Goal: Ask a question: Seek information or help from site administrators or community

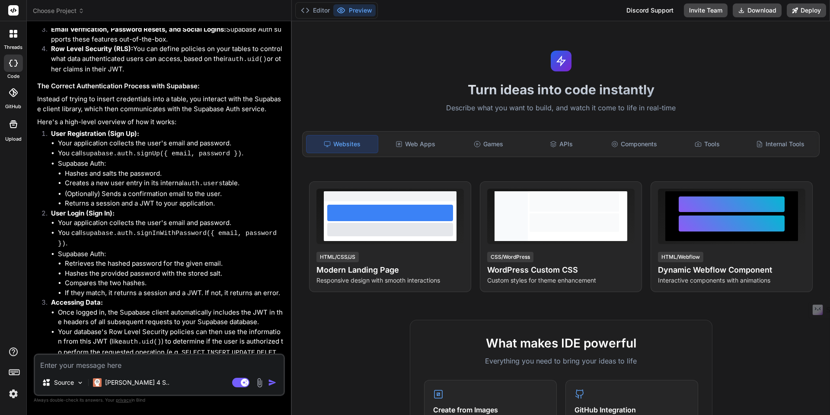
scroll to position [735, 0]
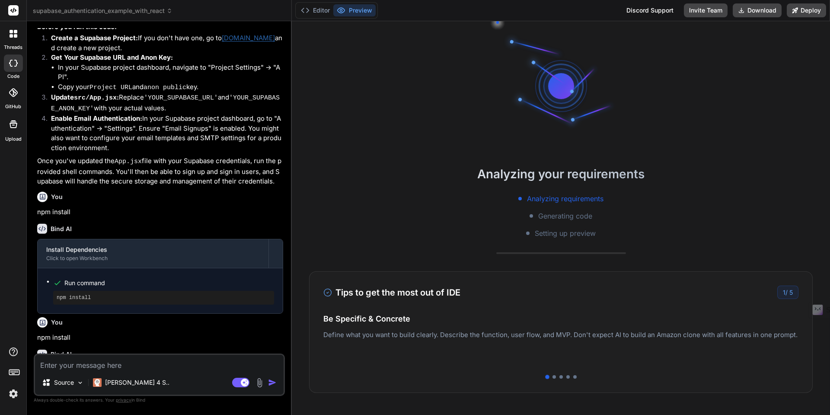
click at [14, 394] on img at bounding box center [13, 393] width 15 height 15
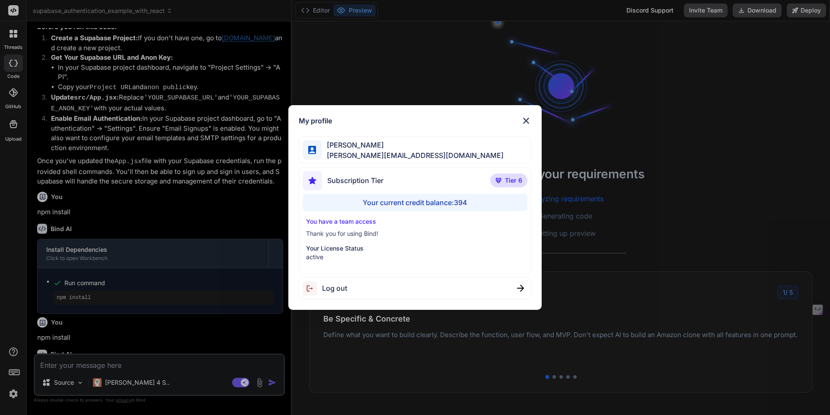
click at [361, 221] on p "You have a team access" at bounding box center [415, 221] width 218 height 9
click at [529, 119] on img at bounding box center [526, 120] width 10 height 10
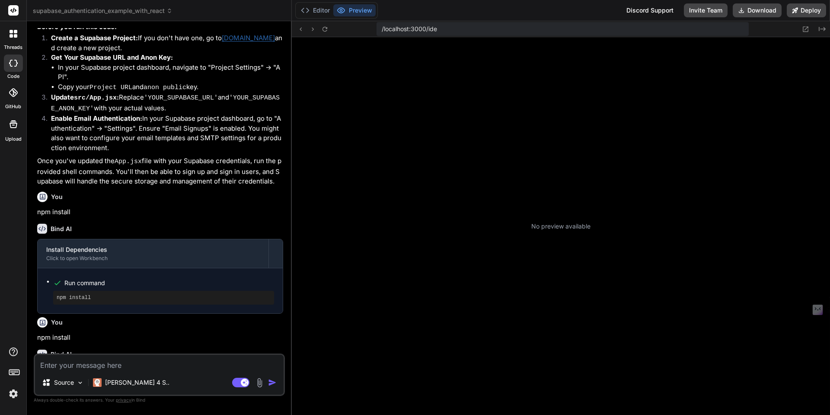
scroll to position [164, 0]
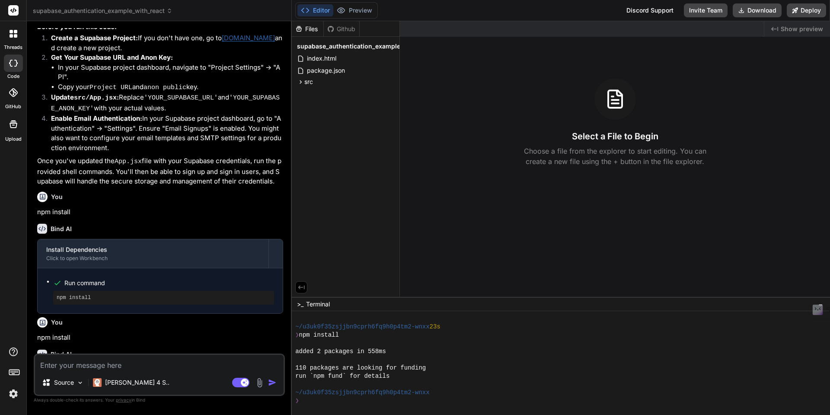
click at [14, 394] on img at bounding box center [13, 393] width 15 height 15
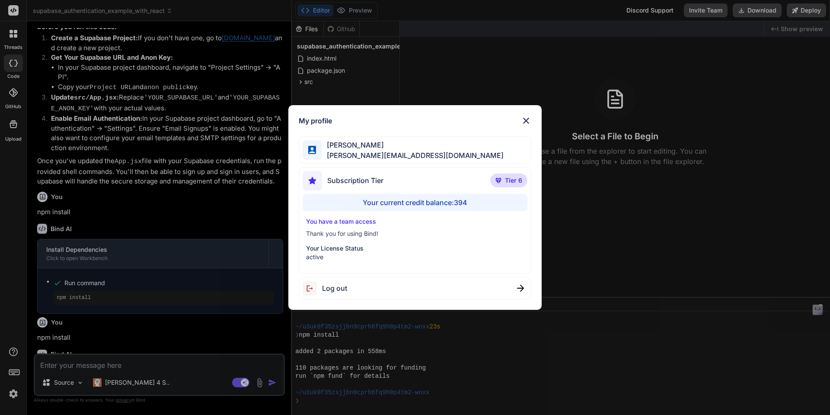
click at [333, 221] on p "You have a team access" at bounding box center [415, 221] width 218 height 9
click at [332, 221] on p "You have a team access" at bounding box center [415, 221] width 218 height 9
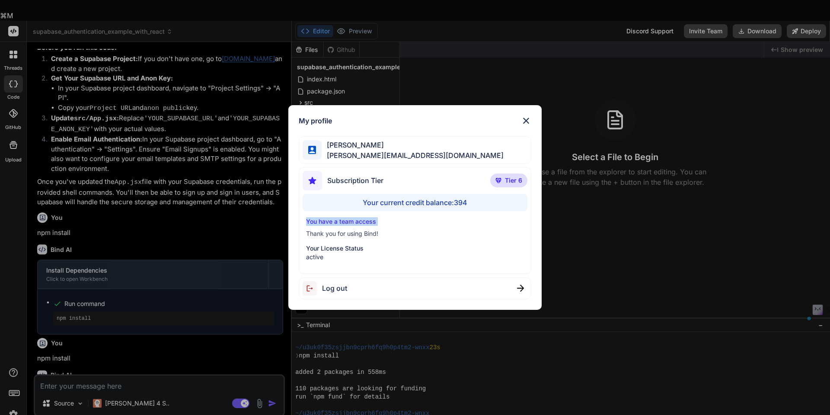
click at [332, 221] on p "You have a team access" at bounding box center [415, 221] width 218 height 9
click at [333, 221] on p "You have a team access" at bounding box center [415, 221] width 218 height 9
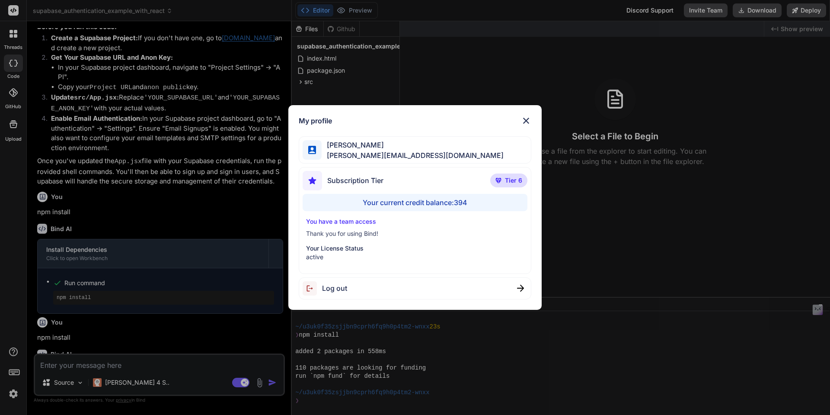
click at [526, 122] on img at bounding box center [526, 120] width 10 height 10
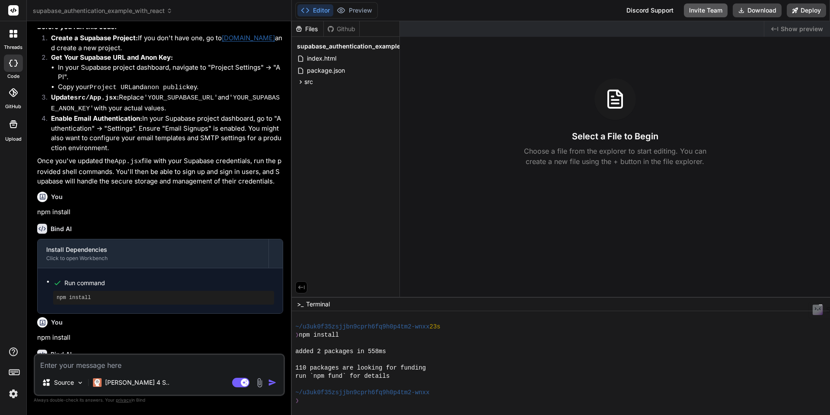
click at [701, 12] on button "Invite Team" at bounding box center [706, 10] width 44 height 14
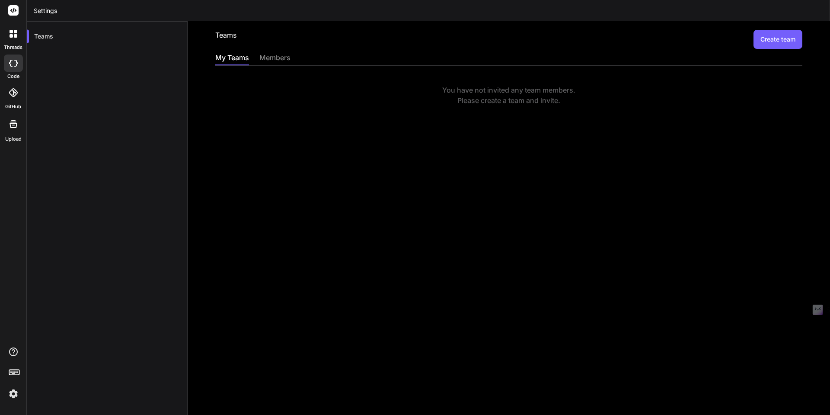
click at [9, 33] on div at bounding box center [13, 34] width 18 height 18
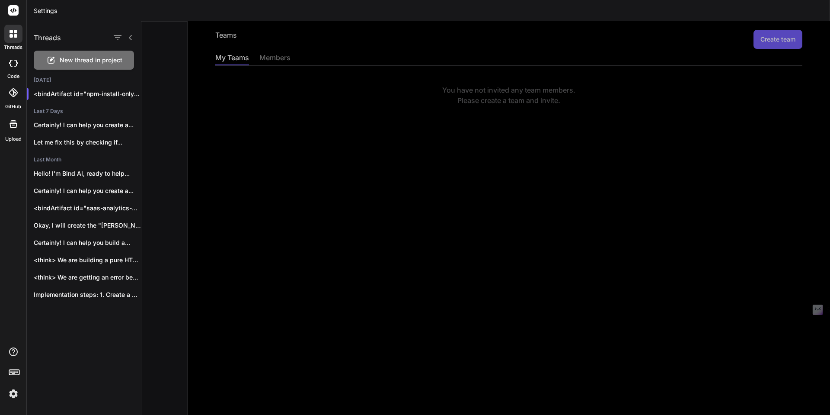
click at [13, 63] on icon at bounding box center [13, 63] width 9 height 7
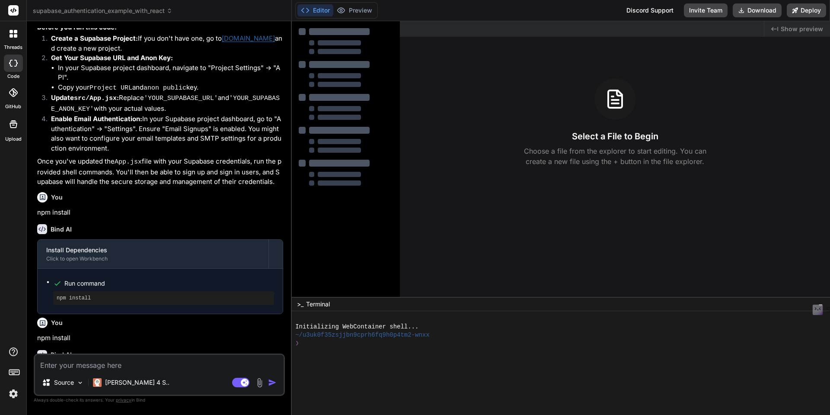
scroll to position [735, 0]
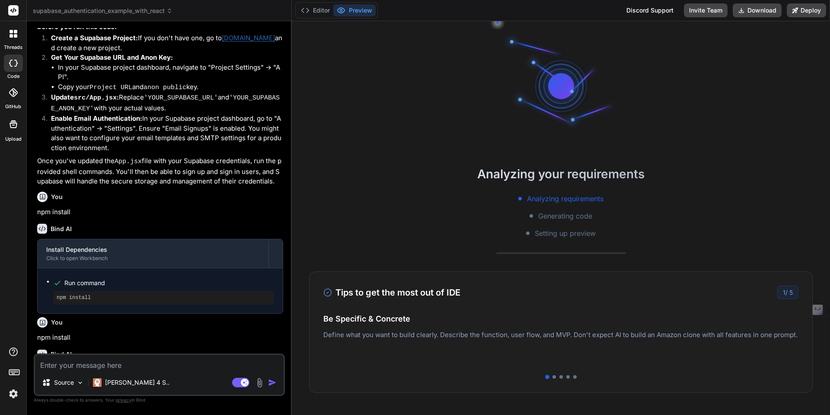
click at [14, 12] on rect at bounding box center [13, 10] width 10 height 10
click at [14, 11] on rect at bounding box center [13, 10] width 10 height 10
click at [15, 35] on icon at bounding box center [15, 35] width 3 height 3
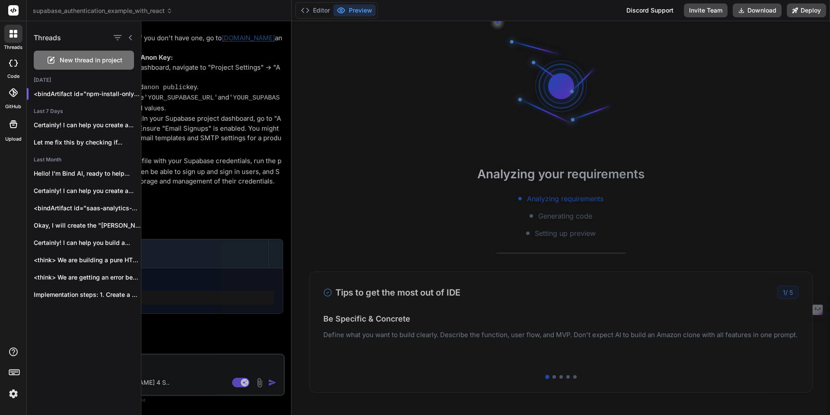
click at [79, 59] on span "New thread in project" at bounding box center [91, 60] width 63 height 9
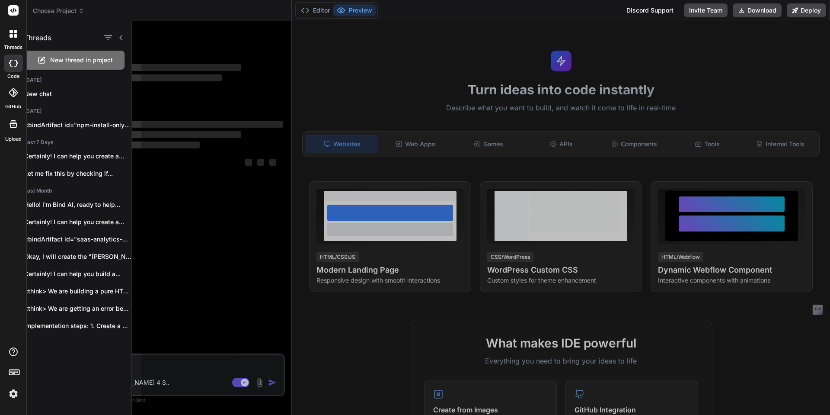
scroll to position [16, 0]
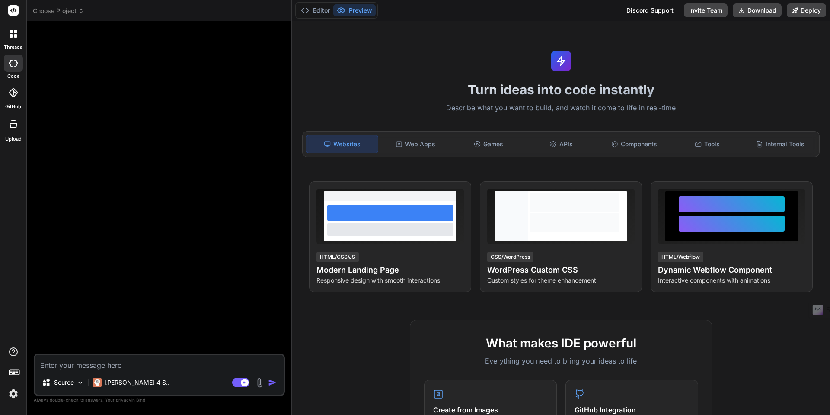
click at [262, 384] on img at bounding box center [260, 383] width 10 height 10
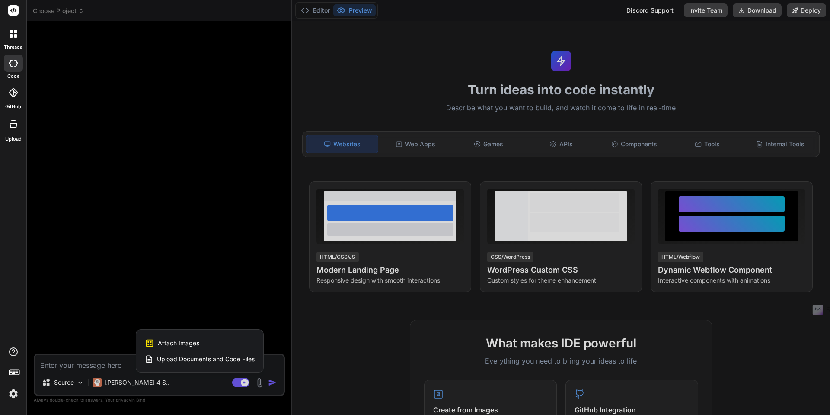
click at [195, 343] on span "Attach Images" at bounding box center [179, 343] width 42 height 9
type textarea "x"
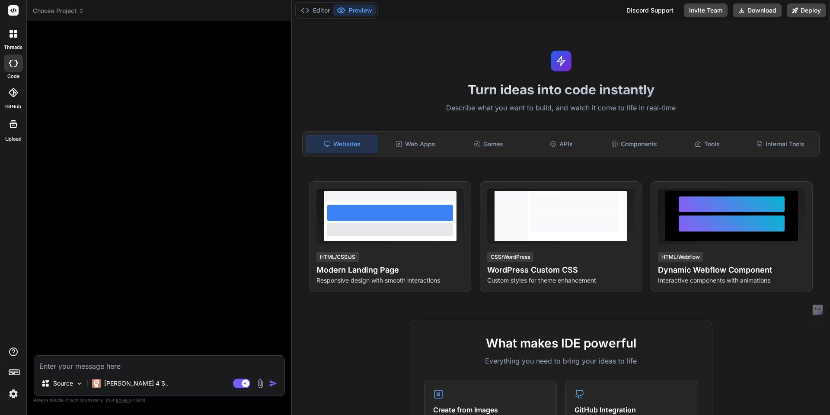
type input "C:\fakepath\code mock up.jpg"
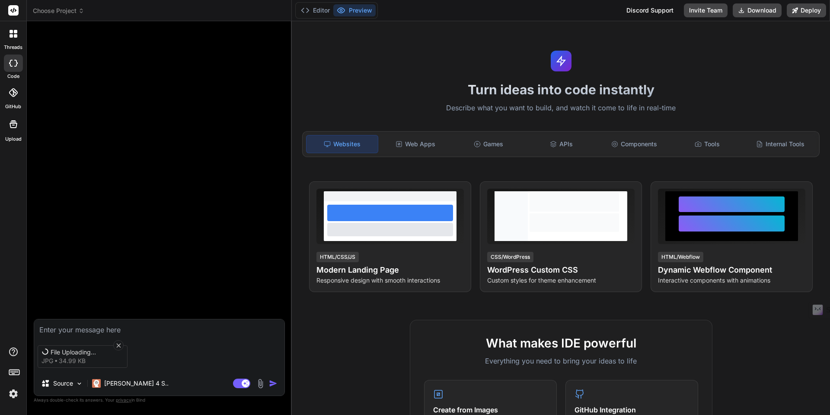
click at [94, 330] on textarea at bounding box center [159, 327] width 250 height 16
type textarea "x"
type textarea "c"
type textarea "x"
type textarea "cr"
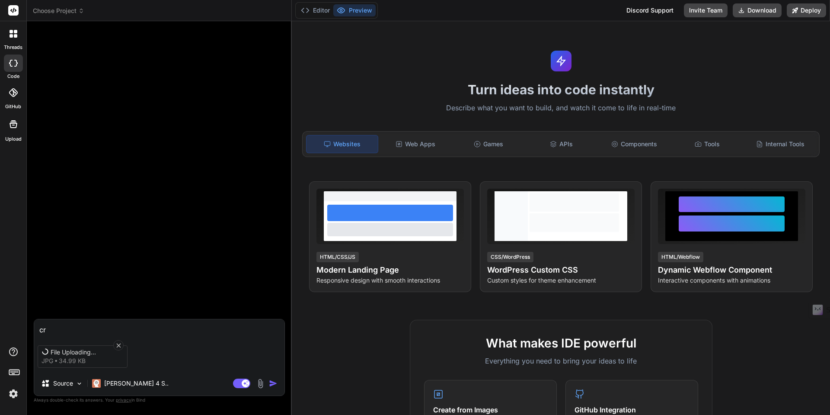
type textarea "x"
type textarea "cre"
type textarea "x"
type textarea "crea"
type textarea "x"
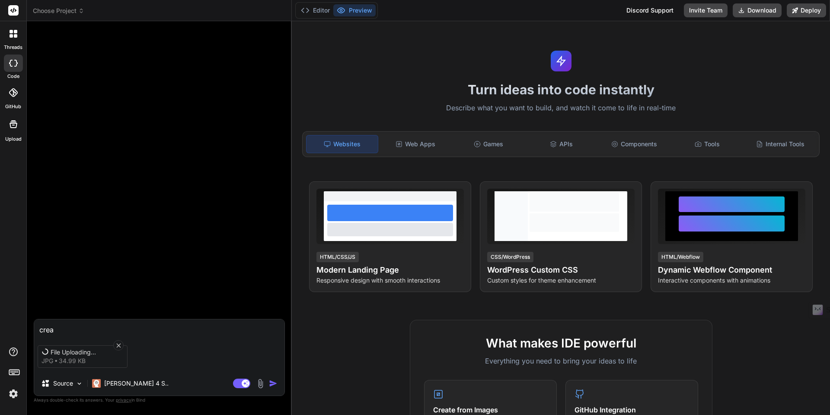
type textarea "creat"
type textarea "x"
type textarea "create"
type textarea "x"
type textarea "create"
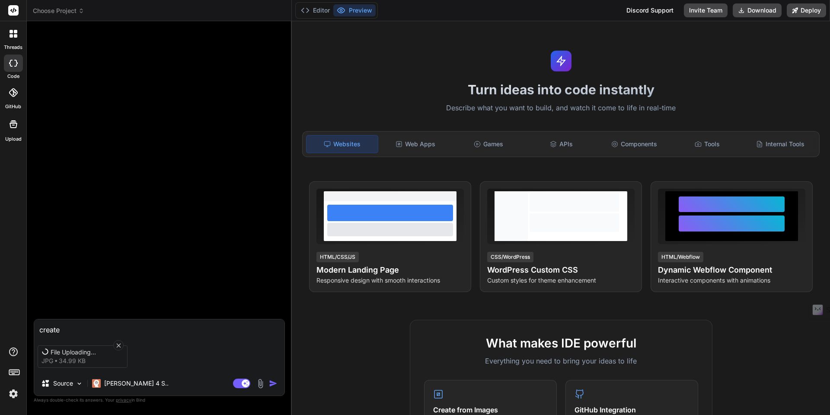
type textarea "x"
type textarea "create a"
type textarea "x"
type textarea "create a"
type textarea "x"
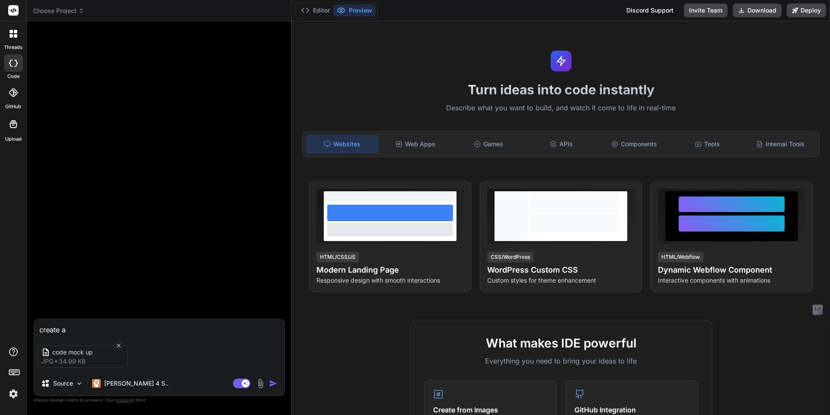
type textarea "create a"
type textarea "x"
type textarea "create an"
type textarea "x"
type textarea "create an"
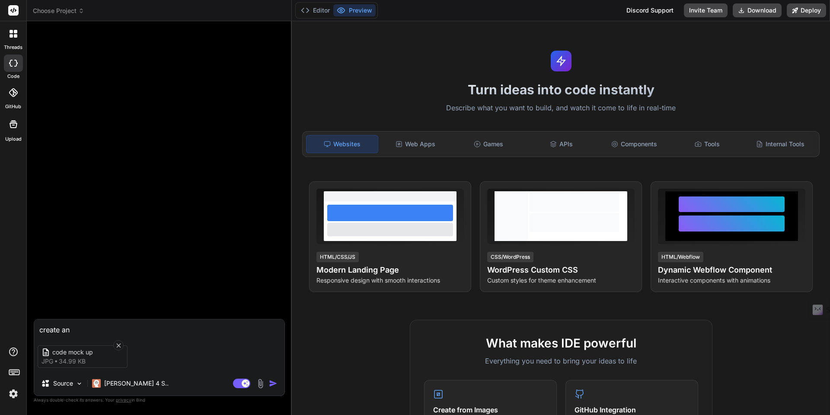
type textarea "x"
type textarea "create an a"
type textarea "x"
type textarea "create an ap"
type textarea "x"
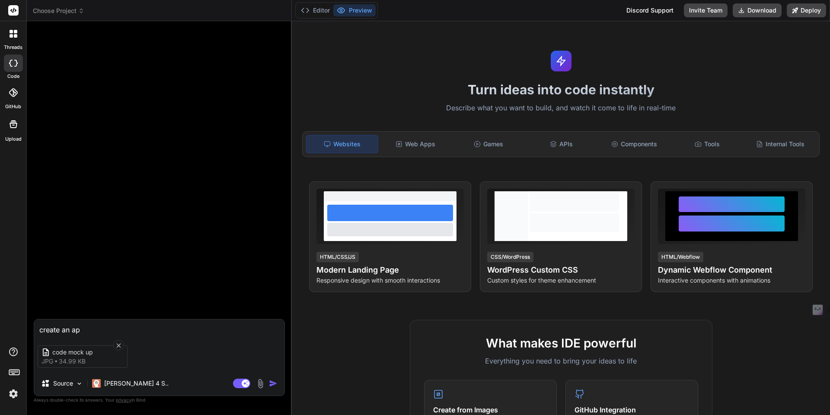
type textarea "create an app"
type textarea "x"
type textarea "create an app"
type textarea "x"
type textarea "create an app t"
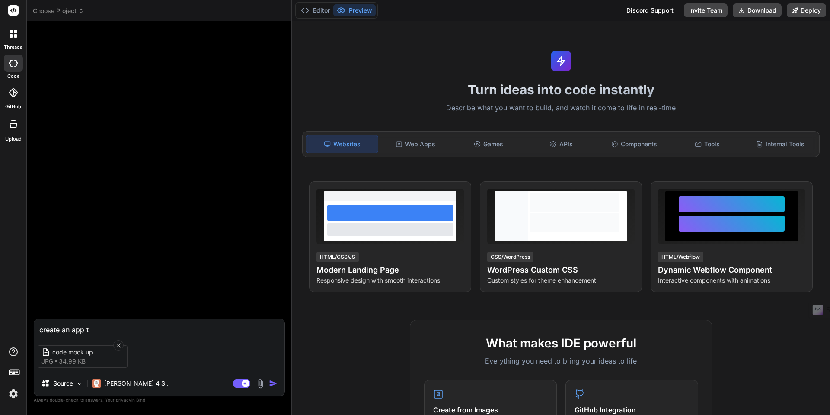
type textarea "x"
type textarea "create an app ta"
type textarea "x"
type textarea "create an app tah"
type textarea "x"
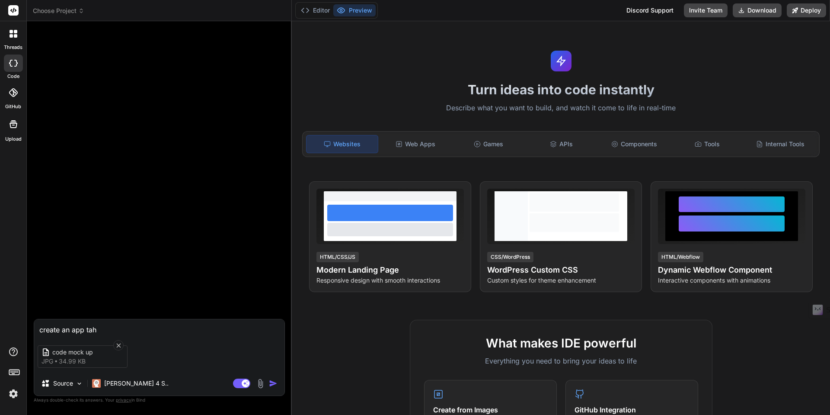
type textarea "create an app taht"
type textarea "x"
type textarea "create an app taht"
type textarea "x"
type textarea "create an app tah"
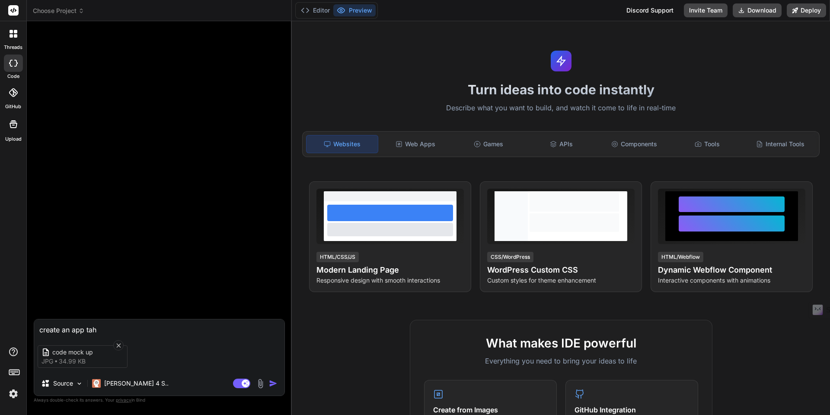
type textarea "x"
type textarea "create an app ta"
type textarea "x"
type textarea "create an app t"
type textarea "x"
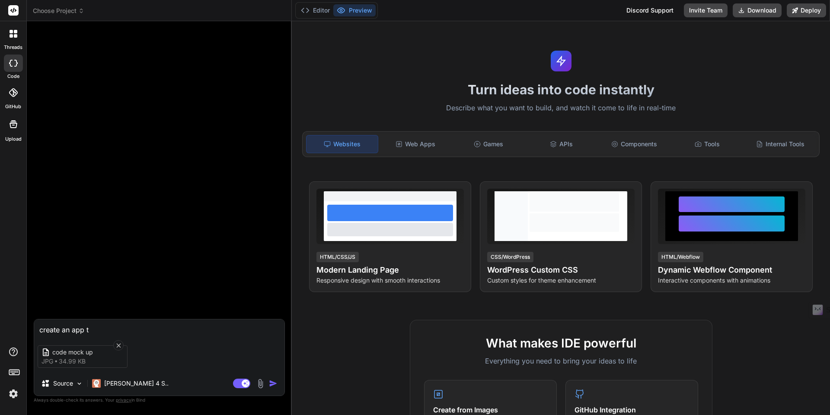
type textarea "create an app th"
type textarea "x"
type textarea "create an app tha"
type textarea "x"
type textarea "create an app that"
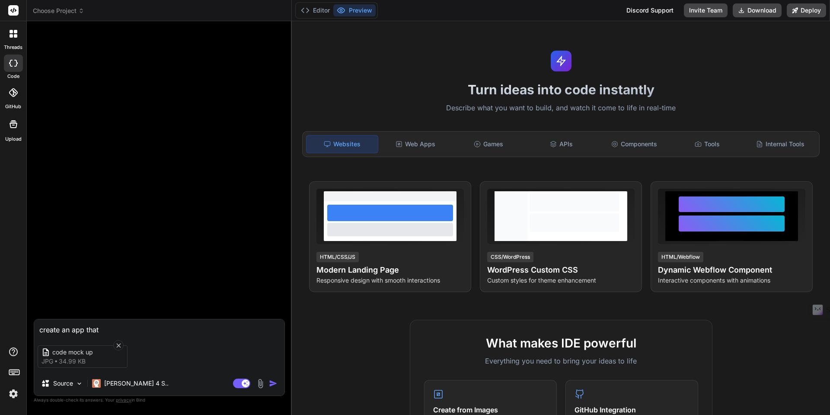
type textarea "x"
type textarea "create an app that"
type textarea "x"
type textarea "create an app that b"
type textarea "x"
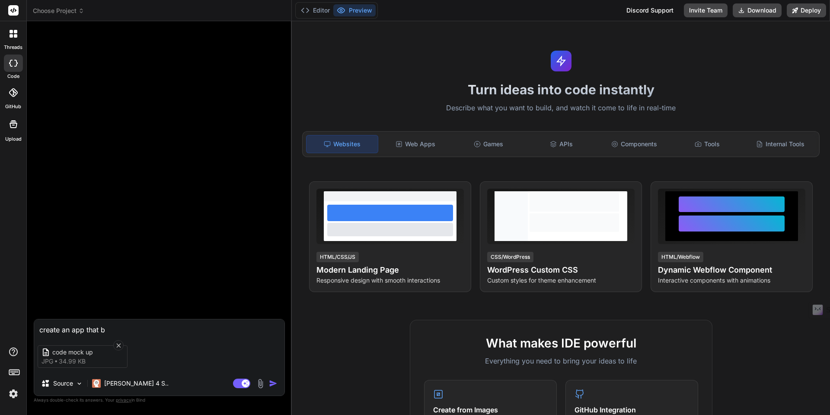
type textarea "create an app that br"
type textarea "x"
type textarea "create an app that bre"
type textarea "x"
type textarea "create an app that brea"
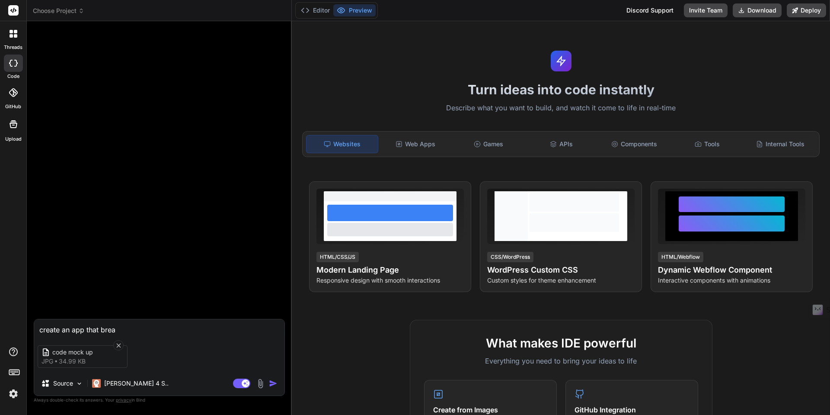
type textarea "x"
type textarea "create an app that break"
type textarea "x"
type textarea "create an app that breake"
type textarea "x"
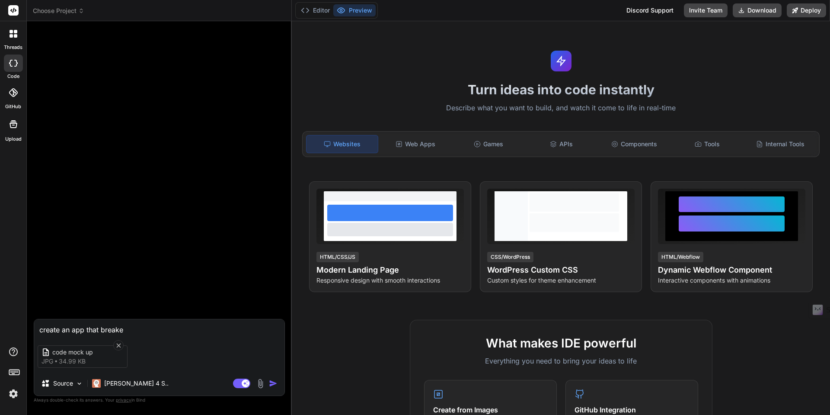
type textarea "create an app that breakes"
type textarea "x"
type textarea "create an app that breake"
type textarea "x"
type textarea "create an app that break"
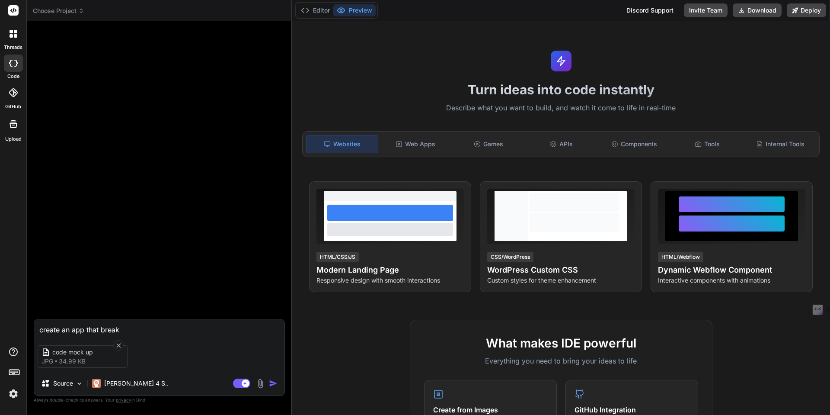
type textarea "x"
type textarea "create an app that breaks"
type textarea "x"
type textarea "create an app that breaks"
type textarea "x"
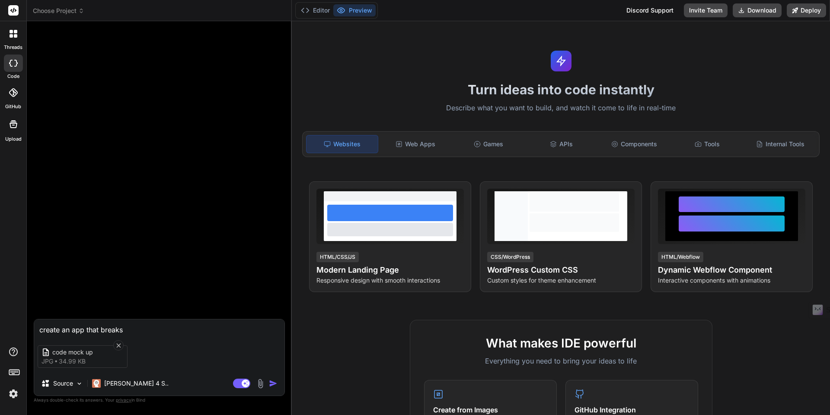
type textarea "create an app that breaks d"
type textarea "x"
type textarea "create an app that breaks do"
type textarea "x"
type textarea "create an app that breaks dow"
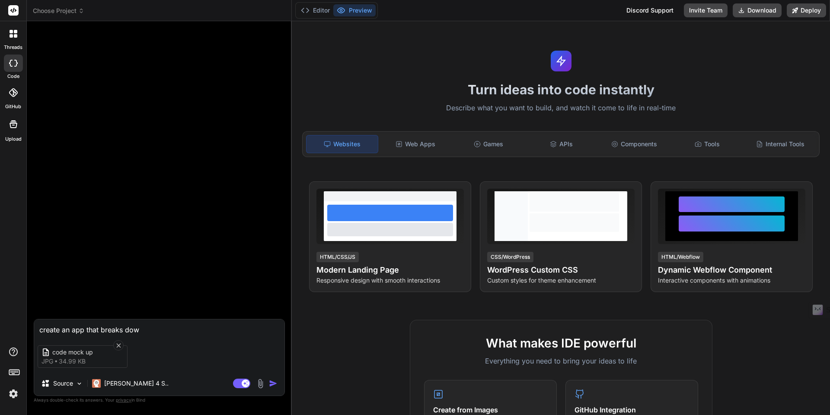
type textarea "x"
type textarea "create an app that breaks down"
type textarea "x"
type textarea "create an app that breaks down"
type textarea "x"
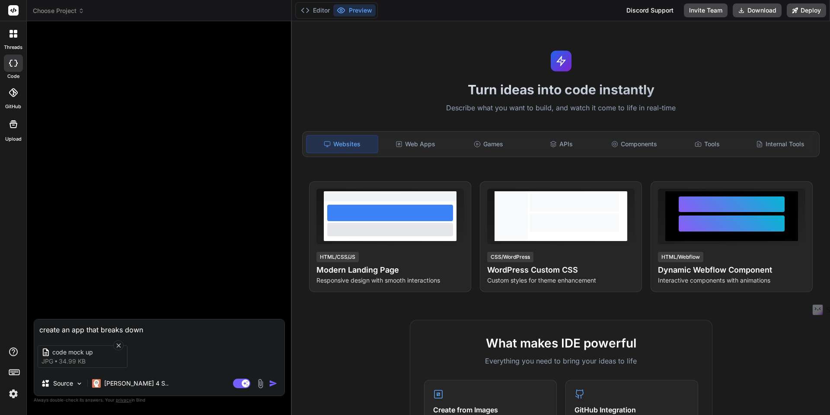
type textarea "create an app that breaks down s"
type textarea "x"
type textarea "create an app that breaks down si"
type textarea "x"
type textarea "create an app that breaks down sim"
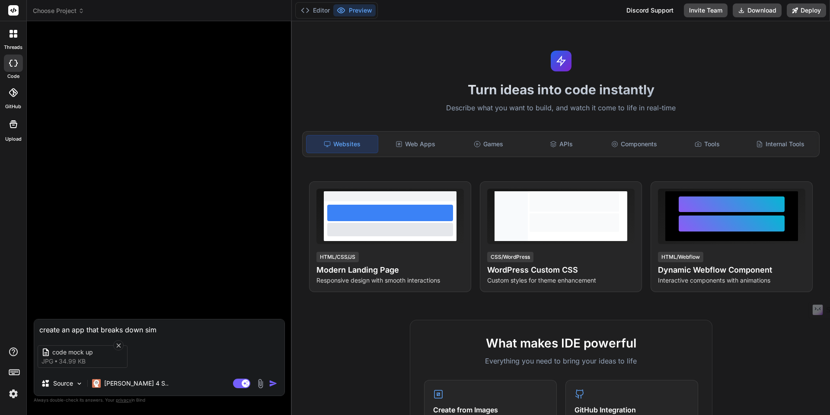
type textarea "x"
type textarea "create an app that breaks down simp"
type textarea "x"
type textarea "create an app that breaks down simpl"
type textarea "x"
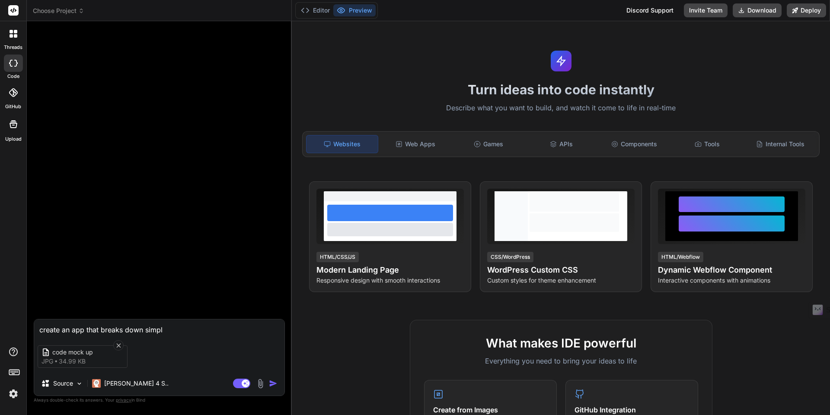
type textarea "create an app that breaks down simple"
type textarea "x"
type textarea "create an app that breaks down simple"
type textarea "x"
type textarea "create an app that breaks down simple p"
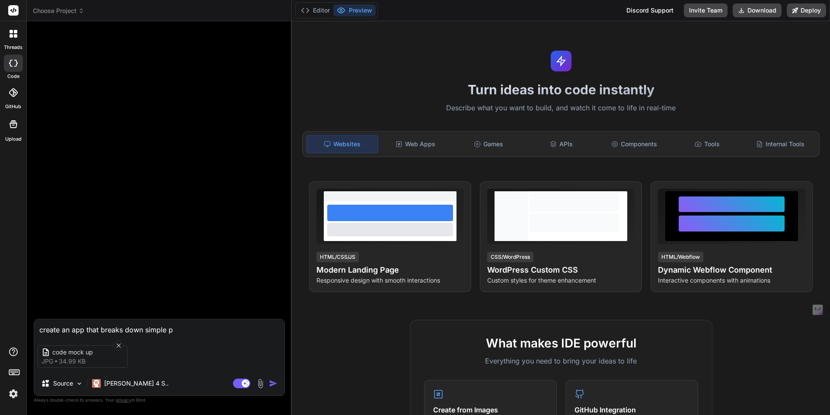
type textarea "x"
type textarea "create an app that breaks down simple pr"
type textarea "x"
type textarea "create an app that breaks down simple pro"
type textarea "x"
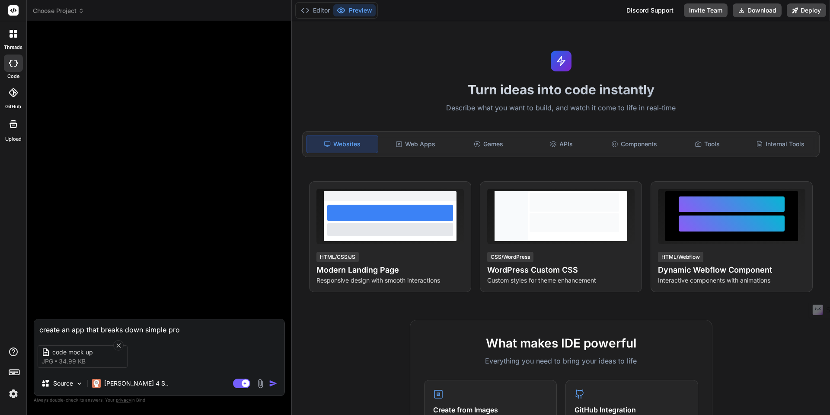
type textarea "create an app that breaks down simple prom"
type textarea "x"
type textarea "create an app that breaks down simple promp"
type textarea "x"
type textarea "create an app that breaks down simple prompt"
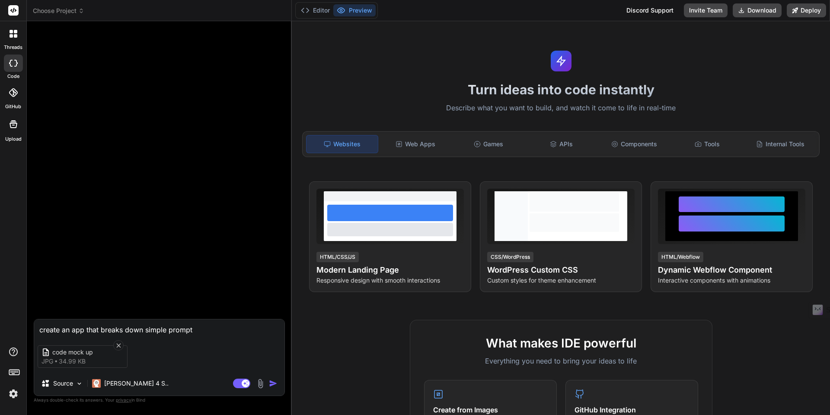
type textarea "x"
type textarea "create an app that breaks down simple prompts"
type textarea "x"
type textarea "create an app that breaks down simple prompts"
type textarea "x"
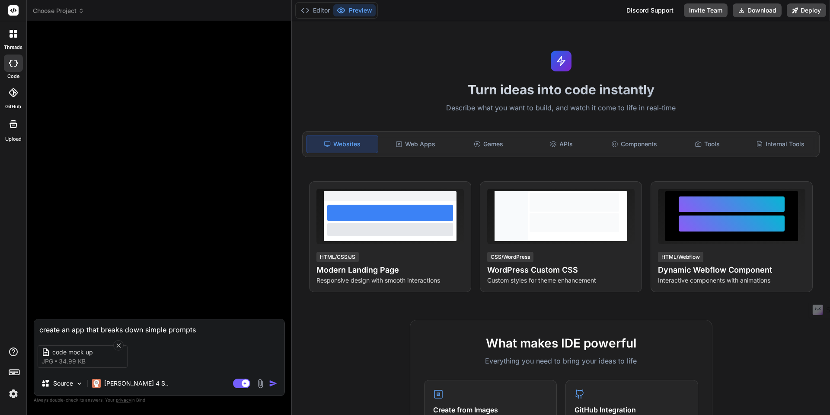
type textarea "create an app that breaks down simple prompts :"
type textarea "x"
paste textarea "Use Case Button •Orange secondary color button below each prompt •Clear "Use Ca…"
type textarea "create an app that breaks down simple prompts : Use Case Button •Orange seconda…"
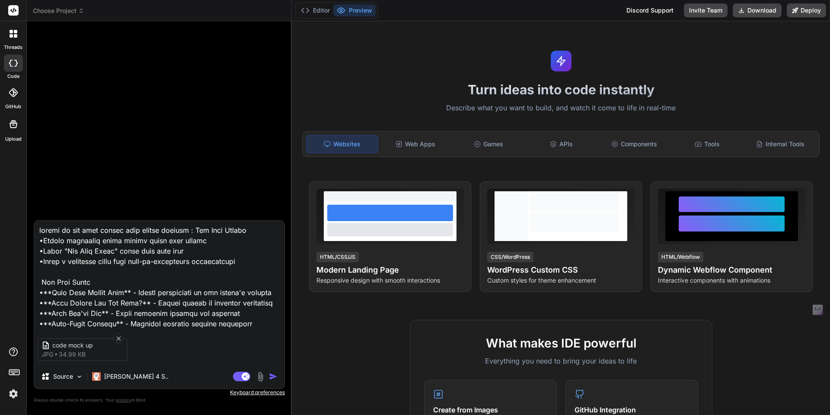
scroll to position [0, 0]
click at [40, 230] on textarea at bounding box center [159, 274] width 250 height 107
type textarea "x"
type textarea "ucreate an app that breaks down simple prompts : Use Case Button •Orange second…"
type textarea "x"
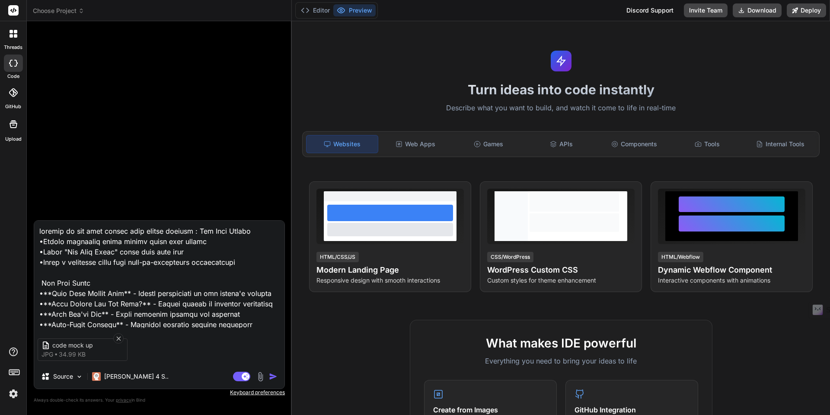
type textarea "uscreate an app that breaks down simple prompts : Use Case Button •Orange secon…"
type textarea "x"
type textarea "usicreate an app that breaks down simple prompts : Use Case Button •Orange seco…"
type textarea "x"
type textarea "usingcreate an app that breaks down simple prompts : Use Case Button •Orange se…"
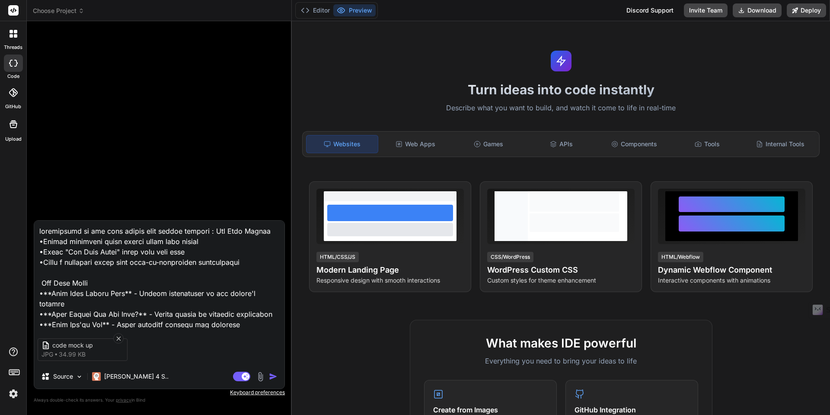
type textarea "x"
type textarea "using create an app that breaks down simple prompts : Use Case Button •Orange s…"
type textarea "x"
type textarea "using tcreate an app that breaks down simple prompts : Use Case Button •Orange …"
type textarea "x"
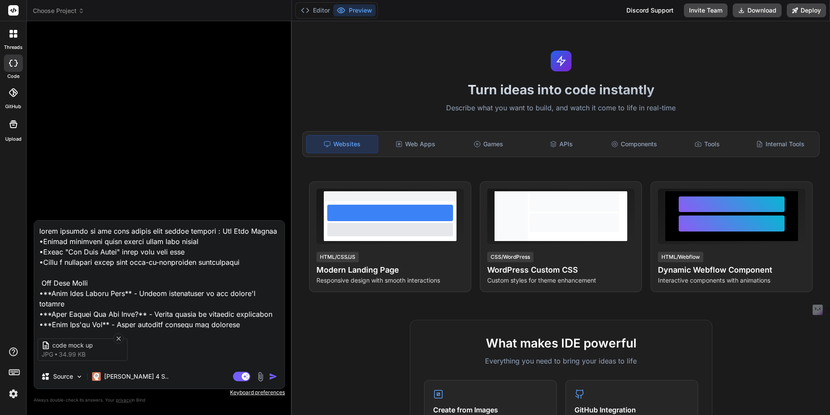
type textarea "using thcreate an app that breaks down simple prompts : Use Case Button •Orange…"
type textarea "x"
type textarea "using thecreate an app that breaks down simple prompts : Use Case Button •Orang…"
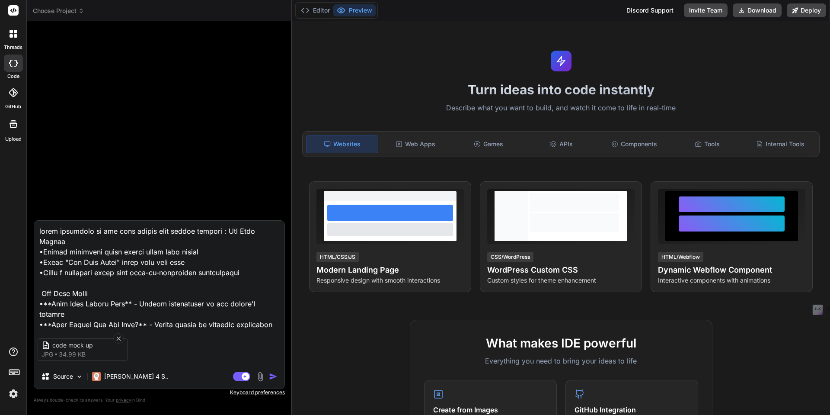
type textarea "x"
type textarea "using the create an app that breaks down simple prompts : Use Case Button •Oran…"
type textarea "x"
type textarea "using the acreate an app that breaks down simple prompts : Use Case Button •Ora…"
type textarea "x"
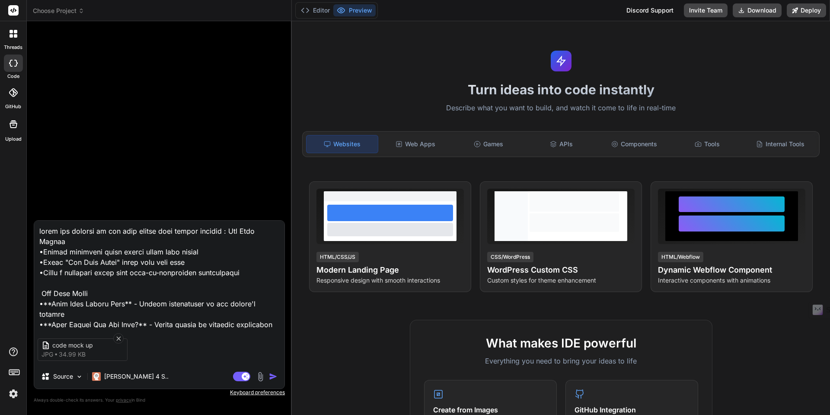
type textarea "using the atcreate an app that breaks down simple prompts : Use Case Button •Or…"
type textarea "x"
type textarea "using the attcreate an app that breaks down simple prompts : Use Case Button •O…"
type textarea "x"
type textarea "using the attacreate an app that breaks down simple prompts : Use Case Button •…"
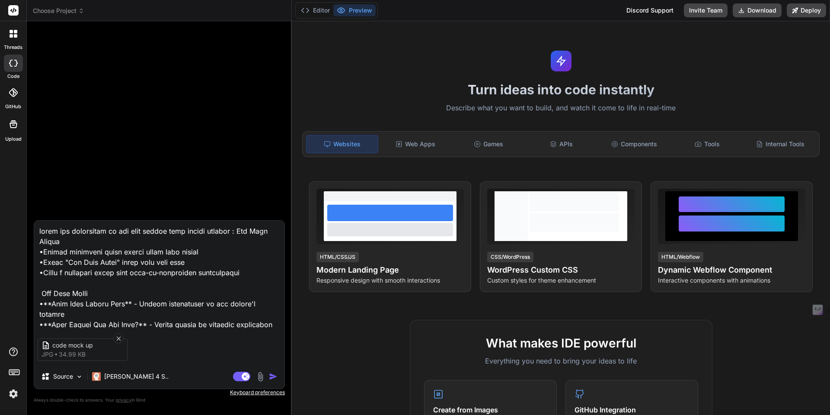
type textarea "x"
type textarea "using the attaccreate an app that breaks down simple prompts : Use Case Button …"
type textarea "x"
type textarea "using the attachcreate an app that breaks down simple prompts : Use Case Button…"
type textarea "x"
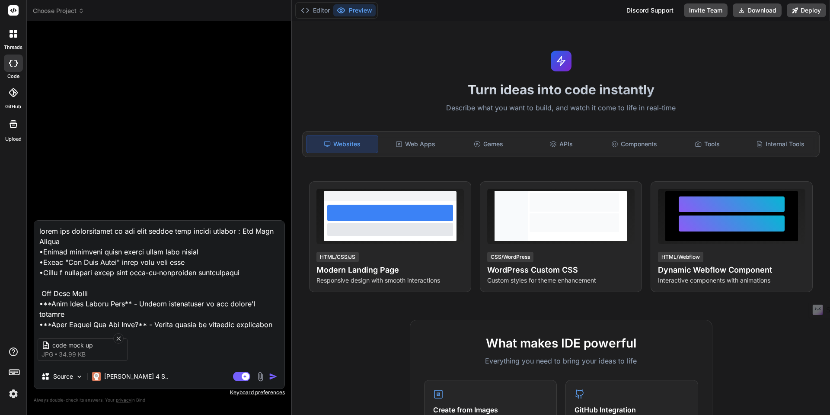
type textarea "using the attachecreate an app that breaks down simple prompts : Use Case Butto…"
type textarea "x"
type textarea "using the attachedcreate an app that breaks down simple prompts : Use Case Butt…"
type textarea "x"
type textarea "using the attached create an app that breaks down simple prompts : Use Case But…"
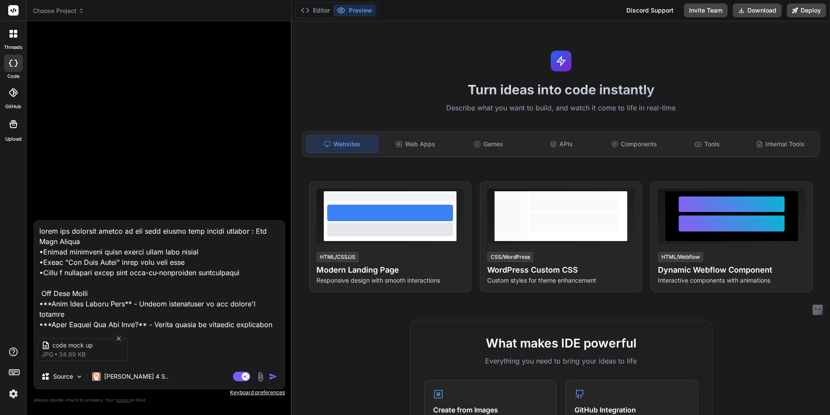
type textarea "x"
type textarea "using the attached screate an app that breaks down simple prompts : Use Case Bu…"
type textarea "x"
type textarea "using the attached sccreate an app that breaks down simple prompts : Use Case B…"
type textarea "x"
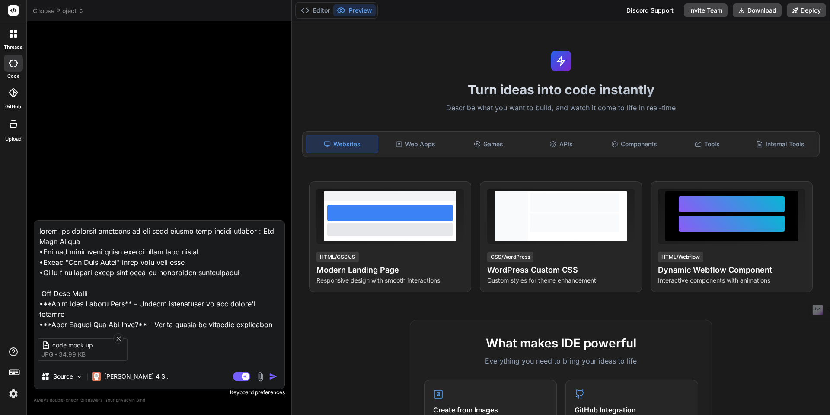
type textarea "using the attached scrcreate an app that breaks down simple prompts : Use Case …"
type textarea "x"
type textarea "using the attached screcreate an app that breaks down simple prompts : Use Case…"
type textarea "x"
type textarea "using the attached screecreate an app that breaks down simple prompts : Use Cas…"
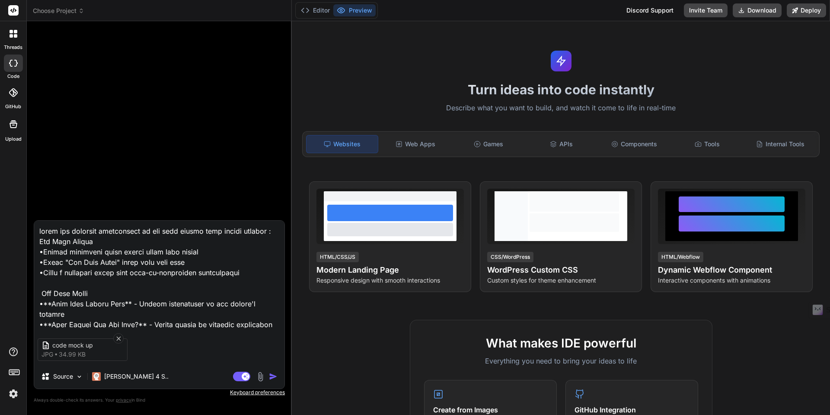
type textarea "x"
type textarea "using the attached screenscreate an app that breaks down simple prompts : Use C…"
type textarea "x"
type textarea "using the attached screenshcreate an app that breaks down simple prompts : Use …"
type textarea "x"
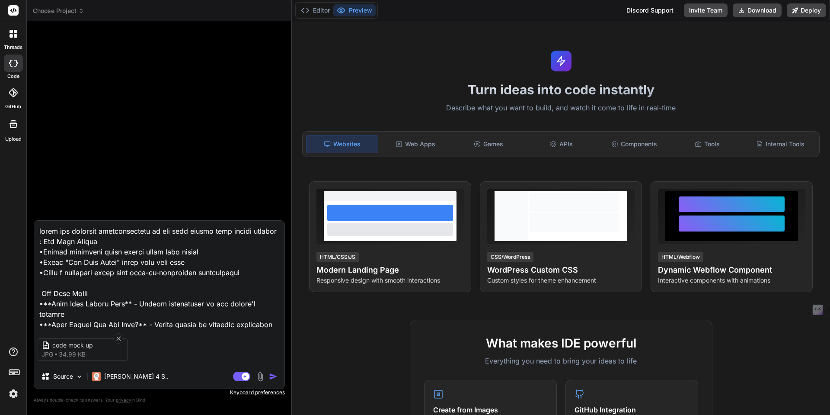
type textarea "using the attached screenshocreate an app that breaks down simple prompts : Use…"
type textarea "x"
type textarea "using the attached screenshotcreate an app that breaks down simple prompts : Us…"
type textarea "x"
type textarea "using the attached screenshot create an app that breaks down simple prompts : U…"
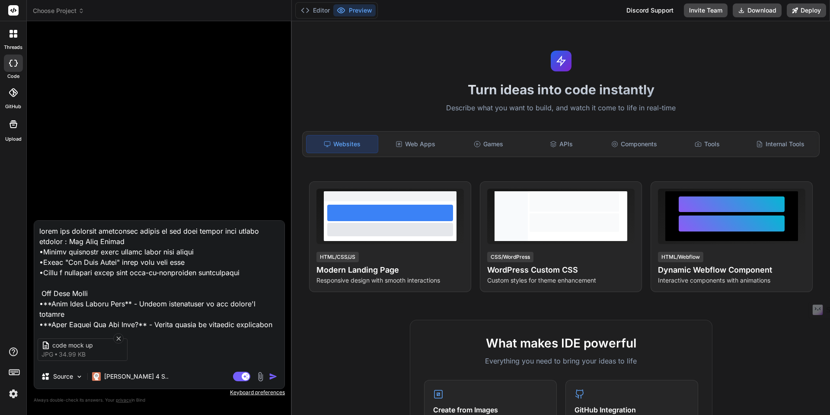
click at [275, 376] on img "button" at bounding box center [273, 376] width 9 height 9
type textarea "x"
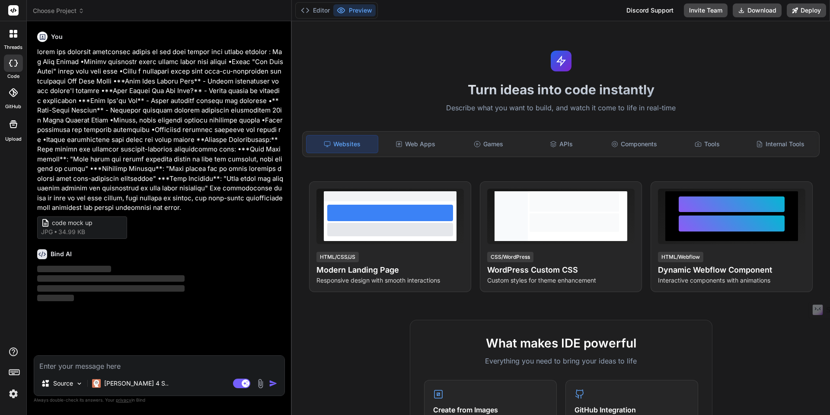
click at [83, 14] on span "Choose Project" at bounding box center [58, 10] width 51 height 9
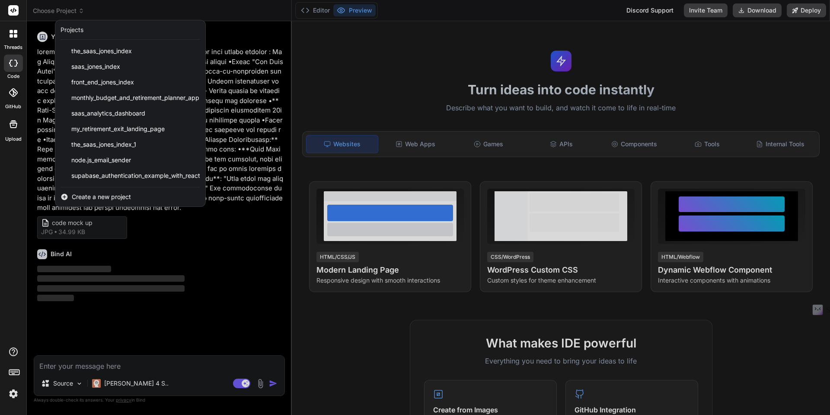
click at [83, 13] on div at bounding box center [415, 207] width 830 height 415
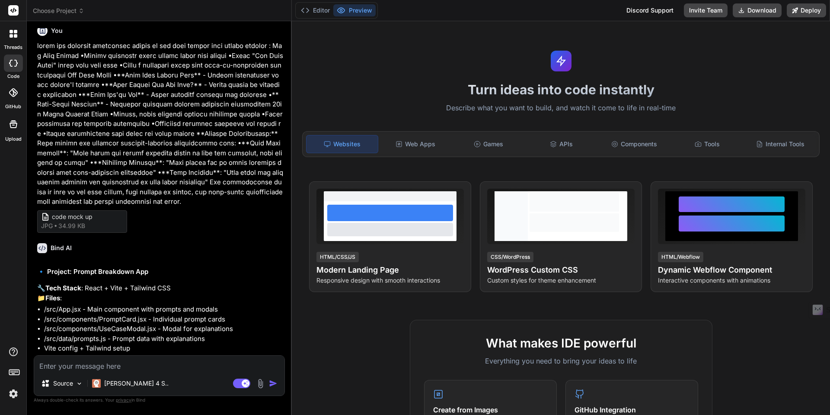
scroll to position [83, 0]
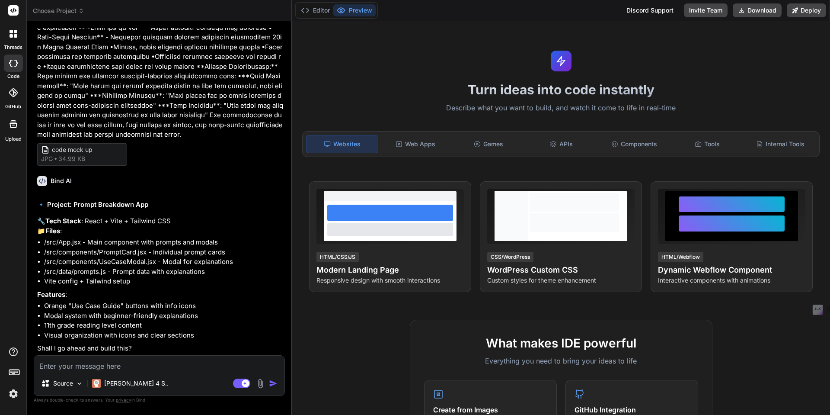
click at [68, 367] on textarea at bounding box center [159, 364] width 250 height 16
type textarea "x"
type textarea "b"
type textarea "x"
type textarea "bu"
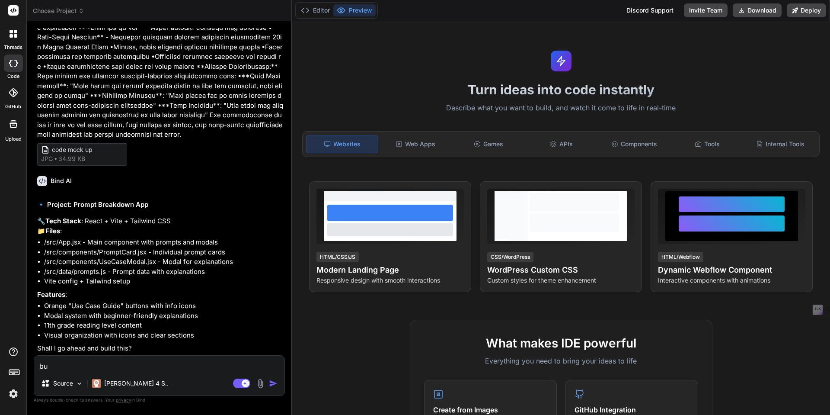
type textarea "x"
type textarea "bui"
type textarea "x"
type textarea "buil"
type textarea "x"
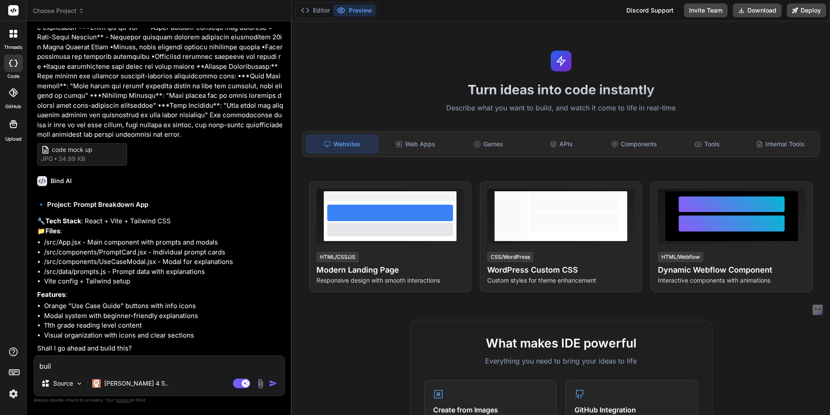
type textarea "build"
type textarea "x"
type textarea "build"
type textarea "x"
type textarea "build t"
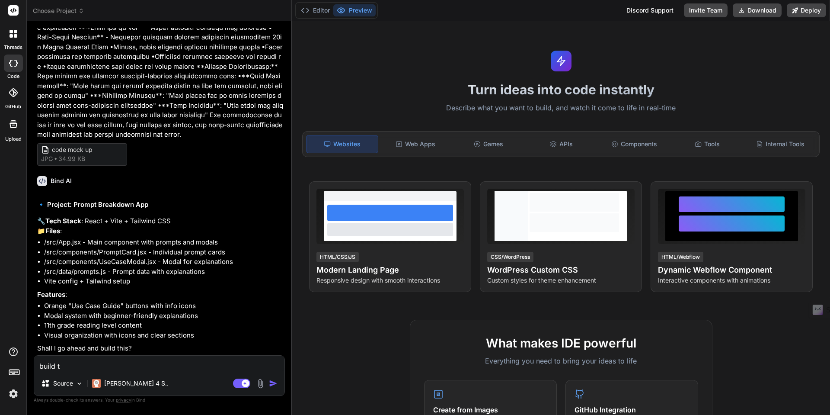
type textarea "x"
type textarea "build th"
type textarea "x"
type textarea "build thi"
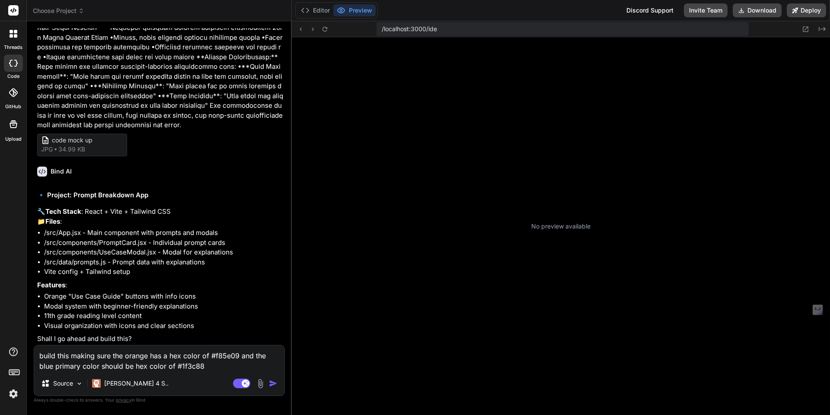
click at [273, 385] on img "button" at bounding box center [273, 383] width 9 height 9
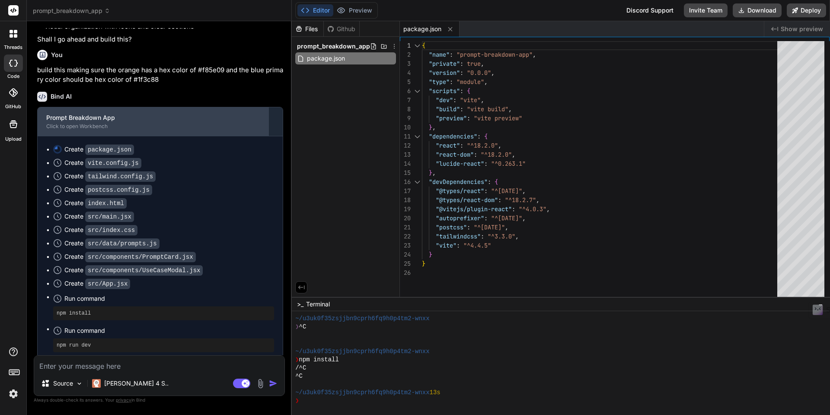
scroll to position [393, 0]
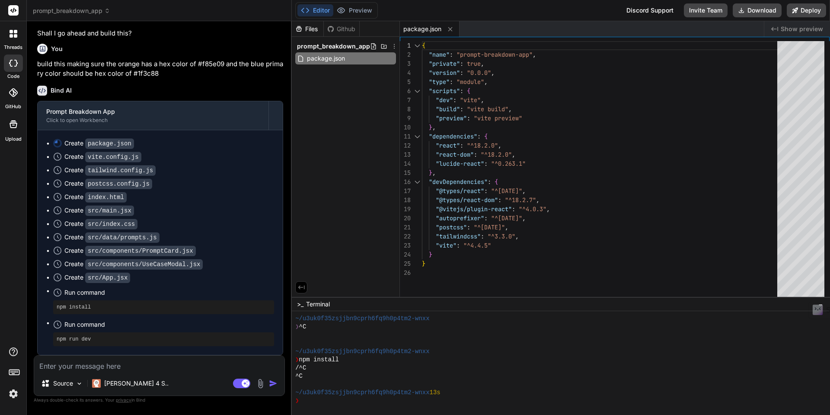
click at [158, 362] on textarea at bounding box center [159, 364] width 250 height 16
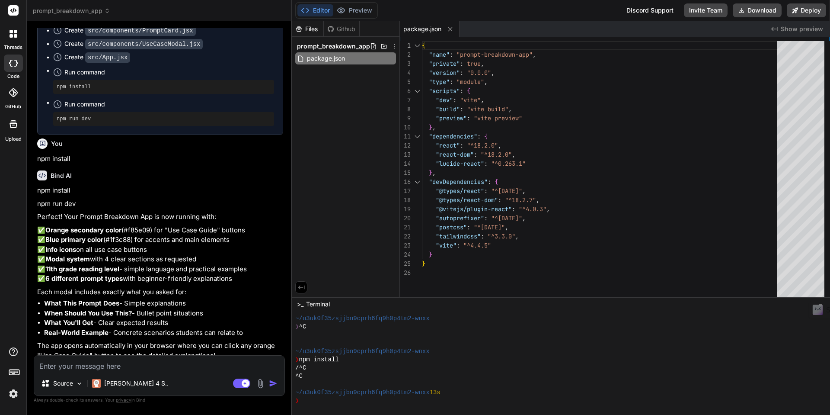
scroll to position [669, 0]
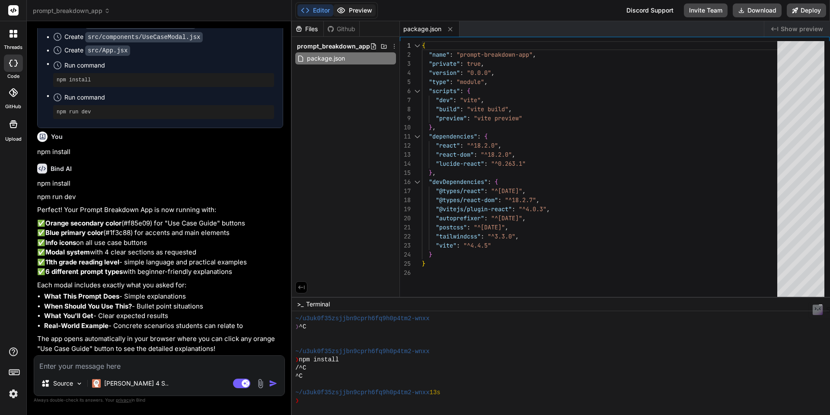
click at [352, 12] on button "Preview" at bounding box center [354, 10] width 42 height 12
click at [74, 366] on textarea at bounding box center [159, 364] width 250 height 16
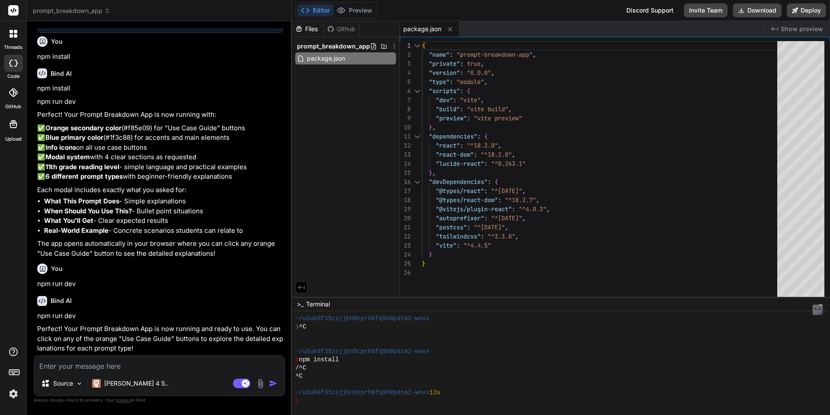
scroll to position [764, 0]
click at [81, 368] on textarea at bounding box center [159, 364] width 250 height 16
click at [320, 62] on span "package.json" at bounding box center [326, 58] width 40 height 10
click at [318, 13] on button "Editor" at bounding box center [316, 10] width 36 height 12
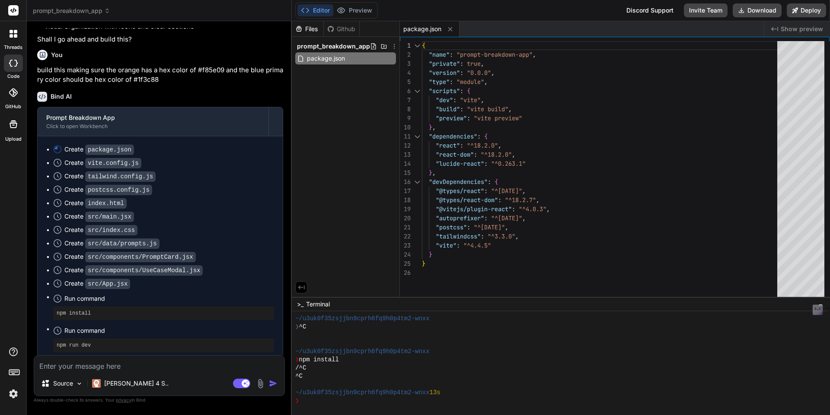
scroll to position [397, 0]
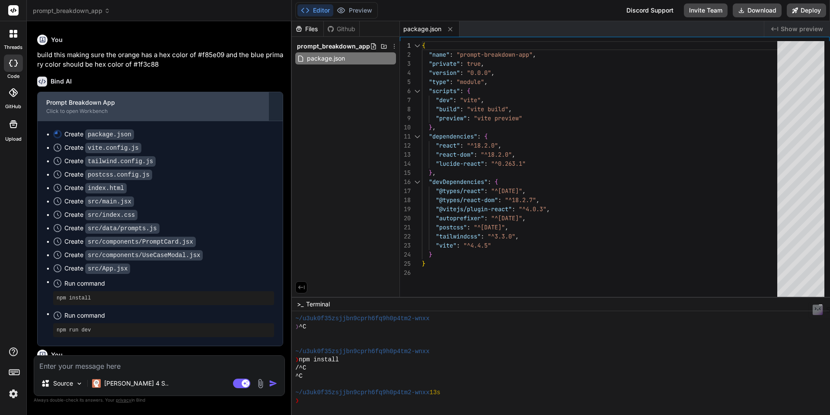
click at [94, 115] on div "Click to open Workbench" at bounding box center [153, 111] width 214 height 7
click at [87, 115] on div "Click to open Workbench" at bounding box center [153, 111] width 214 height 7
click at [88, 107] on div "Prompt Breakdown App" at bounding box center [153, 102] width 214 height 9
click at [87, 115] on div "Click to open Workbench" at bounding box center [153, 111] width 214 height 7
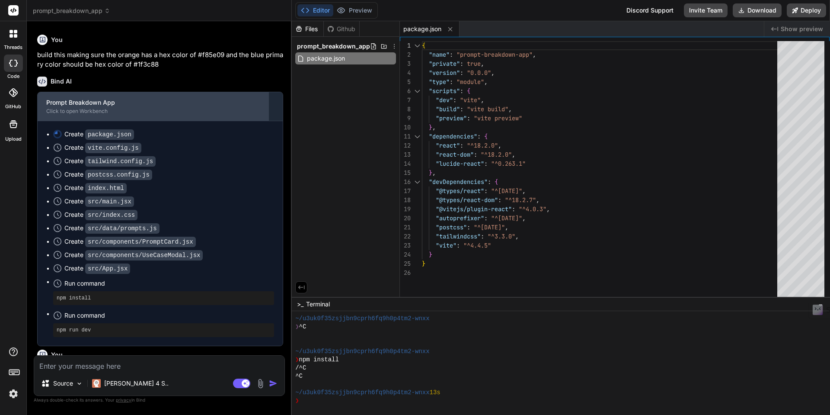
click at [83, 107] on div "Prompt Breakdown App" at bounding box center [153, 102] width 214 height 9
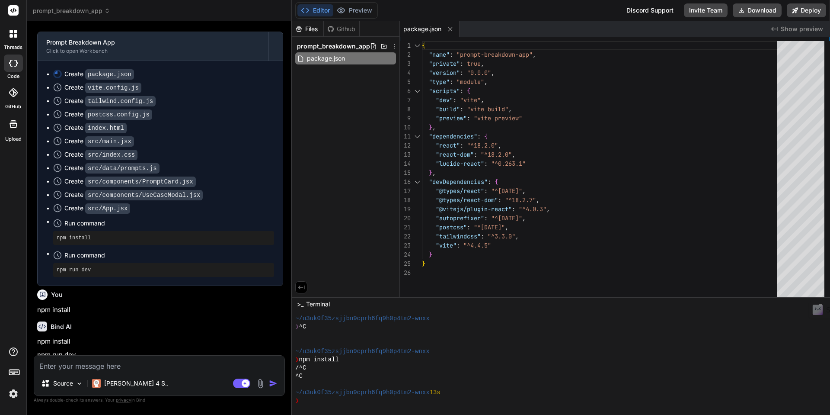
scroll to position [470, 0]
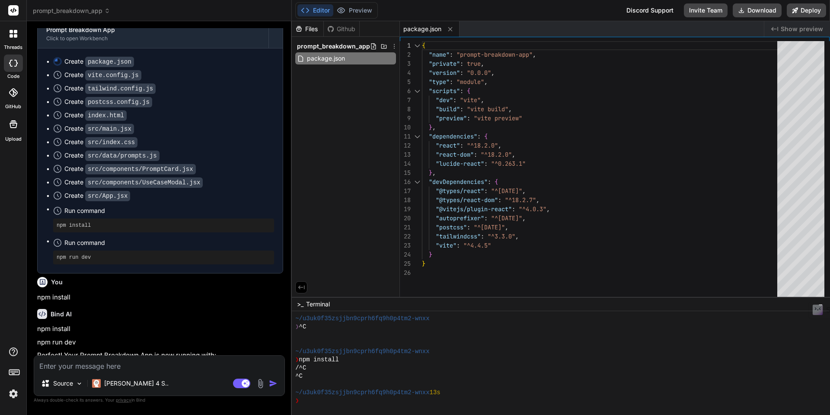
click at [101, 226] on pre "npm install" at bounding box center [164, 225] width 214 height 7
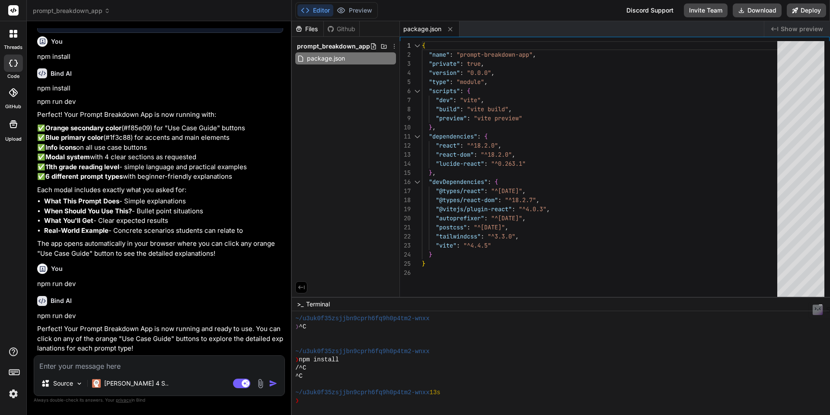
scroll to position [764, 0]
click at [67, 371] on textarea at bounding box center [159, 364] width 250 height 16
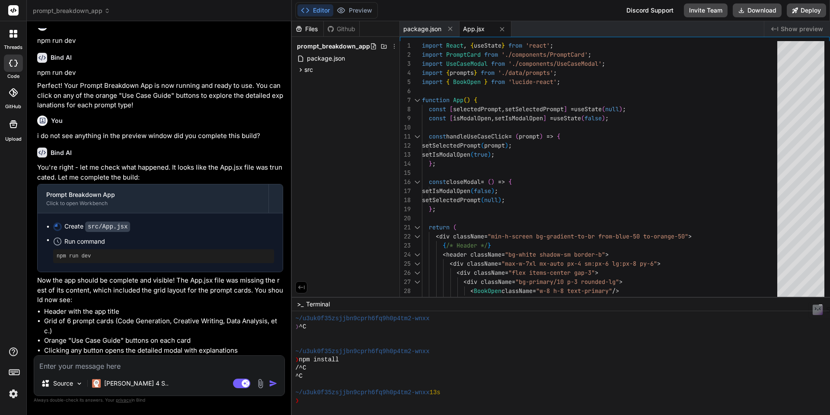
scroll to position [1006, 0]
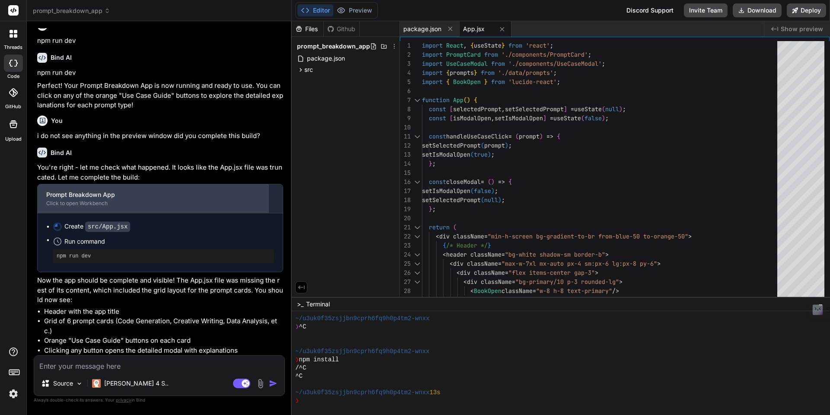
click at [139, 197] on div "Prompt Breakdown App" at bounding box center [153, 194] width 214 height 9
click at [94, 202] on div "Click to open Workbench" at bounding box center [153, 203] width 214 height 7
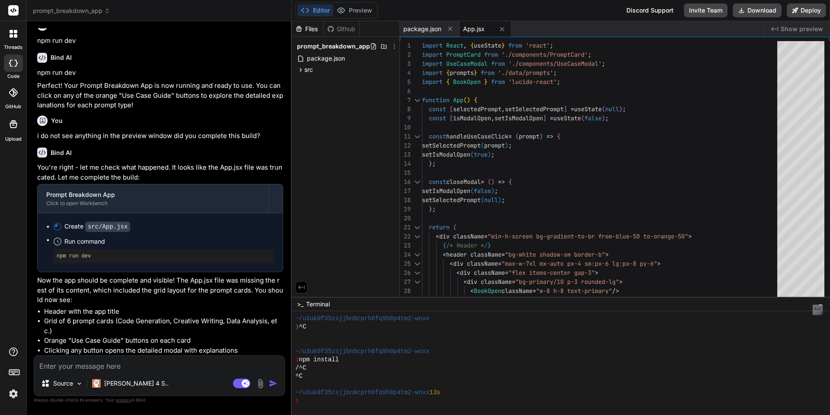
click at [94, 365] on textarea at bounding box center [159, 364] width 250 height 16
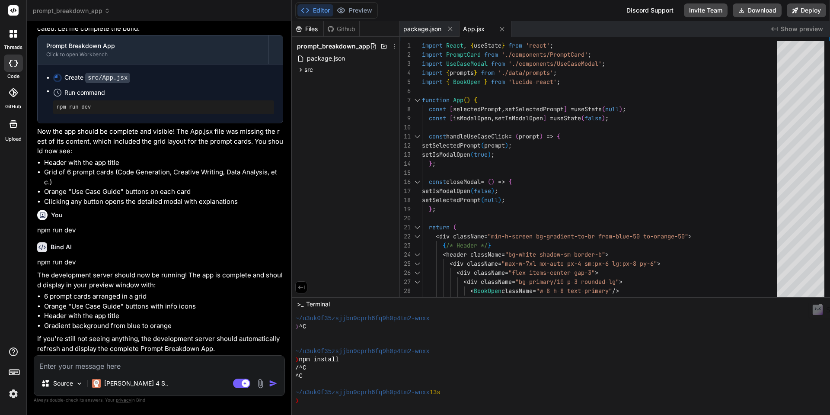
scroll to position [1155, 0]
click at [84, 365] on textarea at bounding box center [159, 364] width 250 height 16
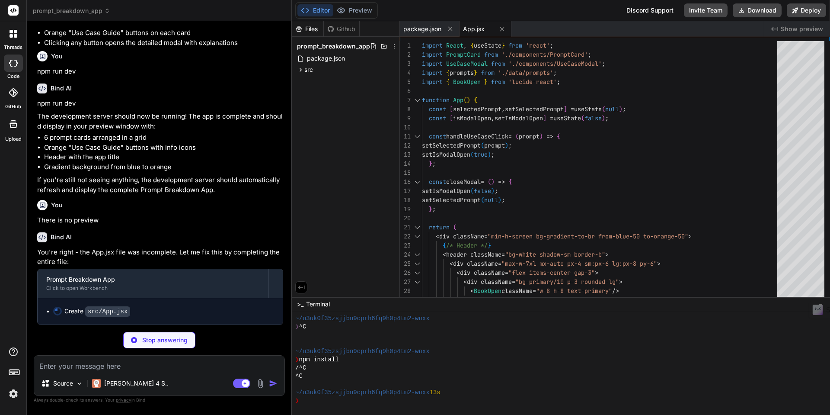
scroll to position [1314, 0]
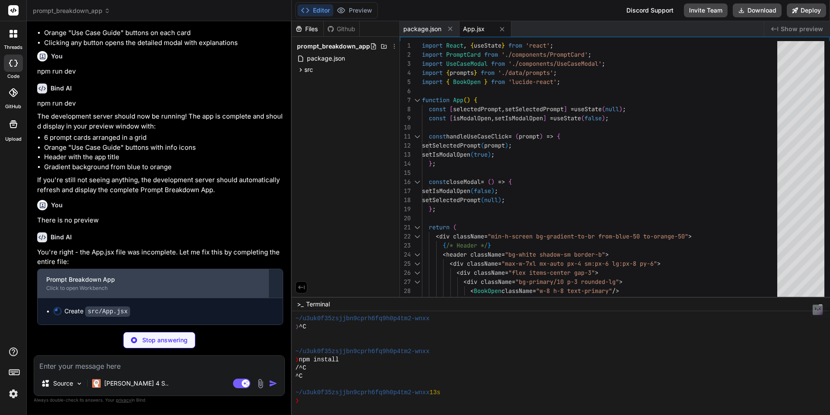
click at [131, 282] on div "Prompt Breakdown App" at bounding box center [153, 279] width 214 height 9
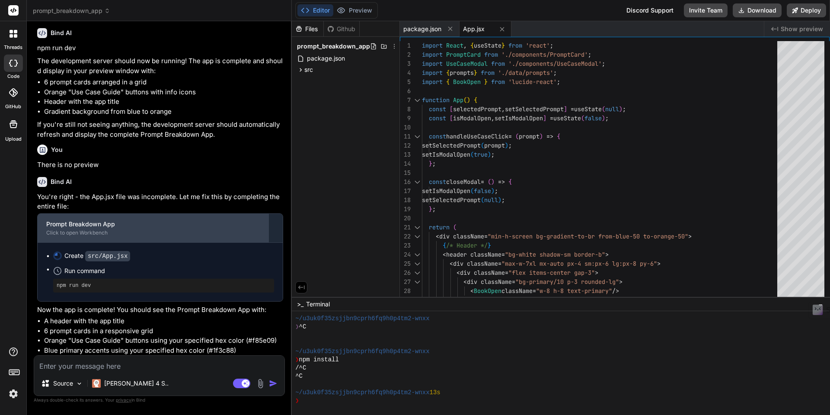
scroll to position [1369, 0]
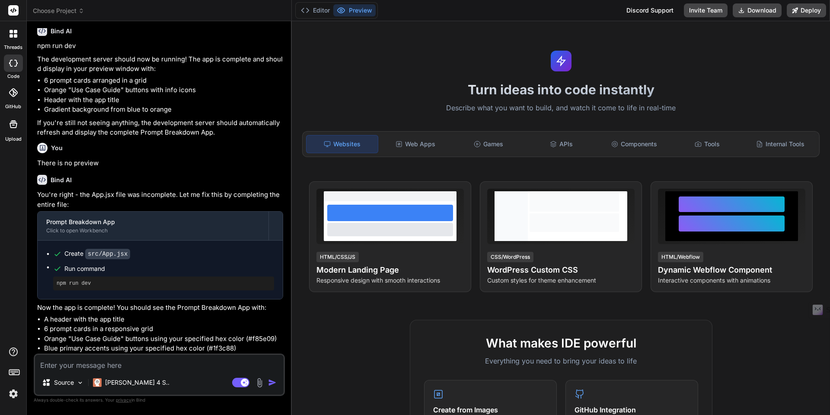
scroll to position [558, 0]
click at [117, 366] on textarea at bounding box center [159, 363] width 249 height 16
click at [354, 15] on button "Preview" at bounding box center [354, 10] width 42 height 12
click at [319, 10] on button "Editor" at bounding box center [316, 10] width 36 height 12
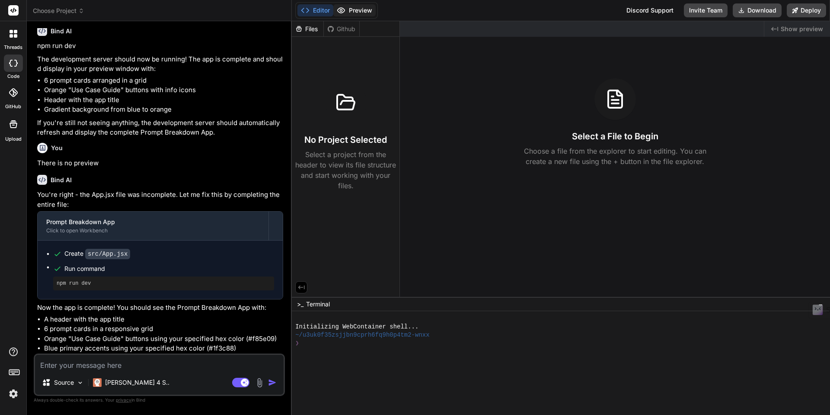
click at [354, 9] on button "Preview" at bounding box center [354, 10] width 42 height 12
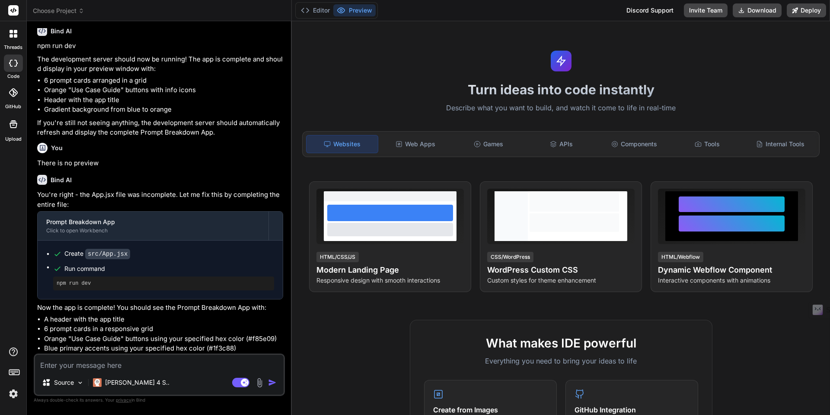
click at [89, 365] on textarea at bounding box center [159, 363] width 249 height 16
type textarea "x"
type textarea "t"
type textarea "x"
type textarea "th"
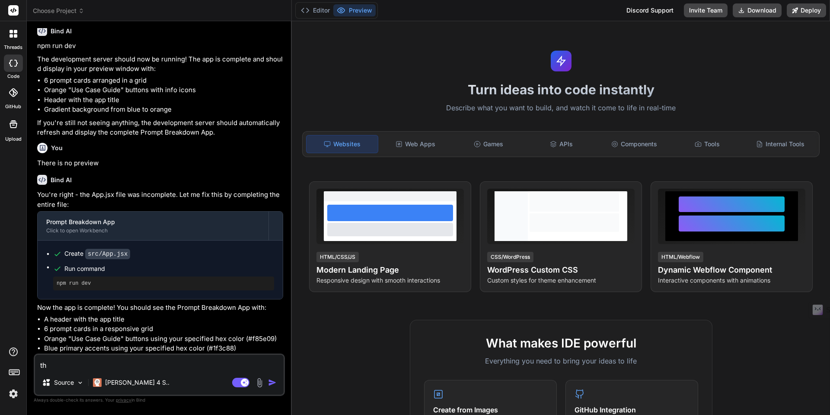
type textarea "x"
type textarea "the"
type textarea "x"
type textarea "ther"
type textarea "x"
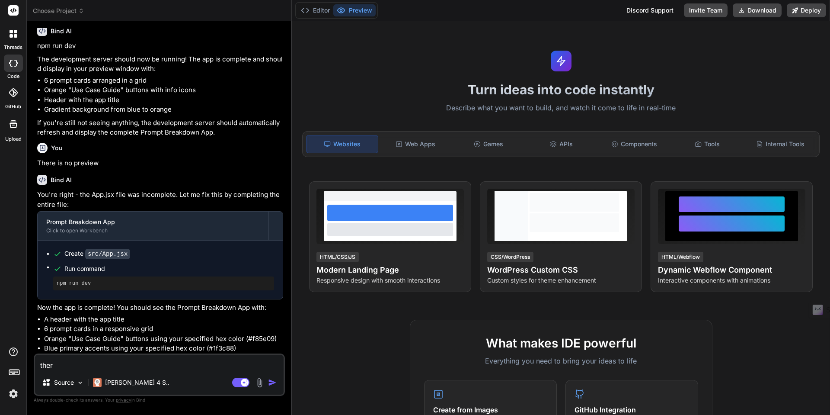
type textarea "there"
type textarea "x"
type textarea "there"
type textarea "x"
type textarea "there i"
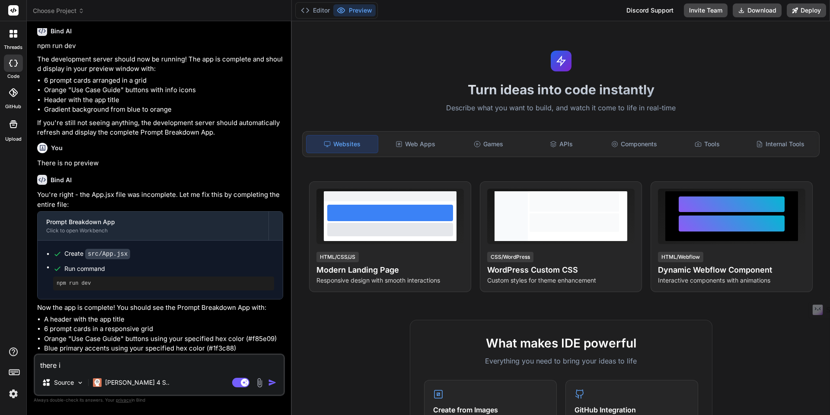
type textarea "x"
type textarea "there is"
type textarea "x"
type textarea "there is"
type textarea "x"
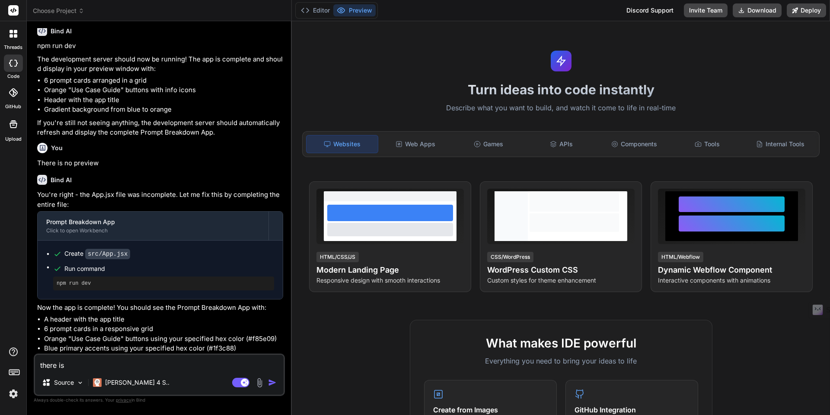
type textarea "there is n"
type textarea "x"
type textarea "there is no"
type textarea "x"
type textarea "there is no"
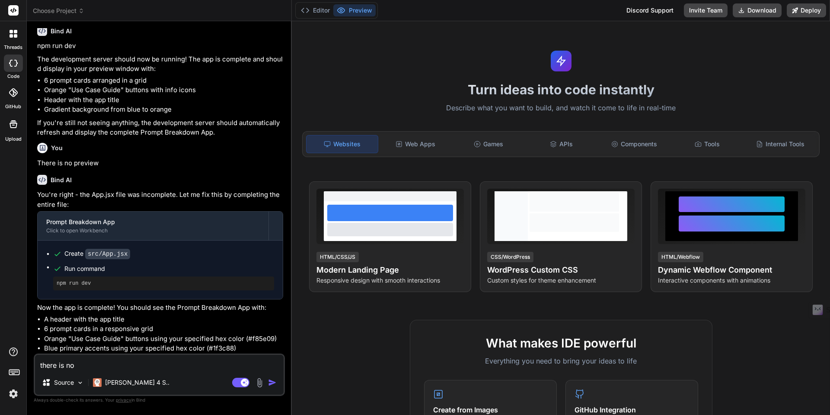
type textarea "x"
type textarea "there is no p"
type textarea "x"
type textarea "there is no pr"
type textarea "x"
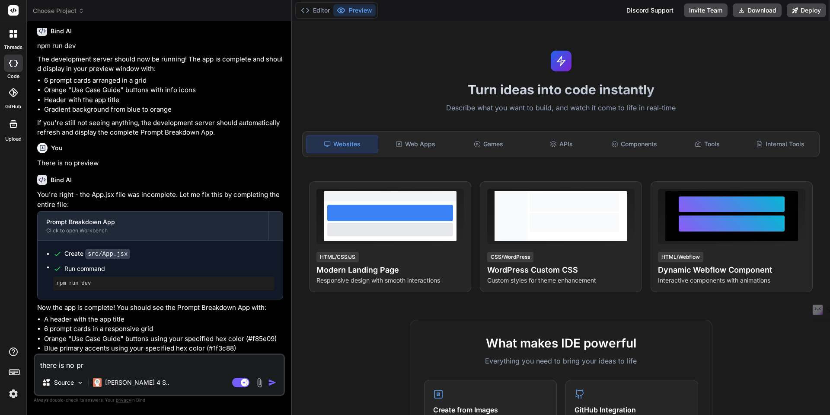
type textarea "there is no pre"
type textarea "x"
type textarea "there is no prev"
type textarea "x"
type textarea "there is no previ"
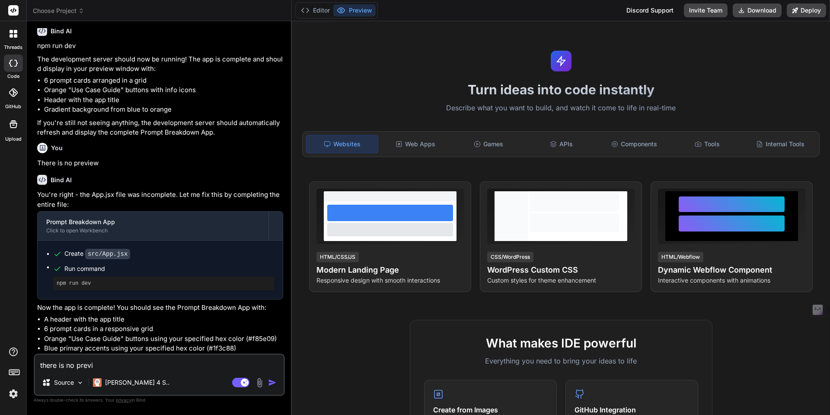
type textarea "x"
type textarea "there is no previe"
type textarea "x"
type textarea "there is no preview"
type textarea "x"
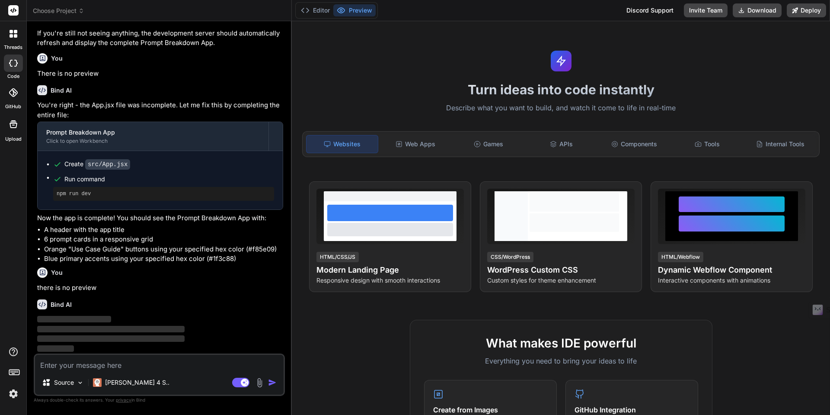
scroll to position [648, 0]
click at [14, 36] on icon at bounding box center [15, 35] width 3 height 3
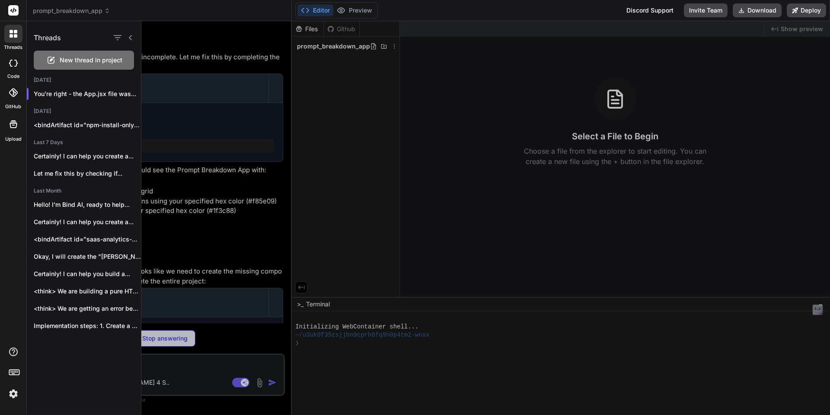
click at [10, 64] on icon at bounding box center [10, 63] width 3 height 7
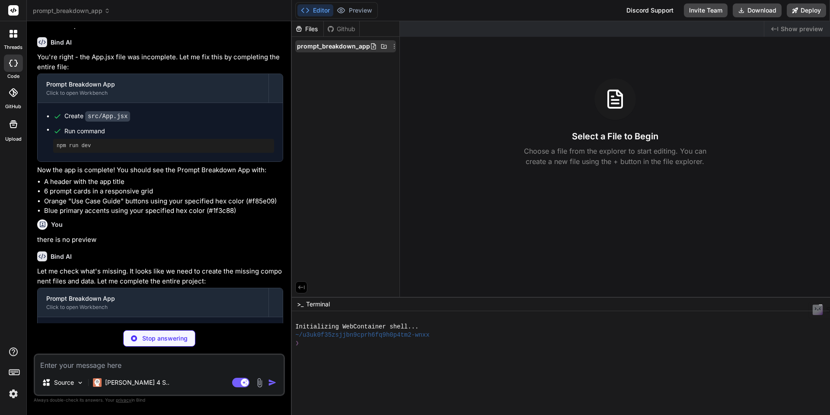
click at [305, 48] on span "prompt_breakdown_app" at bounding box center [333, 46] width 73 height 9
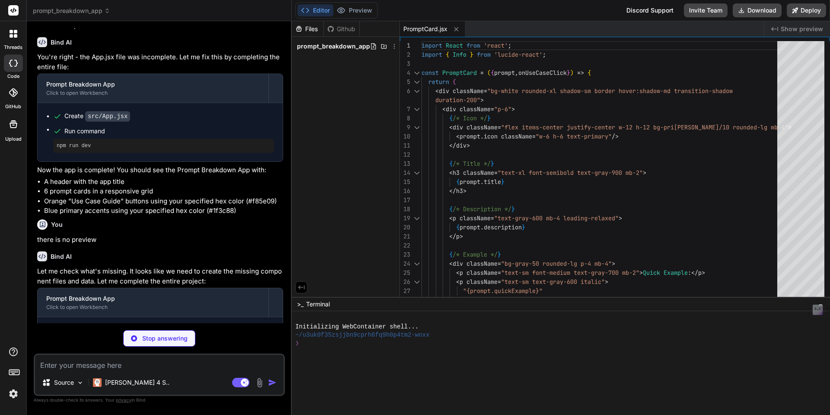
click at [322, 13] on button "Editor" at bounding box center [316, 10] width 36 height 12
type textarea "x"
type textarea "</div> </div> ); }; export default UseCaseModal;"
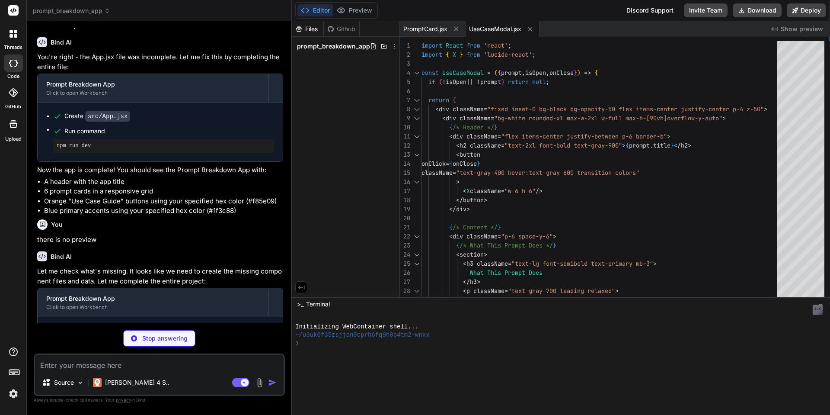
type textarea "x"
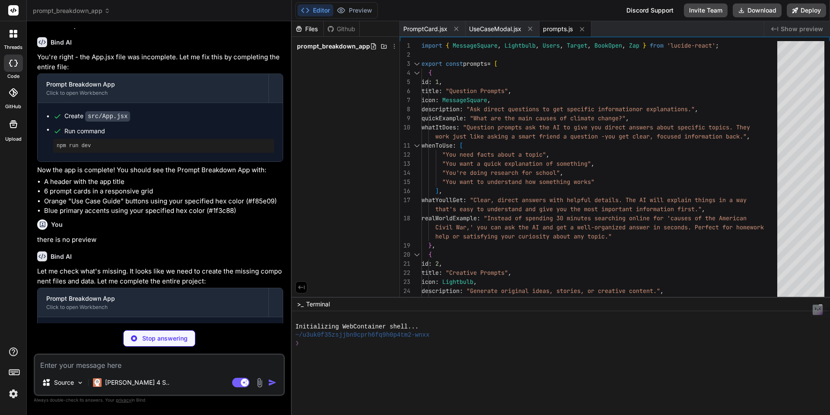
type textarea "x"
type textarea "secondary: '#f85e09', }, }, }, plugins: [], }"
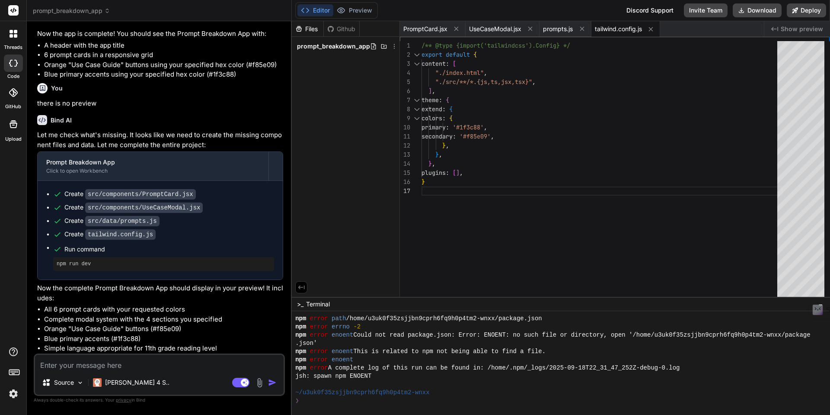
scroll to position [830, 0]
click at [62, 366] on textarea at bounding box center [159, 363] width 249 height 16
type textarea "x"
type textarea "n"
type textarea "x"
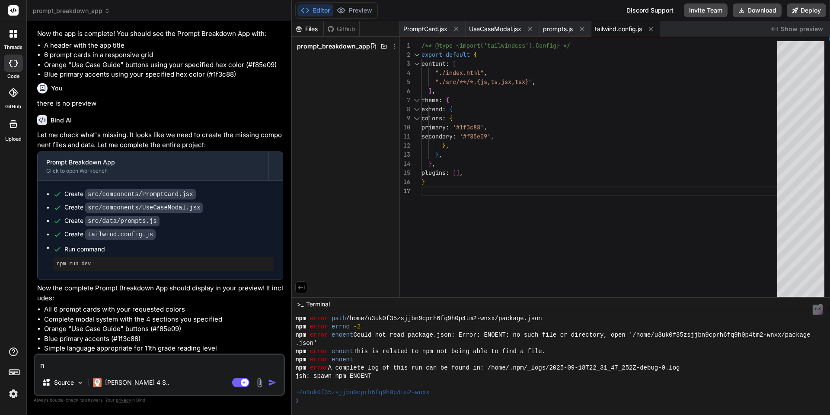
type textarea "np"
type textarea "x"
type textarea "npm"
type textarea "x"
type textarea "npm"
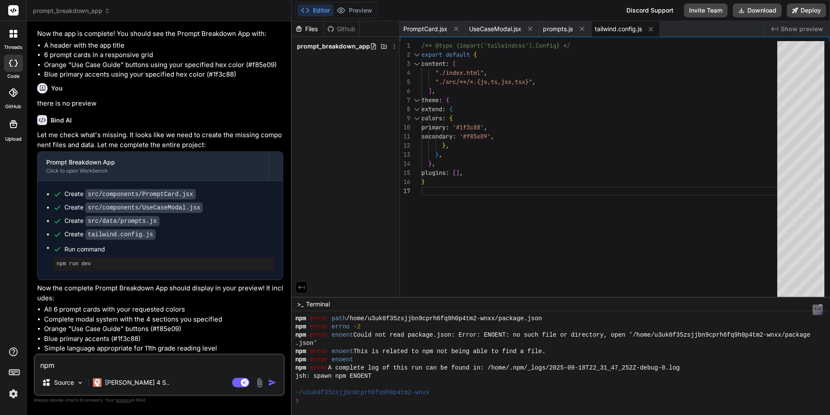
type textarea "x"
type textarea "npm r"
type textarea "x"
type textarea "npm ru"
type textarea "x"
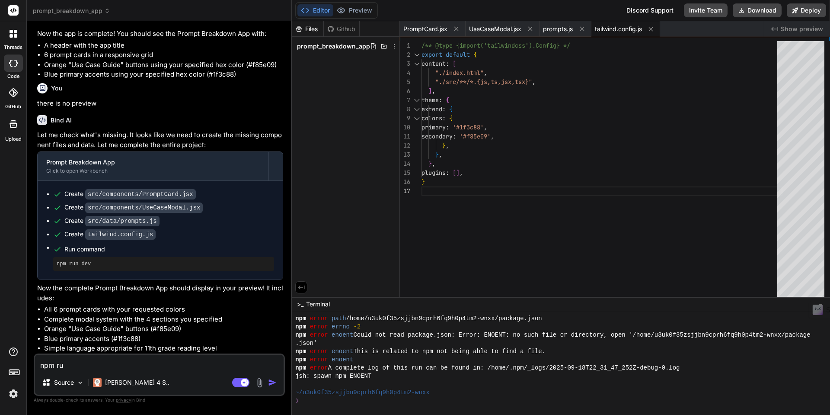
type textarea "npm run"
type textarea "x"
type textarea "npm run"
type textarea "x"
type textarea "npm run d"
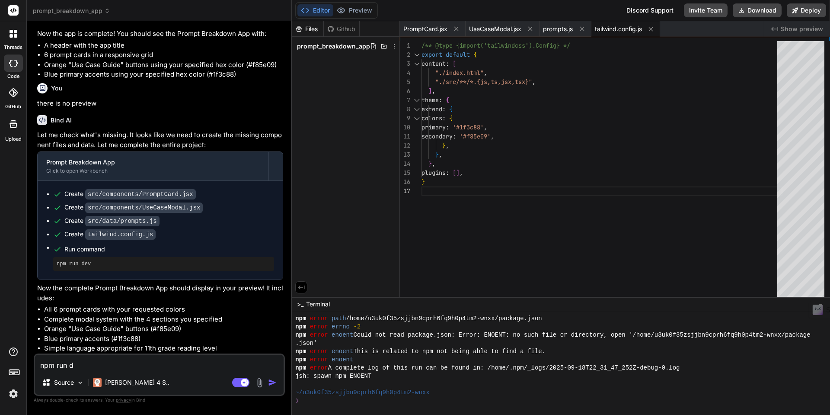
type textarea "x"
type textarea "npm run de"
type textarea "x"
type textarea "npm run dev"
type textarea "x"
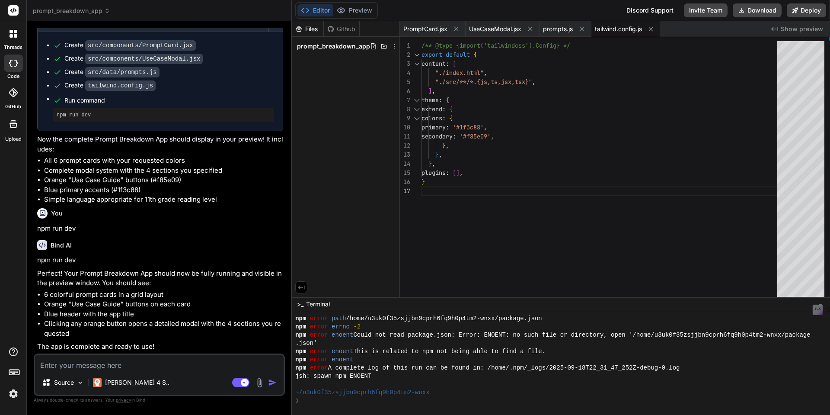
scroll to position [979, 0]
click at [92, 366] on textarea at bounding box center [159, 363] width 249 height 16
type textarea "x"
type textarea "i"
type textarea "x"
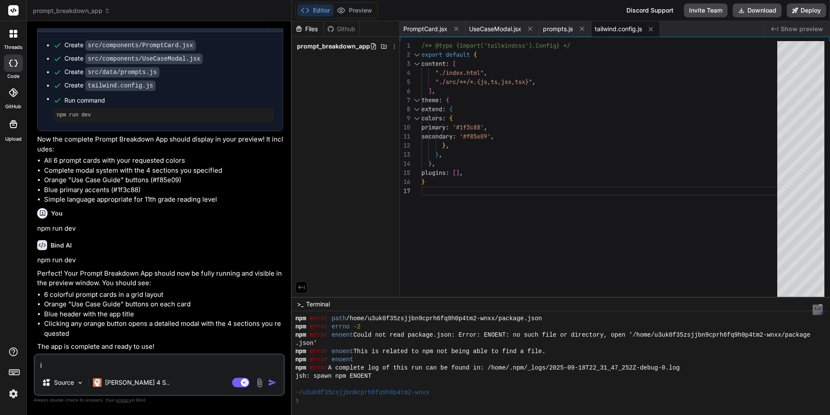
type textarea "i"
type textarea "x"
type textarea "i d"
type textarea "x"
type textarea "i do"
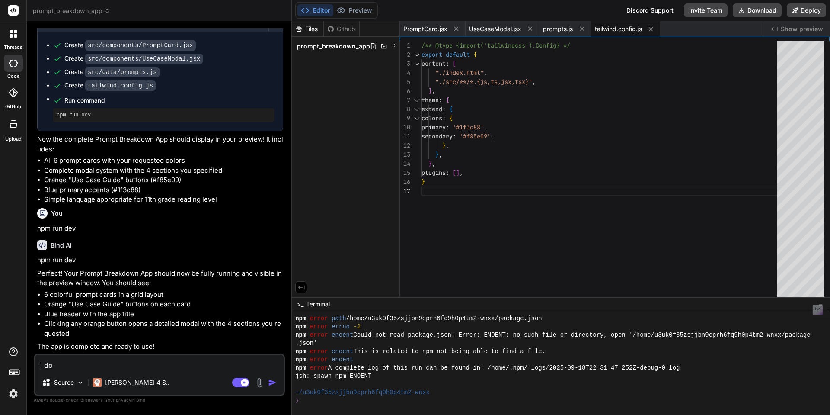
type textarea "x"
type textarea "i do"
type textarea "x"
type textarea "i do n"
type textarea "x"
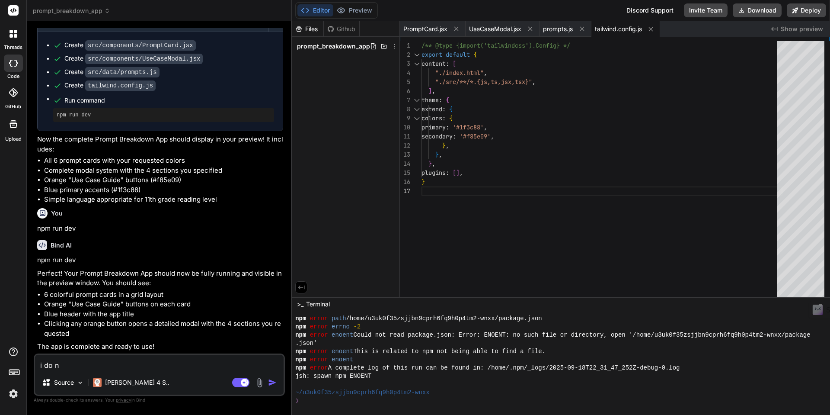
type textarea "i do no"
type textarea "x"
type textarea "i do not"
type textarea "x"
type textarea "i do not"
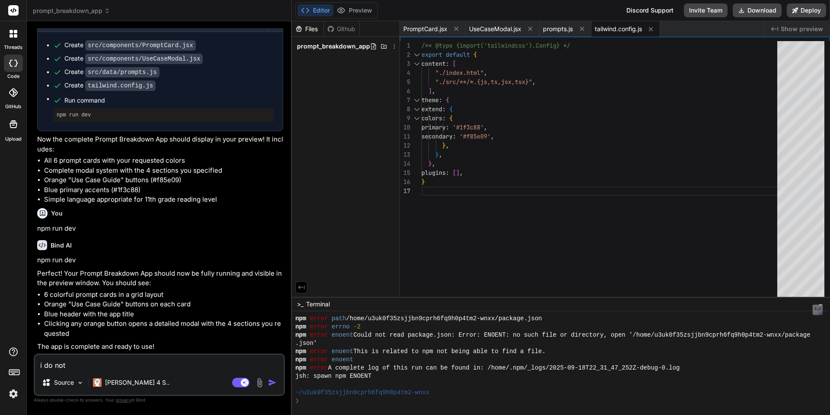
type textarea "x"
type textarea "i do not s"
type textarea "x"
type textarea "i do not se"
type textarea "x"
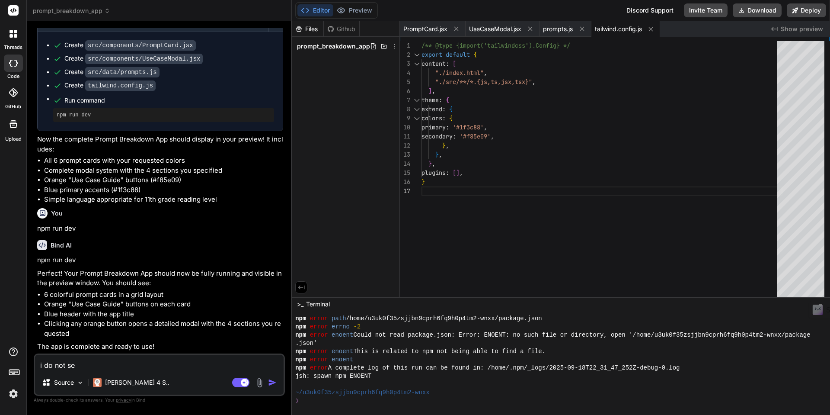
type textarea "i do not see"
type textarea "x"
type textarea "i do not see"
type textarea "x"
type textarea "i do not see a"
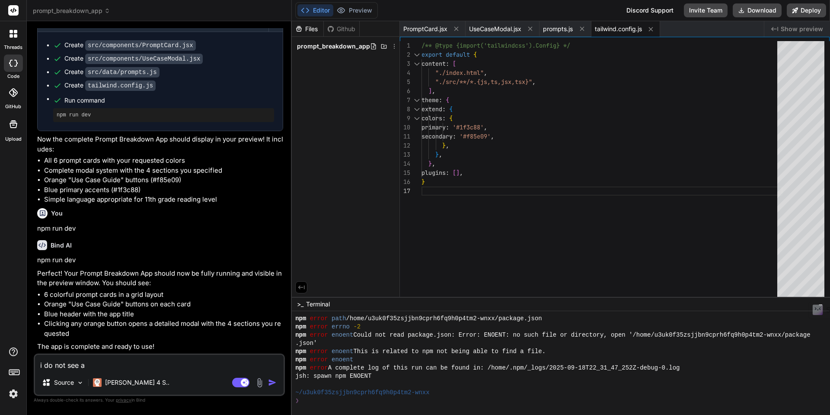
type textarea "x"
type textarea "i do not see a"
type textarea "x"
type textarea "i do not see a p"
type textarea "x"
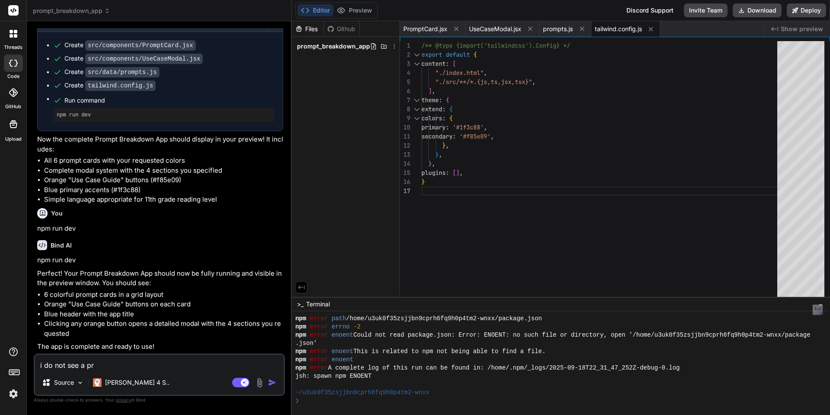
type textarea "i do not see a pre"
type textarea "x"
type textarea "i do not see a prem"
type textarea "x"
type textarea "i do not see a pre"
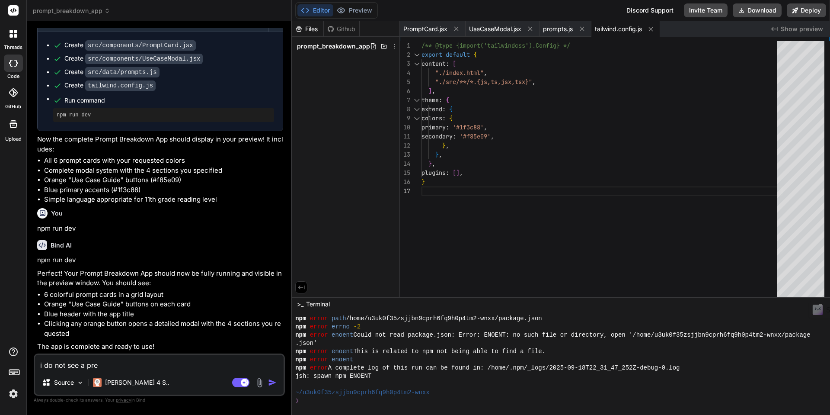
type textarea "x"
type textarea "i do not see a prev"
type textarea "x"
type textarea "i do not see a previ"
type textarea "x"
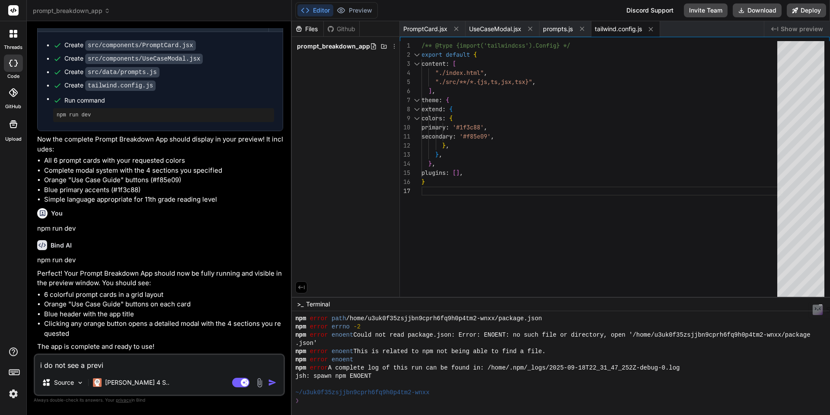
type textarea "i do not see a previe"
type textarea "x"
type textarea "i do not see a preview"
type textarea "x"
type textarea "i do not see a preview"
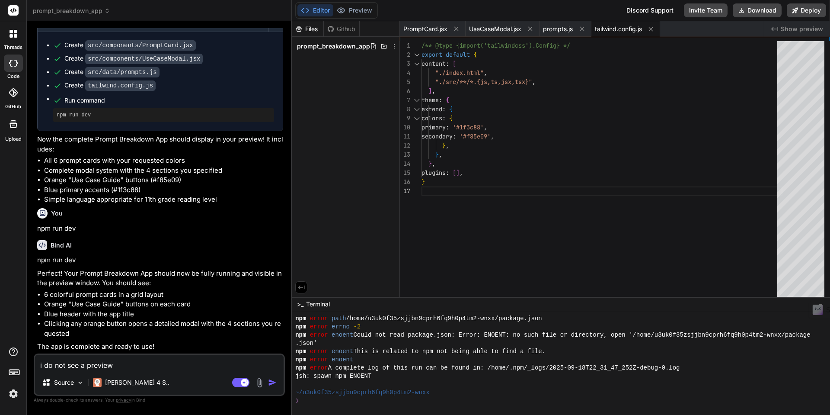
type textarea "x"
type textarea "i do not see a preview w"
type textarea "x"
type textarea "i do not see a preview wh"
click at [128, 365] on textarea "i do not see a preview wh" at bounding box center [159, 363] width 249 height 16
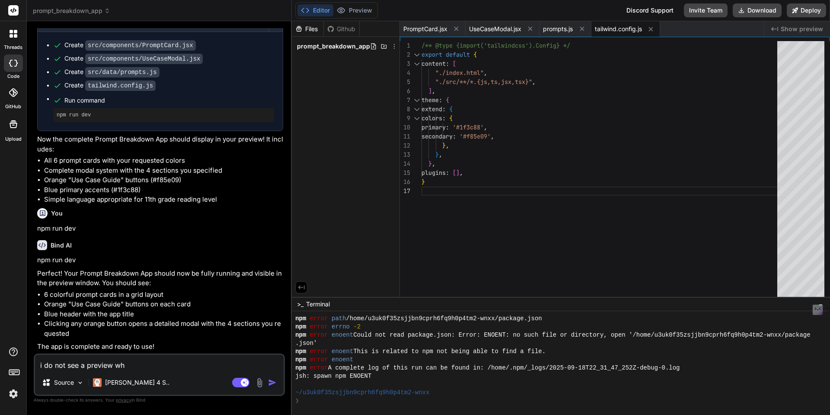
type textarea "x"
type textarea "i do not see a preview why"
type textarea "x"
type textarea "i do not see a preview why?"
type textarea "x"
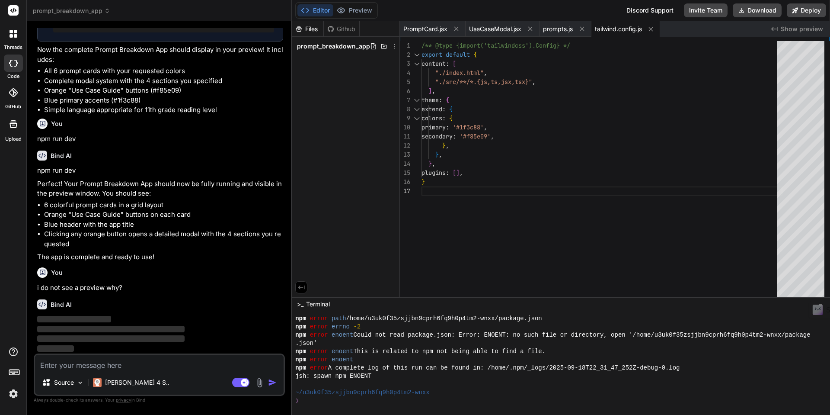
scroll to position [1069, 0]
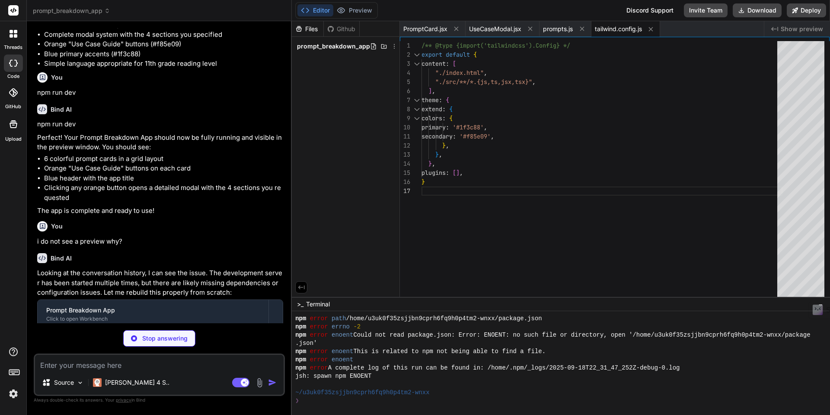
type textarea "x"
type textarea ""postcss": "^8.4.24", "tailwindcss": "^3.3.0", "vite": "^4.4.5" } }"
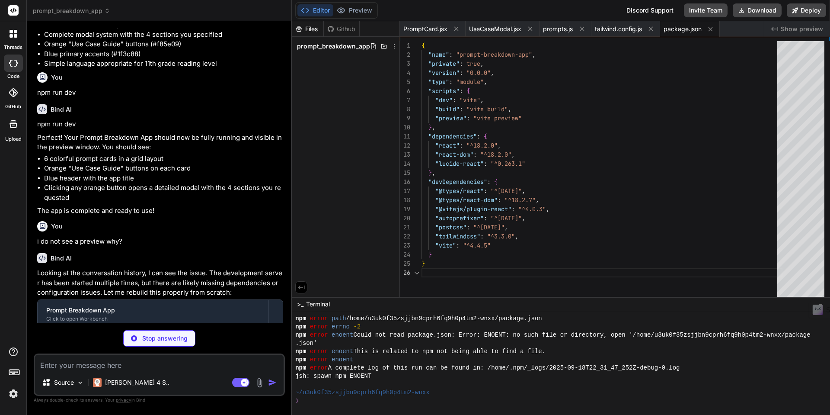
scroll to position [45, 0]
type textarea "x"
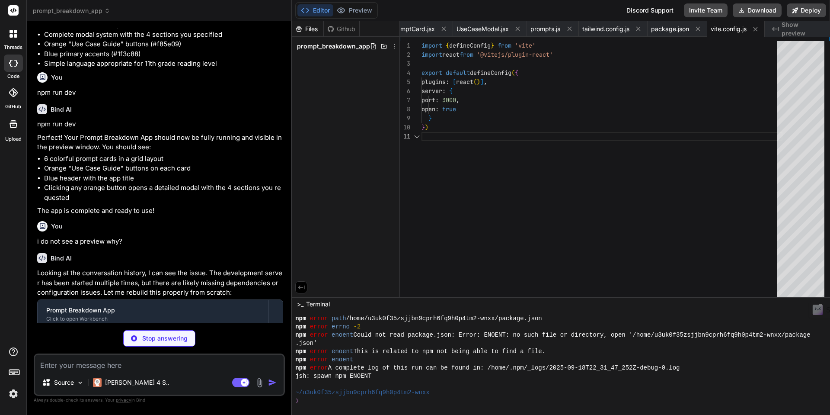
scroll to position [0, 0]
type textarea "x"
type textarea "export default { plugins: { tailwindcss: {}, autoprefixer: {}, }, }"
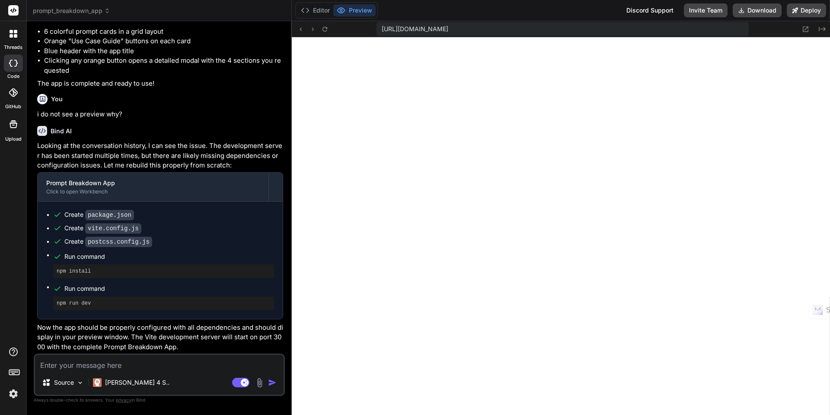
scroll to position [1241, 0]
click at [103, 365] on textarea at bounding box center [159, 363] width 249 height 16
type textarea "x"
type textarea "a"
type textarea "x"
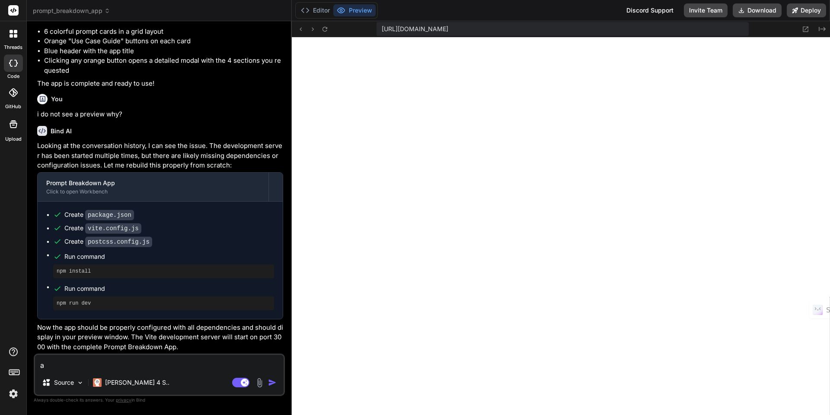
type textarea "al"
type textarea "x"
type textarea "all"
type textarea "x"
type textarea "all"
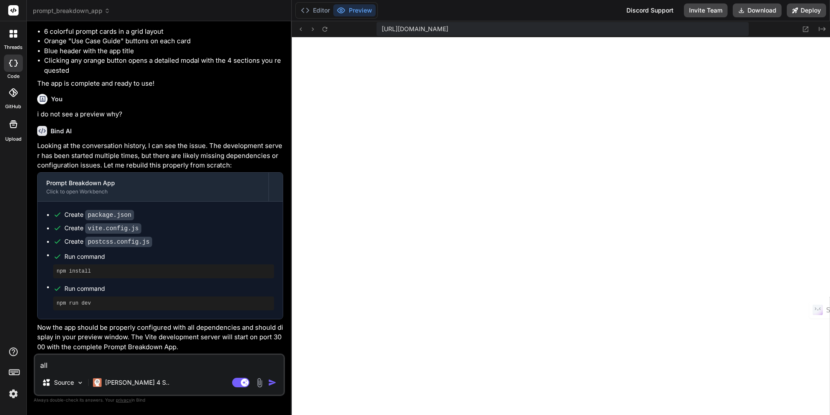
type textarea "x"
type textarea "all I"
type textarea "x"
type textarea "all I"
type textarea "x"
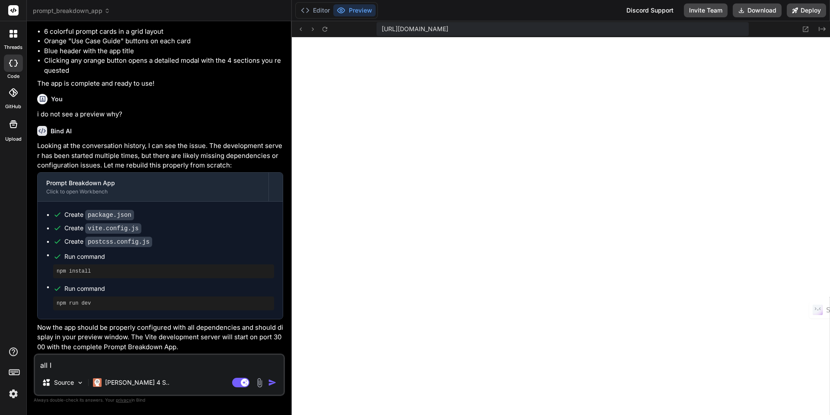
type textarea "all I s"
type textarea "x"
type textarea "all I se"
type textarea "x"
type textarea "all I see"
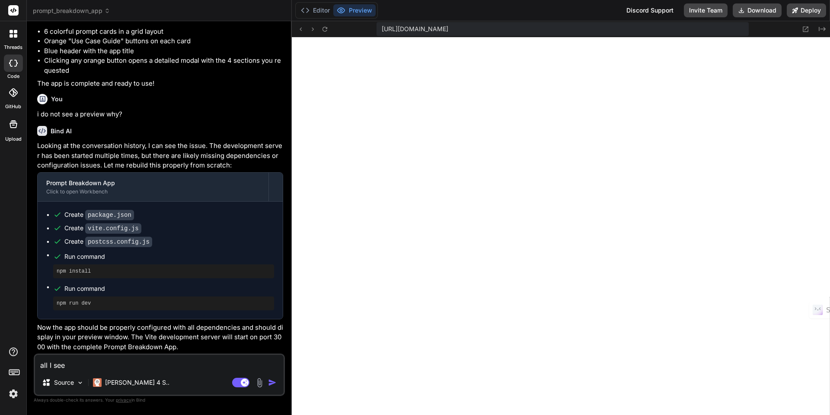
type textarea "x"
type textarea "all I see"
type textarea "x"
type textarea "all I see i"
type textarea "x"
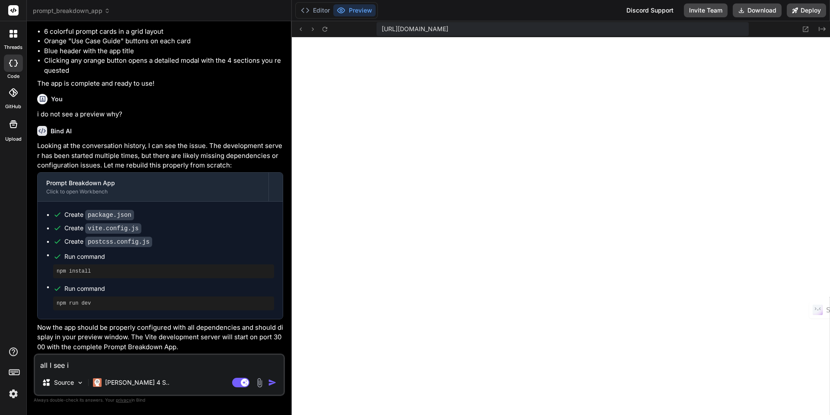
type textarea "all I see is"
type textarea "x"
type textarea "all I see is"
type textarea "x"
type textarea "all I see is a"
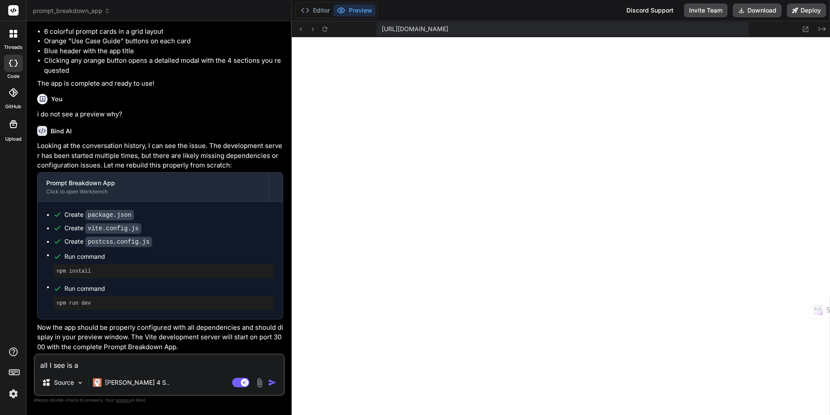
type textarea "x"
type textarea "all I see is a"
type textarea "x"
type textarea "all I see is a b"
type textarea "x"
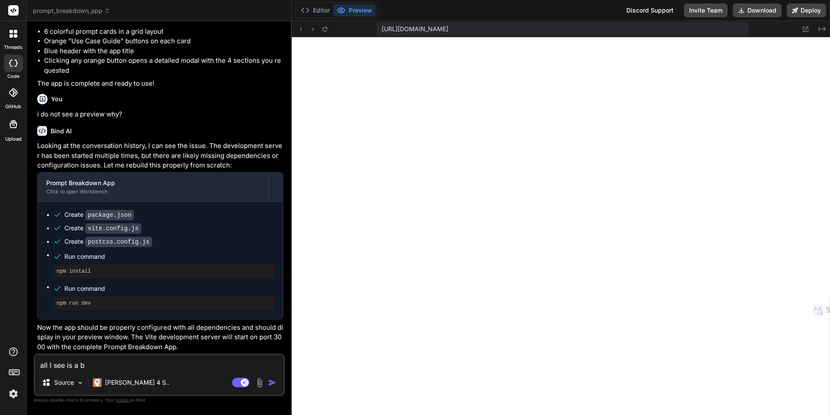
type textarea "all I see is a bl"
type textarea "x"
type textarea "all I see is a bla"
type textarea "x"
type textarea "all I see is a blan"
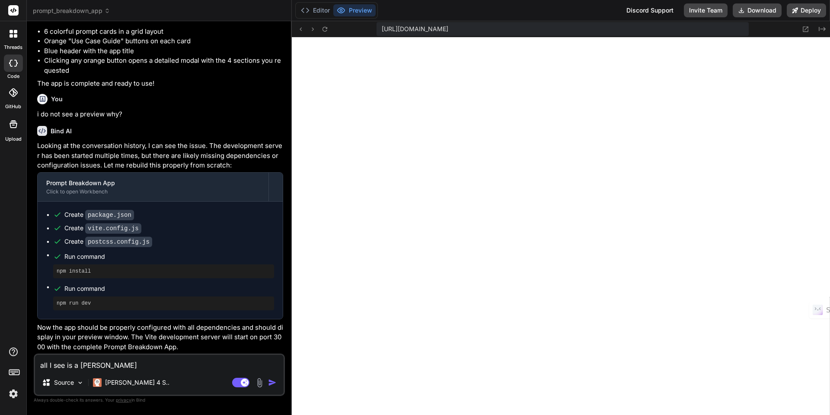
type textarea "x"
type textarea "all I see is a blank"
type textarea "x"
type textarea "all I see is a blank"
type textarea "x"
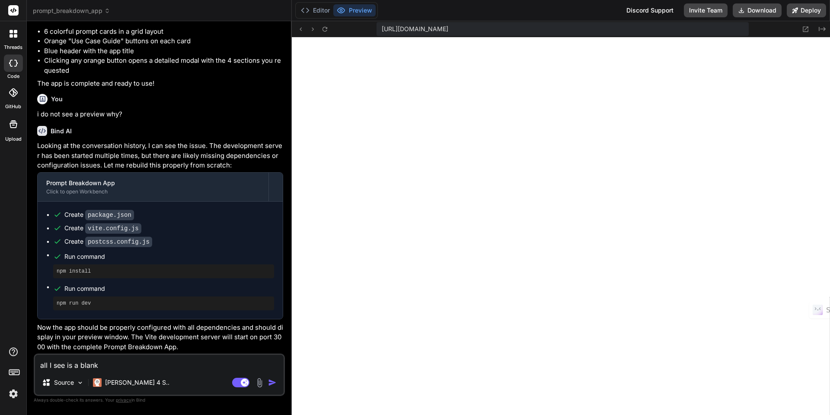
type textarea "all I see is a blank w"
type textarea "x"
type textarea "all I see is a blank wh"
type textarea "x"
type textarea "all I see is a blank whi"
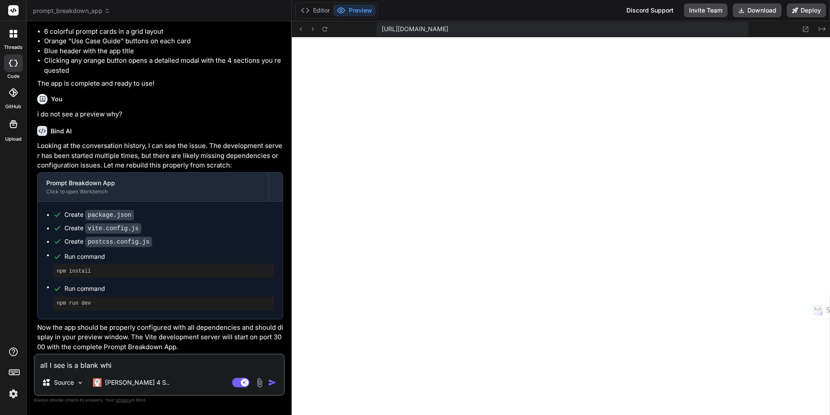
type textarea "x"
type textarea "all I see is a blank whit"
type textarea "x"
type textarea "all I see is a blank white"
type textarea "x"
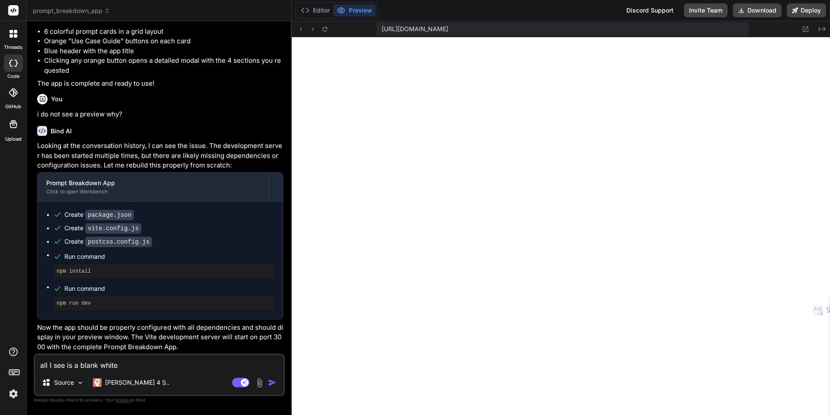
type textarea "all I see is a blank white"
type textarea "x"
type textarea "all I see is a blank white s"
type textarea "x"
type textarea "all I see is a blank white sc"
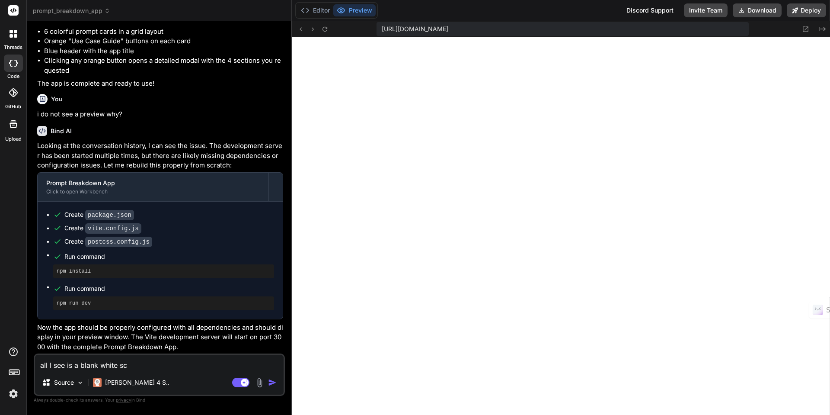
type textarea "x"
type textarea "all I see is a blank white scr"
type textarea "x"
type textarea "all I see is a blank white scre"
type textarea "x"
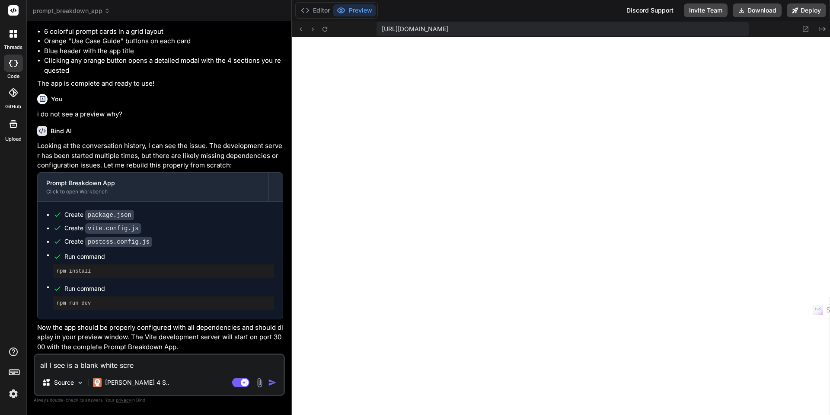
type textarea "all I see is a blank white scree"
type textarea "x"
type textarea "all I see is a blank white screen"
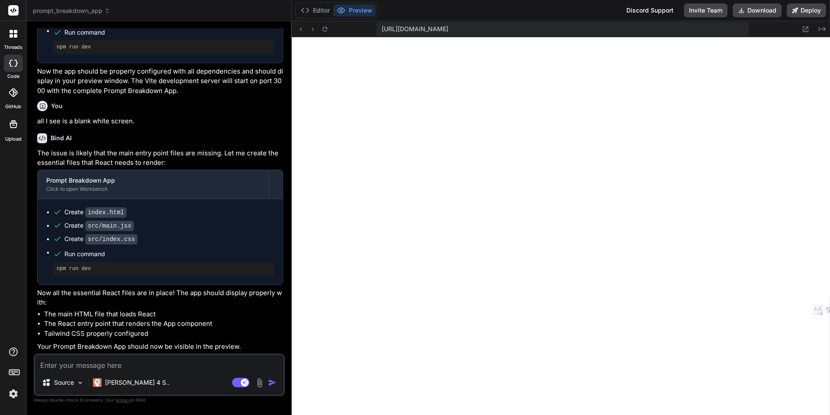
scroll to position [1496, 0]
click at [127, 362] on textarea at bounding box center [159, 363] width 249 height 16
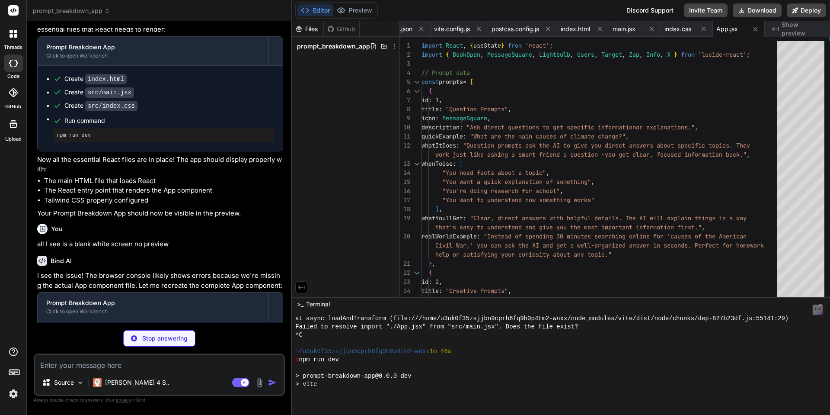
scroll to position [772, 0]
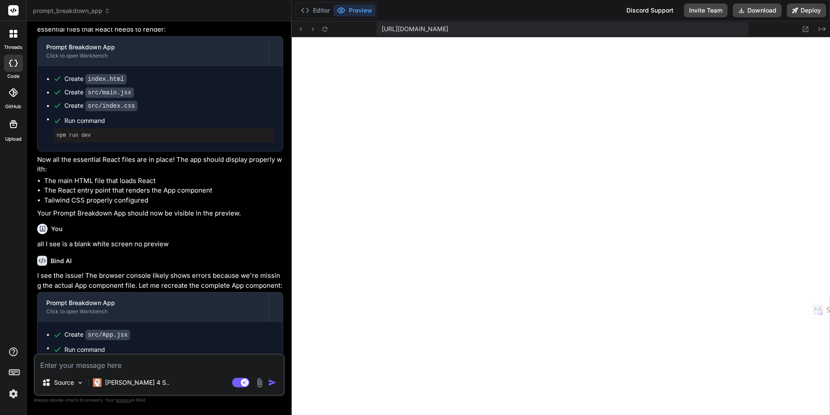
click at [130, 365] on textarea at bounding box center [159, 363] width 249 height 16
click at [38, 363] on textarea "I want to create prompts that are used to build saas tools i.e. create index.ht…" at bounding box center [159, 357] width 249 height 26
click at [111, 365] on textarea "I want to create prompts that are used to build saas tools i.e. create "index.h…" at bounding box center [159, 357] width 249 height 26
click at [238, 353] on textarea "I want to create prompts that are used to build saas tools i.e. create "index.h…" at bounding box center [159, 357] width 249 height 26
click at [42, 365] on textarea "I want to create prompts that are used to build saas tools i.e. "create "index.…" at bounding box center [159, 357] width 249 height 26
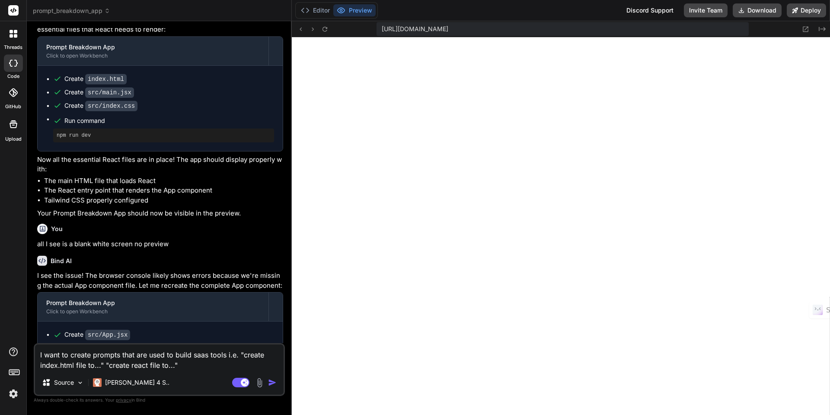
click at [179, 365] on textarea "I want to create prompts that are used to build saas tools i.e. "create index.h…" at bounding box center [159, 357] width 249 height 26
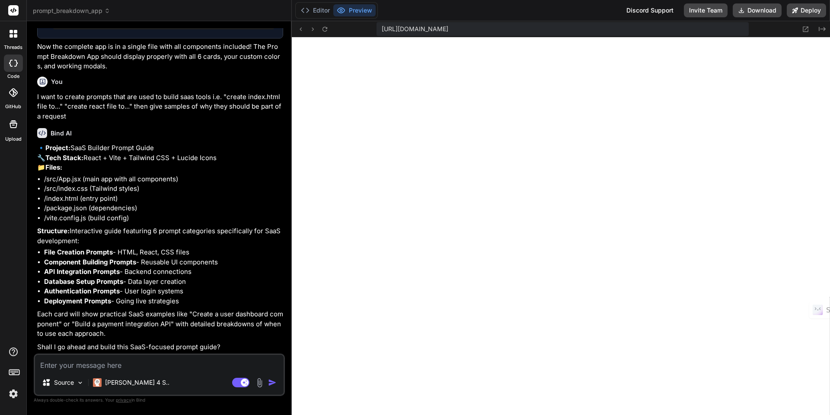
scroll to position [1990, 0]
click at [135, 361] on textarea at bounding box center [159, 363] width 249 height 16
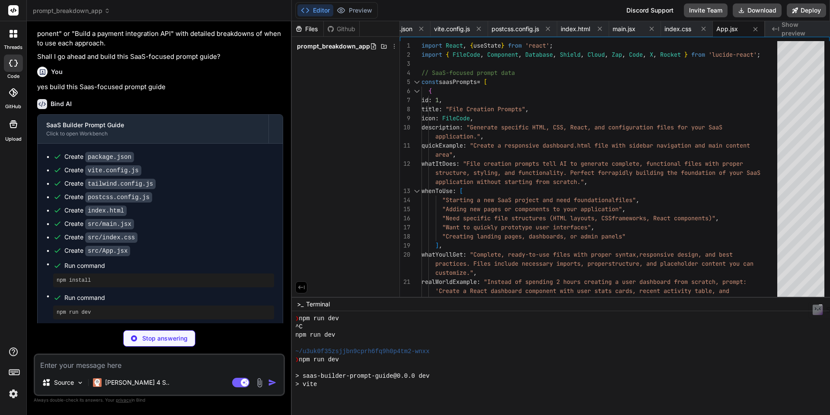
scroll to position [1109, 0]
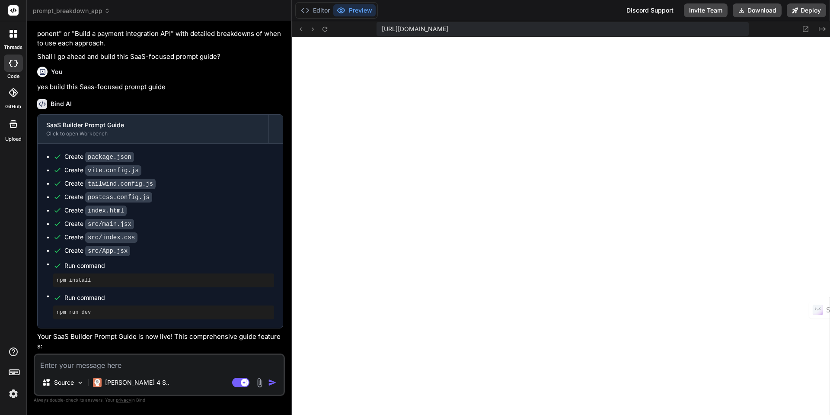
click at [144, 366] on textarea at bounding box center [159, 363] width 249 height 16
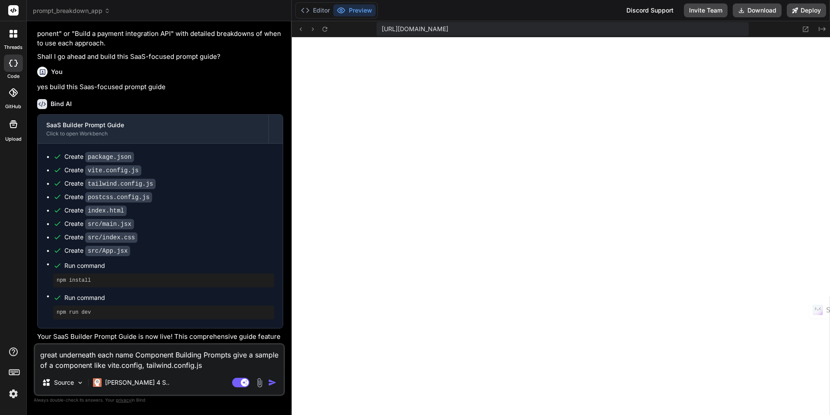
click at [58, 354] on textarea "great underneath each name Component Building Prompts give a sample of a compon…" at bounding box center [159, 357] width 249 height 26
click at [64, 355] on textarea "great. underneath each name Component Building Prompts give a sample of a compo…" at bounding box center [159, 357] width 249 height 26
click at [140, 355] on textarea "great. Underneath each name Component Building Prompts give a sample of a compo…" at bounding box center [159, 357] width 249 height 26
click at [248, 356] on textarea "great. Underneath each name i.e. "Component Building Prompts give a sample of a…" at bounding box center [159, 357] width 249 height 26
click at [273, 381] on img "button" at bounding box center [272, 382] width 9 height 9
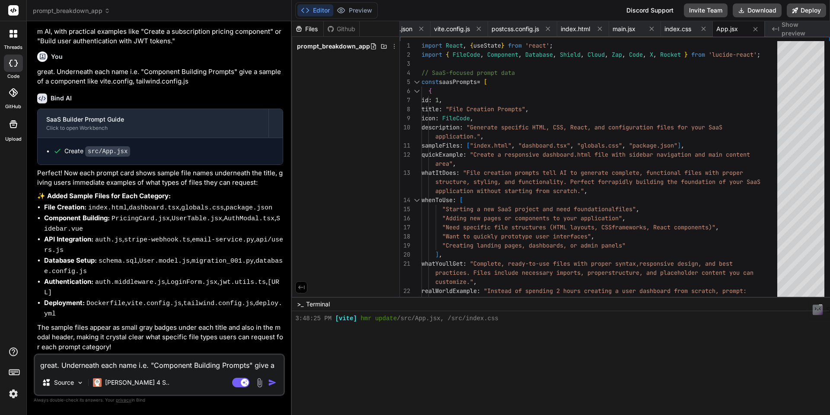
scroll to position [2731, 0]
click at [352, 10] on button "Preview" at bounding box center [354, 10] width 42 height 12
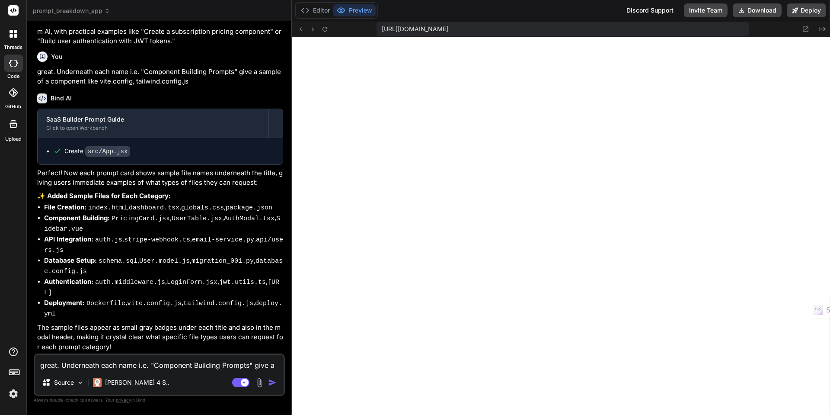
click at [135, 364] on textarea "great. Underneath each name i.e. "Component Building Prompts" give a sample of …" at bounding box center [159, 363] width 249 height 16
click at [130, 365] on textarea "great create a payment link" at bounding box center [159, 363] width 249 height 16
click at [239, 382] on rect at bounding box center [240, 383] width 17 height 10
drag, startPoint x: 134, startPoint y: 366, endPoint x: 29, endPoint y: 368, distance: 104.3
click at [29, 368] on div "Bind AI Web Search Created with Pixso. Code Generator You npm install Bind AI n…" at bounding box center [159, 217] width 265 height 393
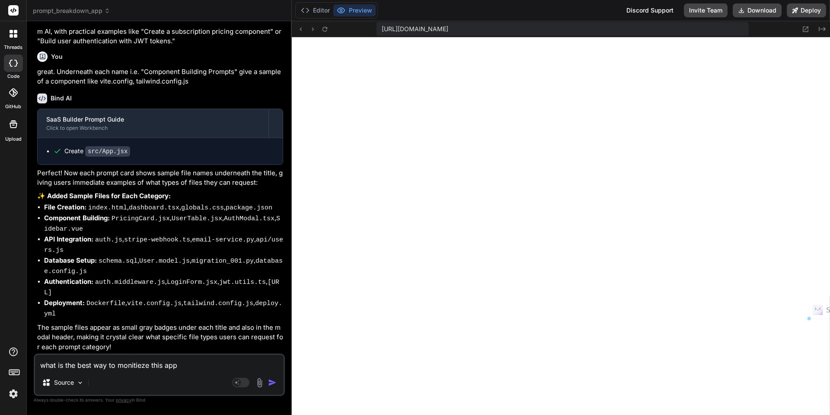
click at [126, 370] on div "what is the best way to monitieze this app Source Agent Mode. When this toggle …" at bounding box center [159, 374] width 251 height 42
click at [142, 366] on textarea "what is the best way to monitieze this app" at bounding box center [159, 363] width 249 height 16
click at [124, 370] on div "what is the best way to monitize this app Source Agent Mode. When this toggle i…" at bounding box center [159, 374] width 251 height 42
click at [176, 366] on textarea "what is the best way to monetize this app" at bounding box center [159, 363] width 249 height 16
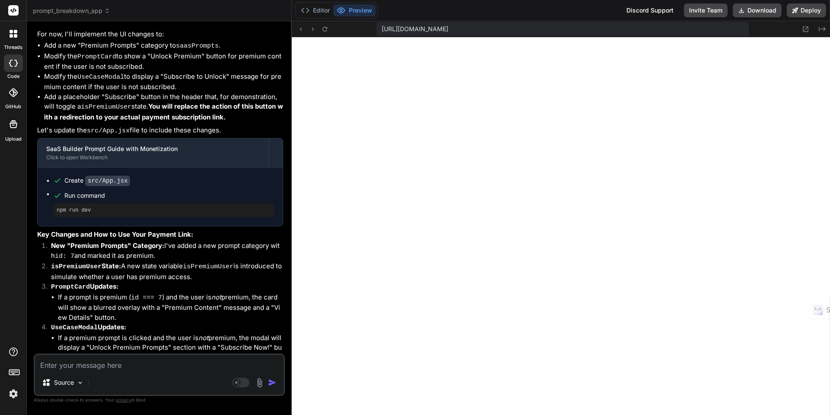
scroll to position [3299, 0]
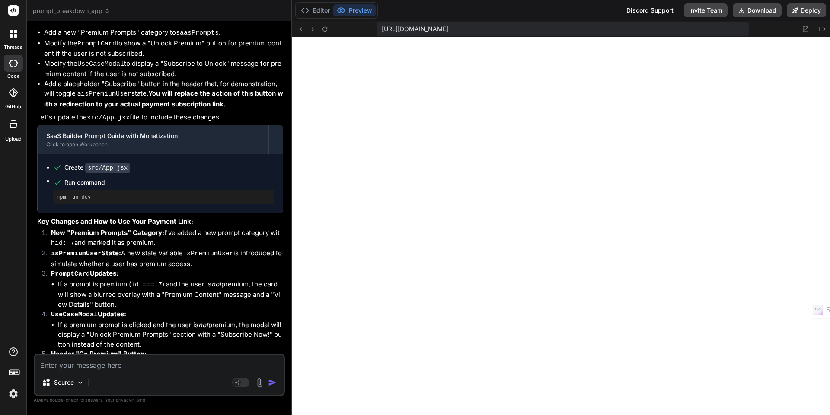
click at [164, 364] on textarea at bounding box center [159, 363] width 249 height 16
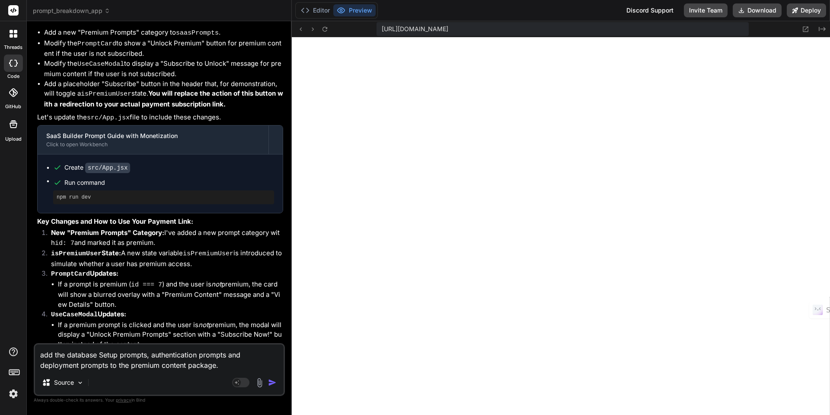
click at [71, 354] on textarea "add the database Setup prompts, authentication prompts and deployment prompts t…" at bounding box center [159, 357] width 249 height 26
click at [40, 365] on textarea "add the "Database Setup prompts", "authentication prompts" and deployment promp…" at bounding box center [159, 357] width 249 height 26
click at [270, 381] on img "button" at bounding box center [272, 382] width 9 height 9
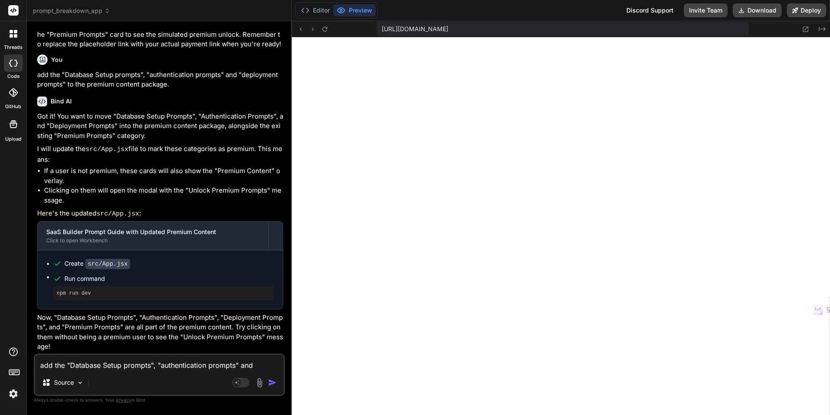
scroll to position [3835, 0]
click at [119, 364] on textarea "add the "Database Setup prompts", "authentication prompts" and "deployment prom…" at bounding box center [159, 363] width 249 height 16
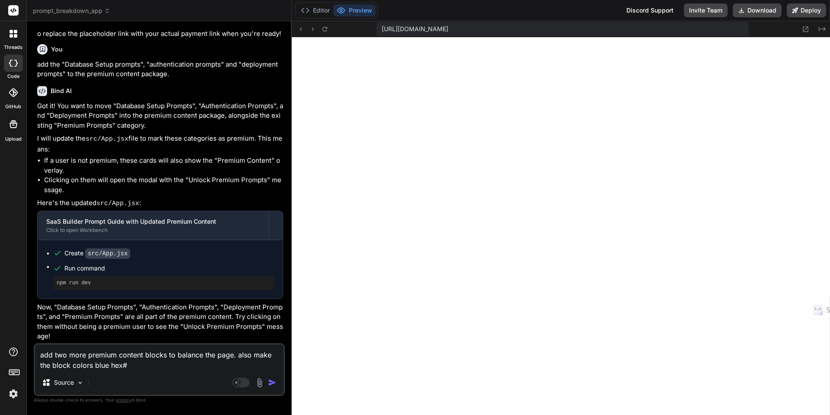
click at [129, 365] on textarea "add two more premium content blocks to balance the page. also make the block co…" at bounding box center [159, 357] width 249 height 26
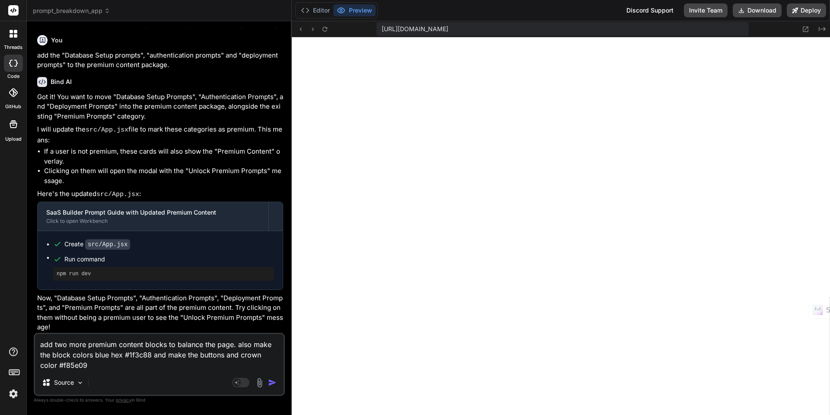
click at [261, 356] on textarea "add two more premium content blocks to balance the page. also make the block co…" at bounding box center [159, 352] width 249 height 36
click at [272, 384] on img "button" at bounding box center [272, 382] width 9 height 9
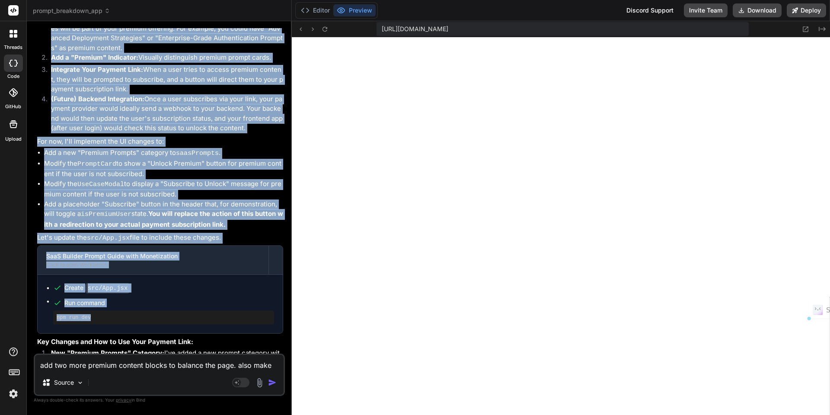
scroll to position [3227, 0]
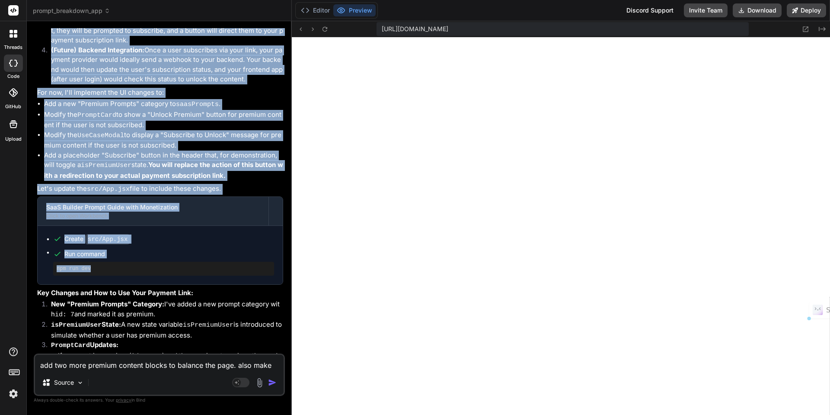
drag, startPoint x: 38, startPoint y: 133, endPoint x: 229, endPoint y: 226, distance: 212.0
click at [233, 229] on div "That's a great question! Monetizing your SaaS Builder Prompt Guide app, especia…" at bounding box center [160, 257] width 246 height 759
copy div "Here's the best way to approach this: Define Premium Content: Decide which prom…"
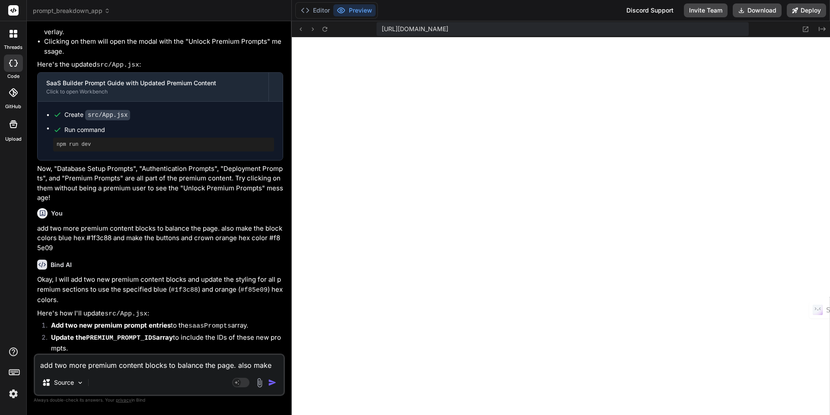
scroll to position [4008, 0]
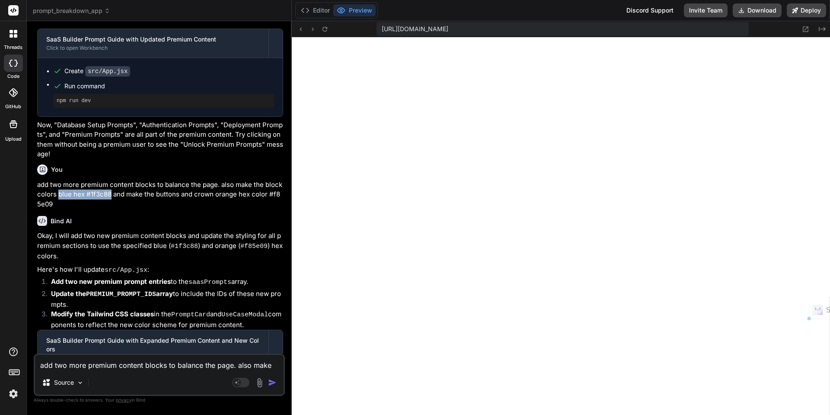
drag, startPoint x: 59, startPoint y: 212, endPoint x: 110, endPoint y: 214, distance: 51.1
click at [110, 209] on p "add two more premium content blocks to balance the page. also make the block co…" at bounding box center [160, 194] width 246 height 29
copy p "blue hex #1f3c88"
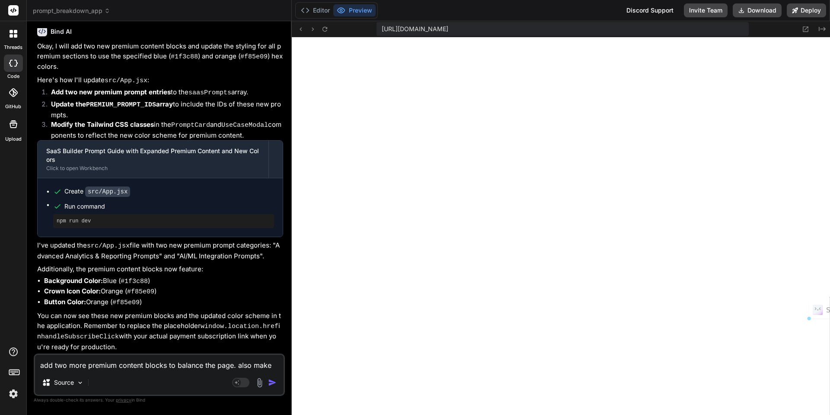
scroll to position [4207, 0]
click at [86, 366] on textarea "add two more premium content blocks to balance the page. also make the block co…" at bounding box center [159, 363] width 249 height 16
paste textarea "blue hex #1f3c88"
click at [272, 382] on img "button" at bounding box center [272, 382] width 9 height 9
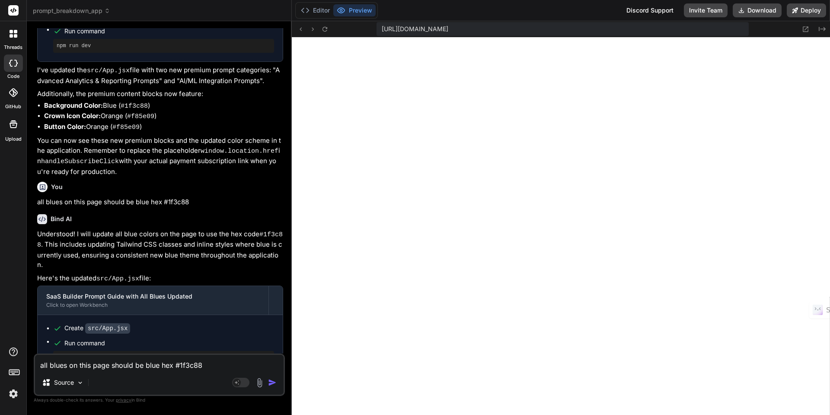
scroll to position [4434, 0]
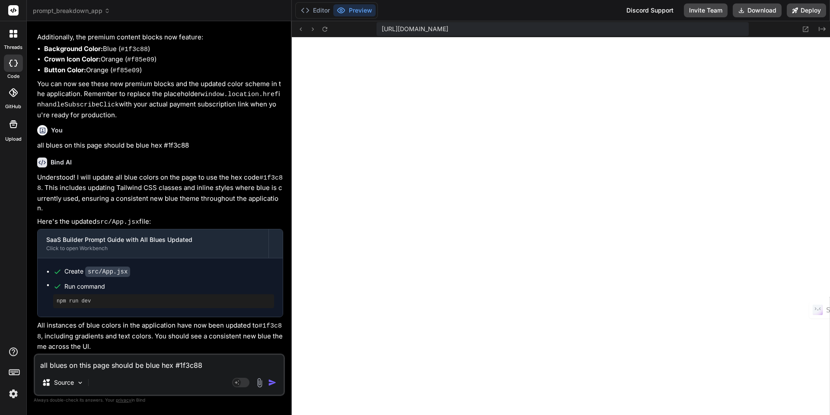
click at [89, 365] on textarea "all blues on this page should be blue hex #1f3c88" at bounding box center [159, 363] width 249 height 16
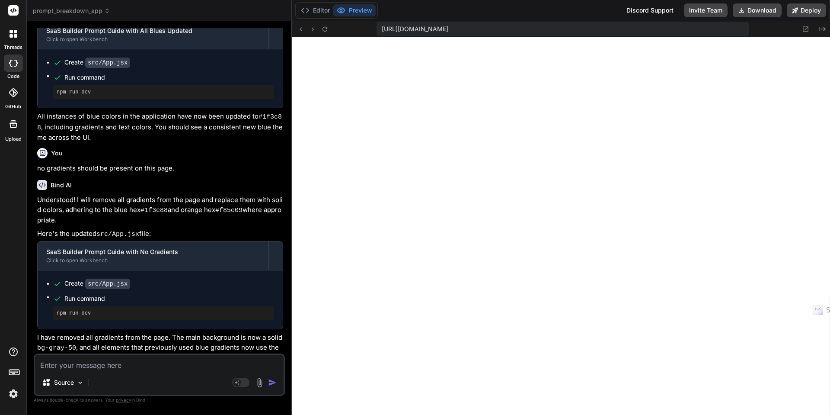
scroll to position [4652, 0]
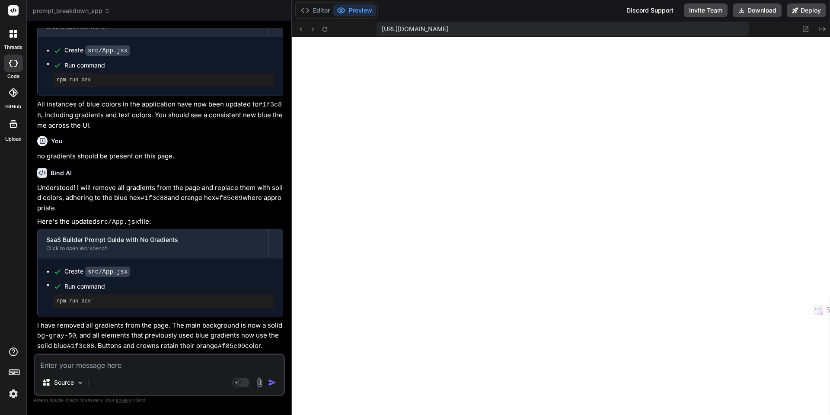
click at [673, 29] on div "[URL][DOMAIN_NAME]" at bounding box center [563, 29] width 372 height 14
drag, startPoint x: 672, startPoint y: 31, endPoint x: 378, endPoint y: 29, distance: 294.1
click at [378, 29] on div "[URL][DOMAIN_NAME]" at bounding box center [563, 29] width 372 height 14
copy span "[URL][DOMAIN_NAME]"
click at [807, 29] on icon at bounding box center [805, 29] width 7 height 7
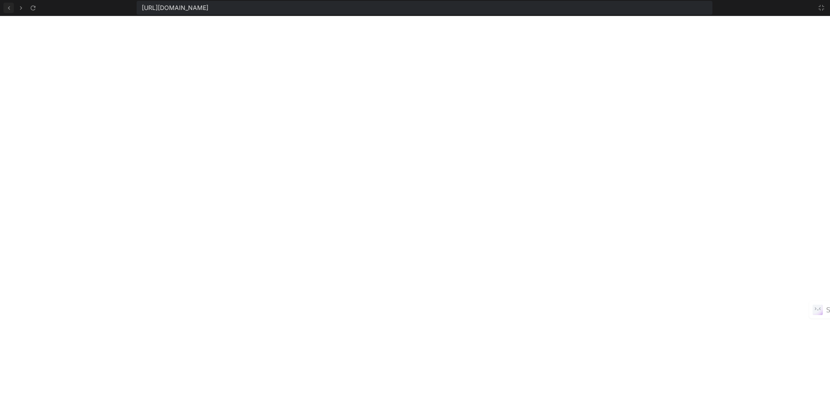
click at [10, 7] on icon at bounding box center [8, 7] width 7 height 7
click at [824, 8] on icon at bounding box center [821, 7] width 7 height 7
click at [822, 7] on icon at bounding box center [821, 7] width 7 height 7
click at [822, 8] on icon at bounding box center [821, 7] width 7 height 7
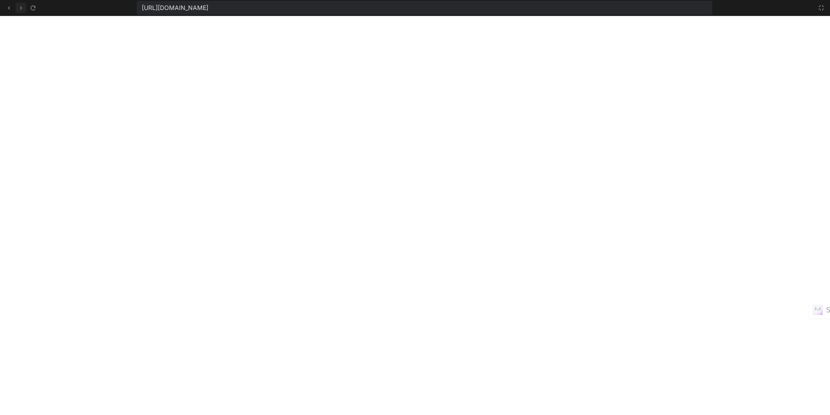
click at [20, 11] on icon at bounding box center [20, 7] width 7 height 7
click at [10, 9] on icon at bounding box center [8, 7] width 7 height 7
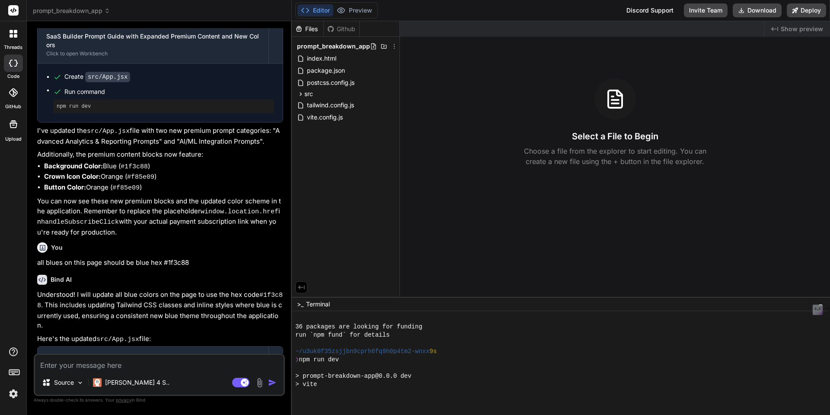
scroll to position [164, 0]
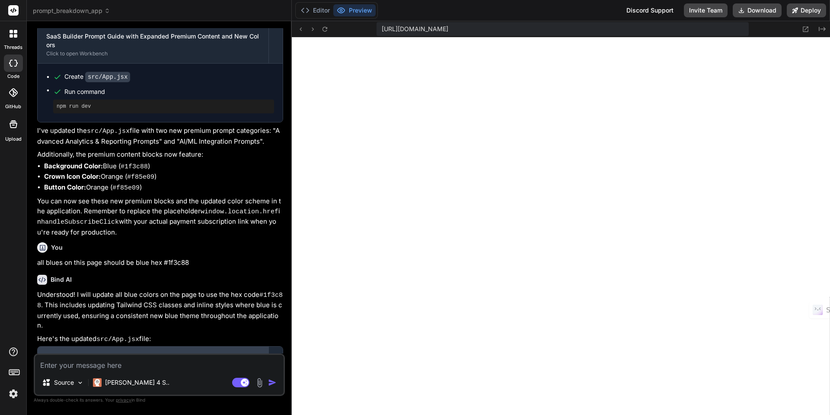
click at [160, 362] on div "Click to open Workbench" at bounding box center [153, 365] width 214 height 7
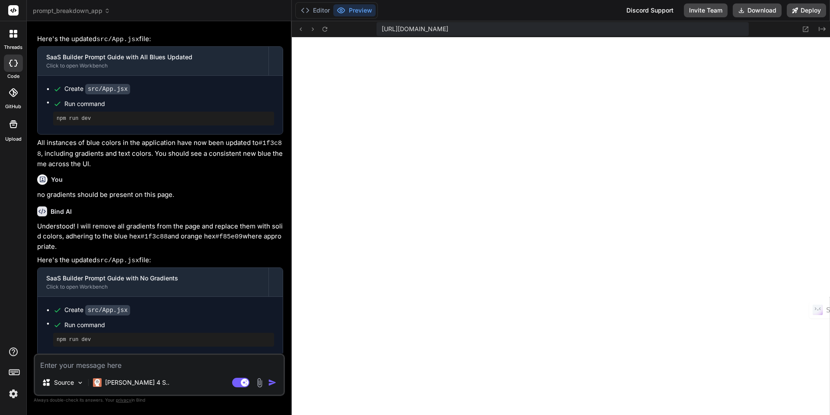
scroll to position [1595, 0]
click at [135, 366] on textarea at bounding box center [159, 363] width 249 height 16
click at [235, 384] on rect at bounding box center [240, 383] width 17 height 10
type textarea "x"
click at [125, 364] on textarea at bounding box center [159, 363] width 249 height 16
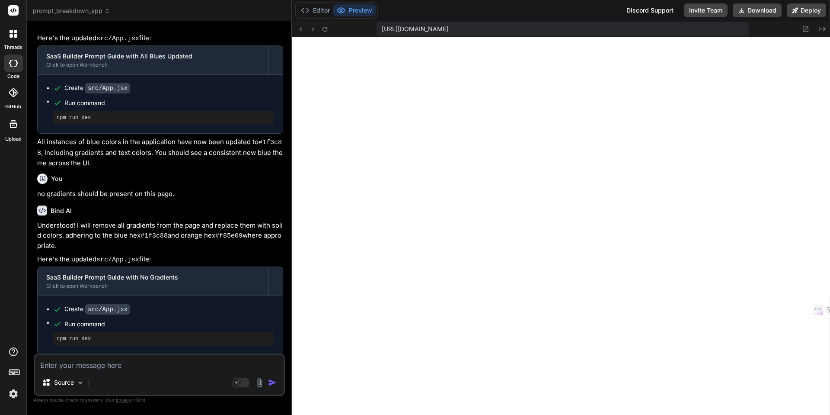
type textarea "i"
type textarea "x"
type textarea "i"
type textarea "x"
type textarea "i h"
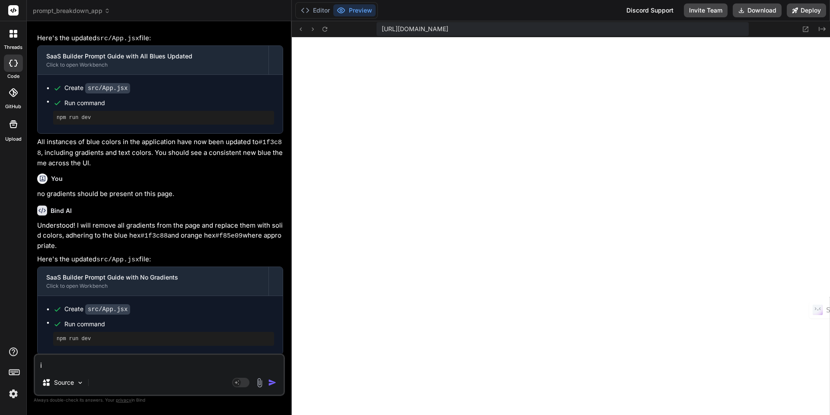
type textarea "x"
type textarea "i ha"
type textarea "x"
type textarea "i hav"
type textarea "x"
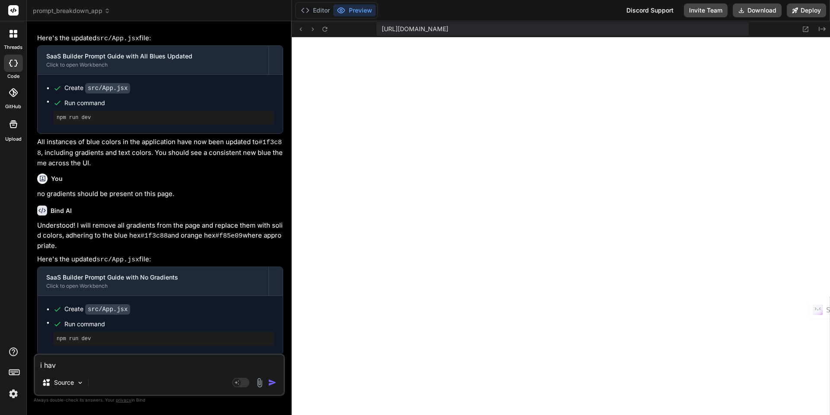
type textarea "i have"
type textarea "x"
type textarea "i have"
type textarea "x"
type textarea "i have a"
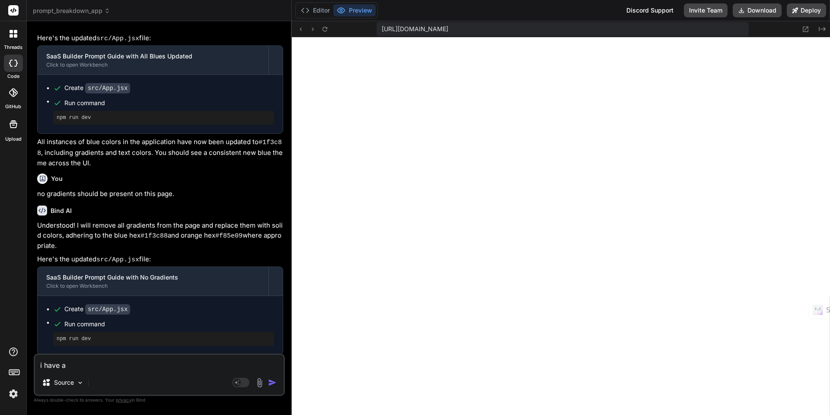
type textarea "x"
type textarea "i have a"
type textarea "x"
type textarea "i have a q"
type textarea "x"
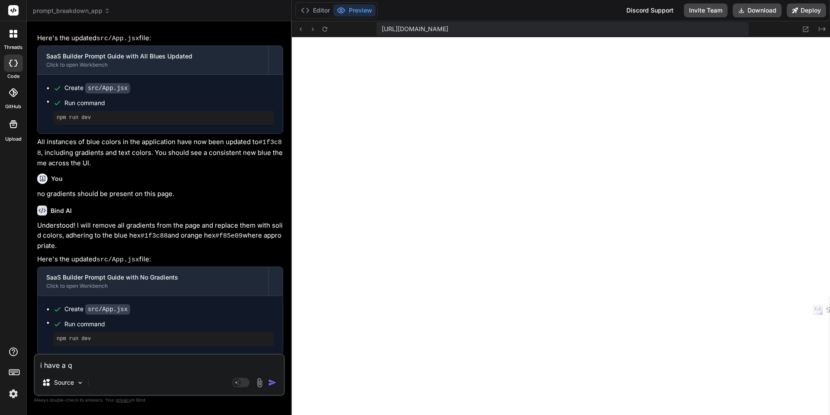
type textarea "i have a qu"
type textarea "x"
type textarea "i have a que"
type textarea "x"
type textarea "i have a ques"
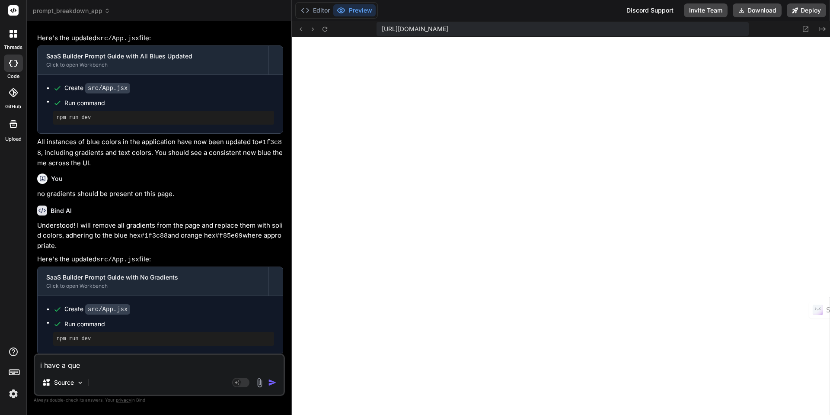
type textarea "x"
type textarea "i have a quest"
type textarea "x"
type textarea "i have a questi"
type textarea "x"
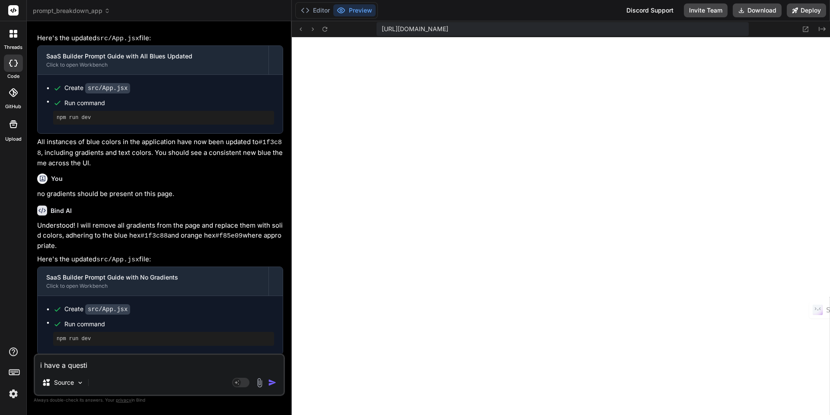
type textarea "i have a questio"
type textarea "x"
type textarea "i have a question"
type textarea "x"
type textarea "i have a question"
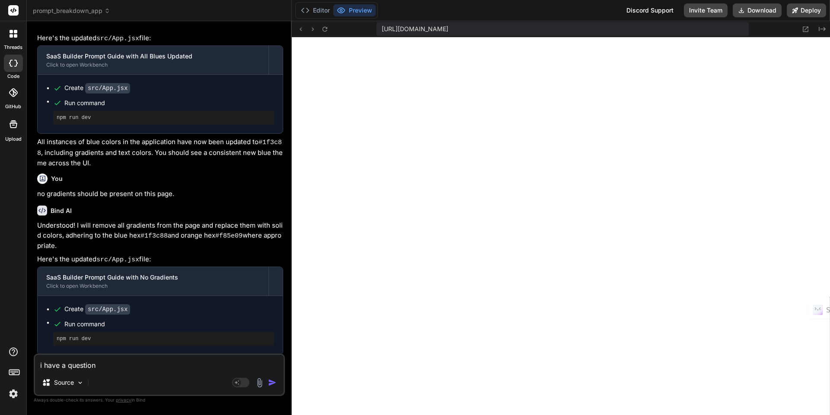
type textarea "x"
type textarea "i have a question h"
type textarea "x"
type textarea "i have a question he"
type textarea "x"
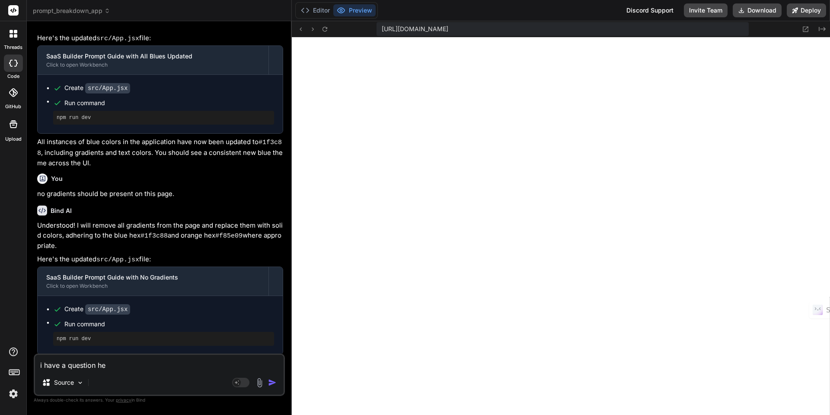
type textarea "i have a question her"
type textarea "x"
type textarea "i have a question here"
type textarea "x"
type textarea "i have a question here."
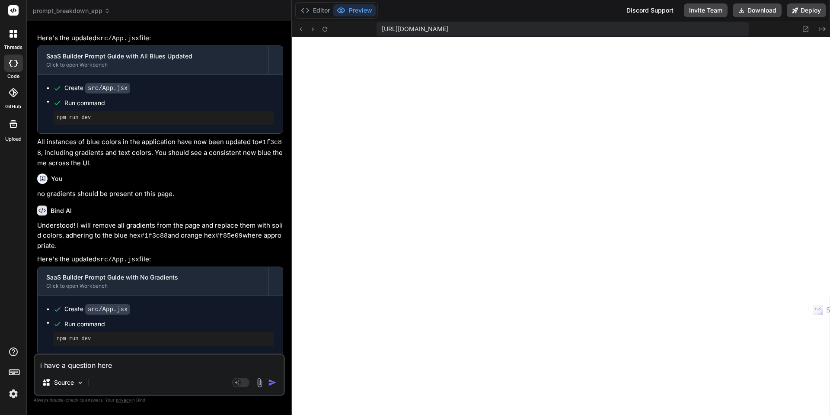
type textarea "x"
type textarea "i have a question here."
type textarea "x"
type textarea "i have a question here. w"
type textarea "x"
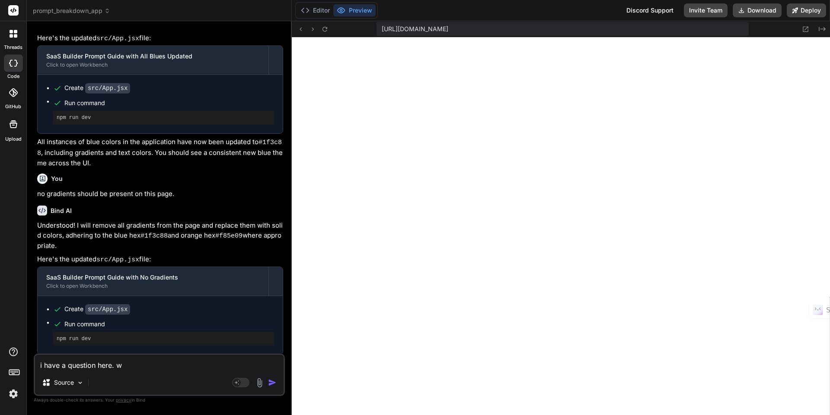
type textarea "i have a question here. wh"
type textarea "x"
type textarea "i have a question here. wha"
type textarea "x"
type textarea "i have a question here. what"
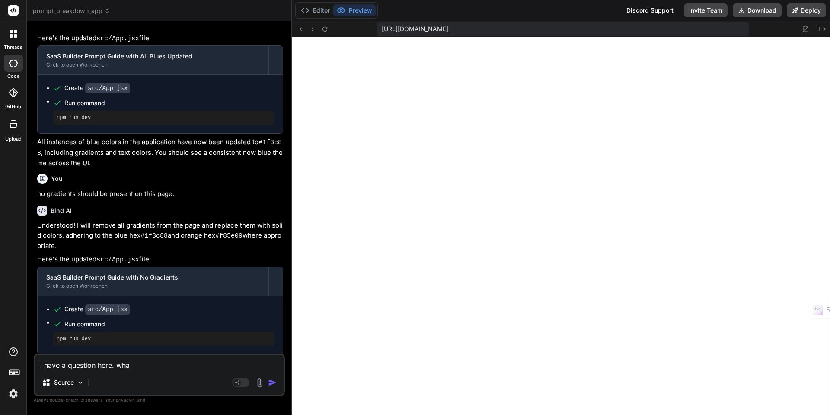
type textarea "x"
type textarea "i have a question here. what"
type textarea "x"
type textarea "i have a question here. what i"
type textarea "x"
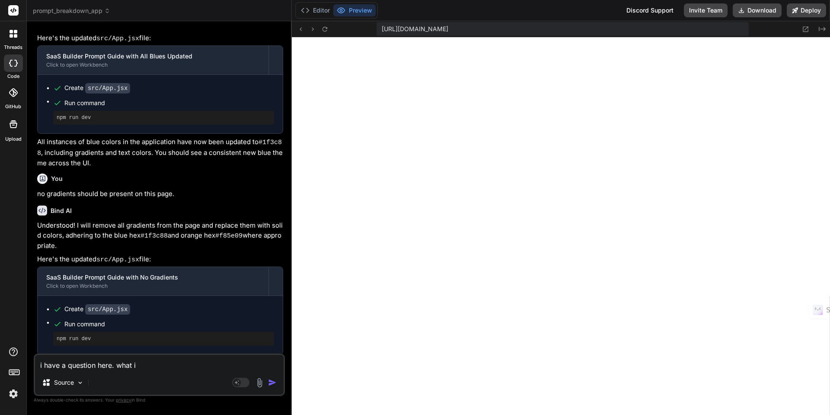
type textarea "i have a question here. what is"
type textarea "x"
type textarea "i have a question here. what is"
type textarea "x"
type textarea "i have a question here. what is t"
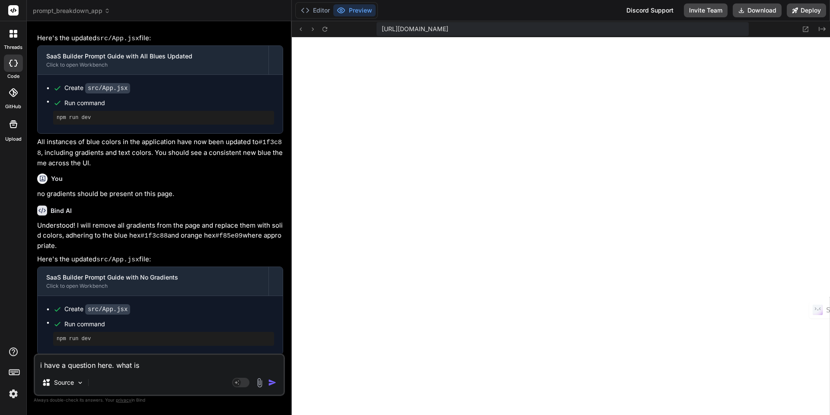
type textarea "x"
type textarea "i have a question here. what is th"
type textarea "x"
type textarea "i have a question here. what is the"
type textarea "x"
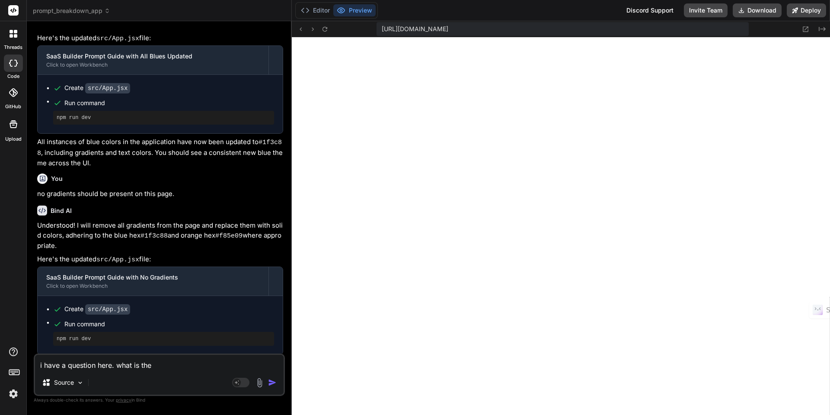
type textarea "i have a question here. what is the"
type textarea "x"
type textarea "i have a question here. what is the b"
type textarea "x"
type textarea "i have a question here. what is the be"
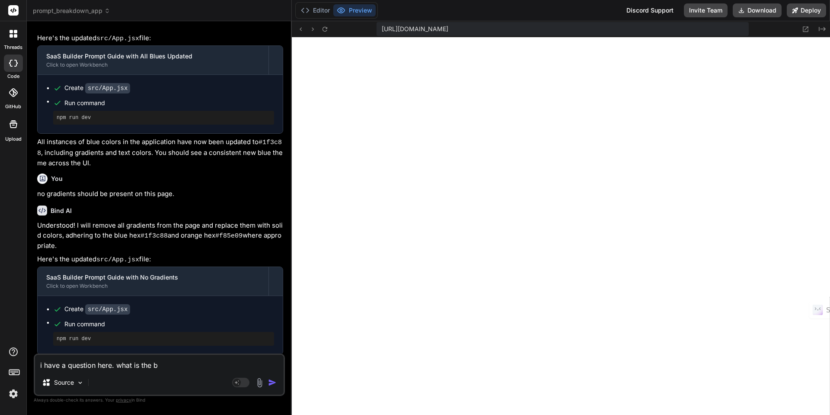
type textarea "x"
type textarea "i have a question here. what is the bes"
type textarea "x"
type textarea "i have a question here. what is the best"
type textarea "x"
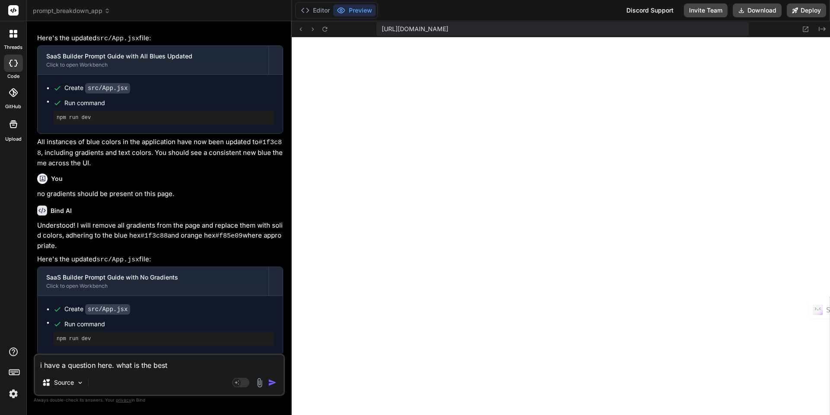
type textarea "i have a question here. what is the best"
type textarea "x"
type textarea "i have a question here. what is the best w"
type textarea "x"
type textarea "i have a question here. what is the best wa"
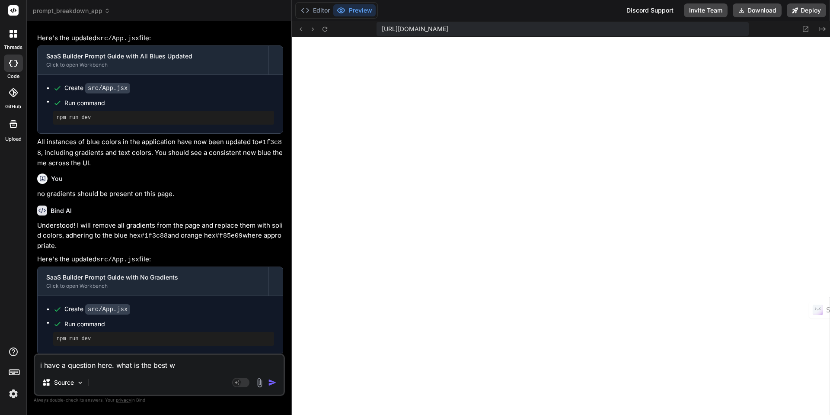
type textarea "x"
type textarea "i have a question here. what is the best way"
type textarea "x"
type textarea "i have a question here. what is the best way"
type textarea "x"
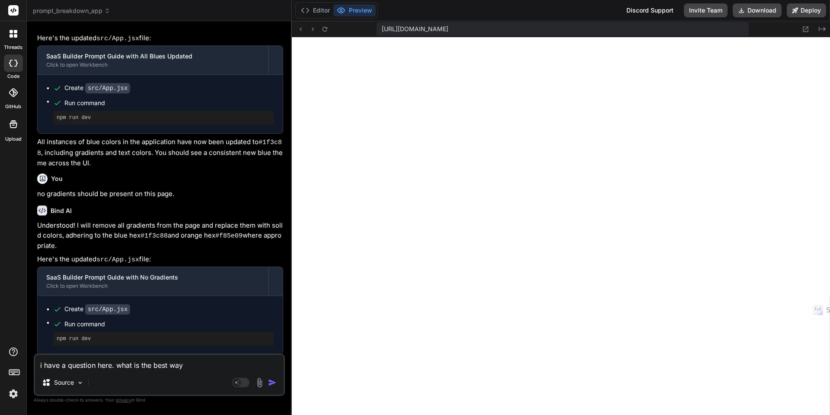
type textarea "i have a question here. what is the best way t"
type textarea "x"
type textarea "i have a question here. what is the best way to"
type textarea "x"
type textarea "i have a question here. what is the best way to"
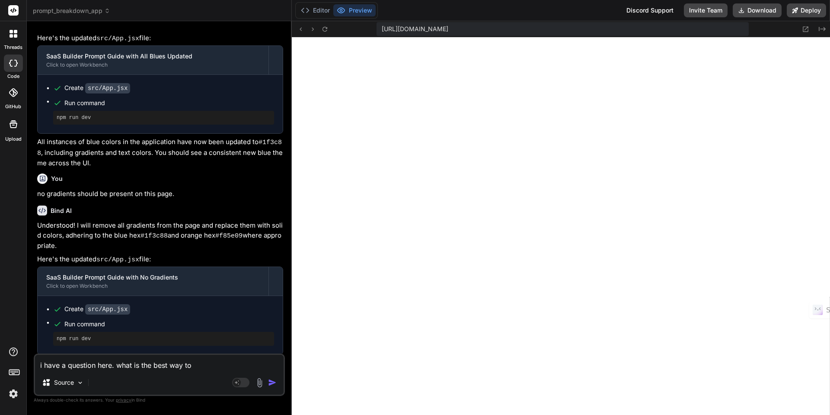
type textarea "x"
type textarea "i have a question here. what is the best way to d"
type textarea "x"
type textarea "i have a question here. what is the best way to de"
type textarea "x"
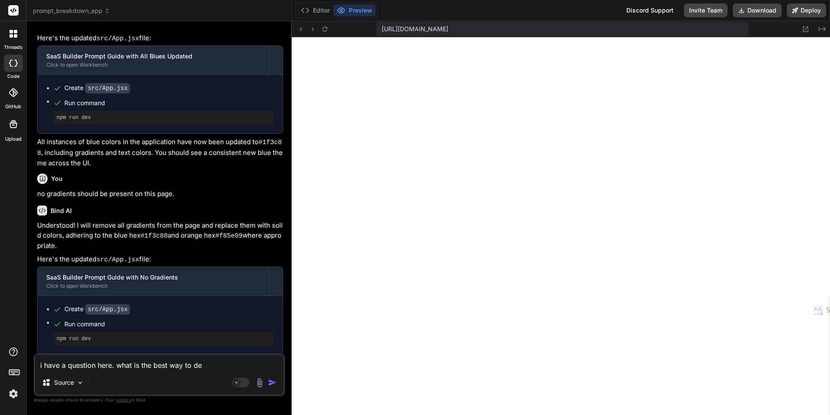
type textarea "i have a question here. what is the best way to dep"
type textarea "x"
type textarea "i have a question here. what is the best way to depl"
type textarea "x"
type textarea "i have a question here. what is the best way to deplo"
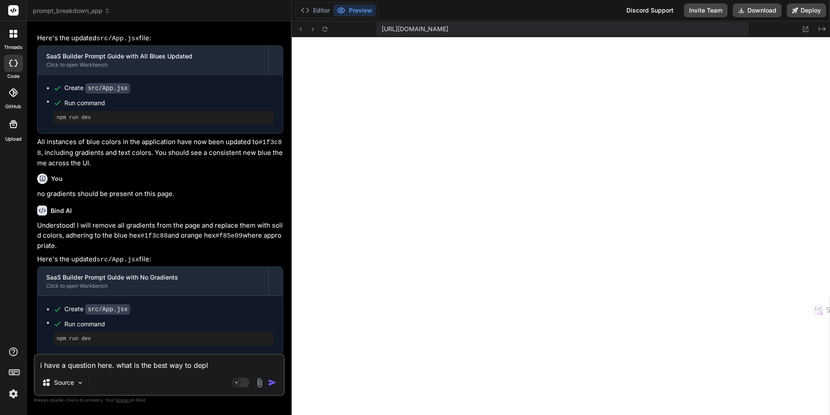
type textarea "x"
type textarea "i have a question here. what is the best way to deploy"
type textarea "x"
type textarea "i have a question here. what is the best way to deploy"
type textarea "x"
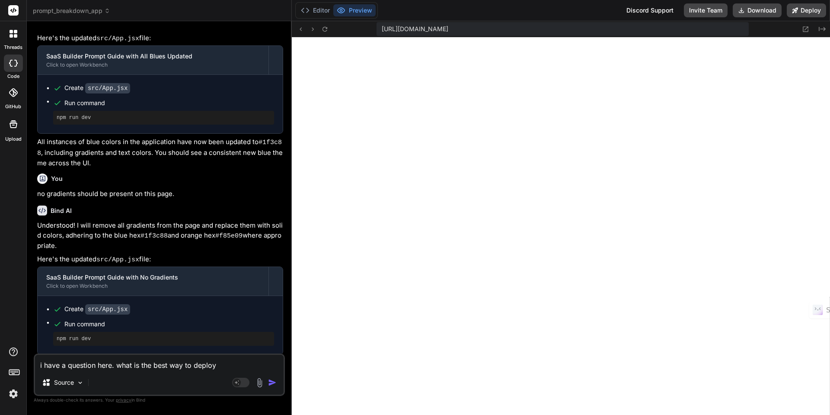
type textarea "i have a question here. what is the best way to deploy t"
type textarea "x"
type textarea "i have a question here. what is the best way to deploy th"
type textarea "x"
type textarea "i have a question here. what is the best way to deploy thi"
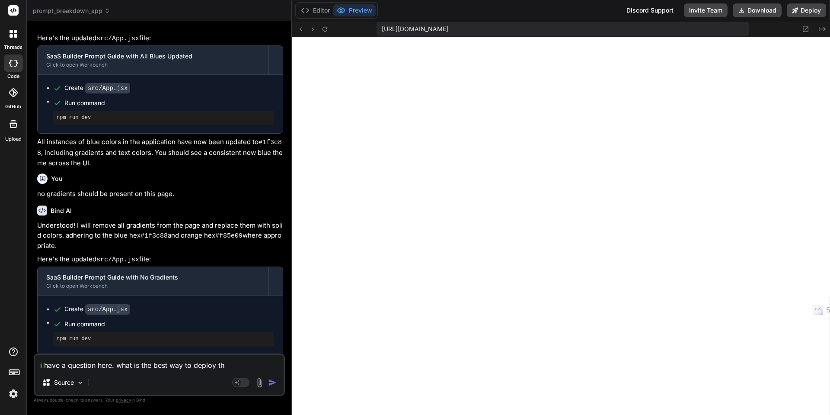
type textarea "x"
type textarea "i have a question here. what is the best way to deploy this"
type textarea "x"
type textarea "i have a question here. what is the best way to deploy this"
type textarea "x"
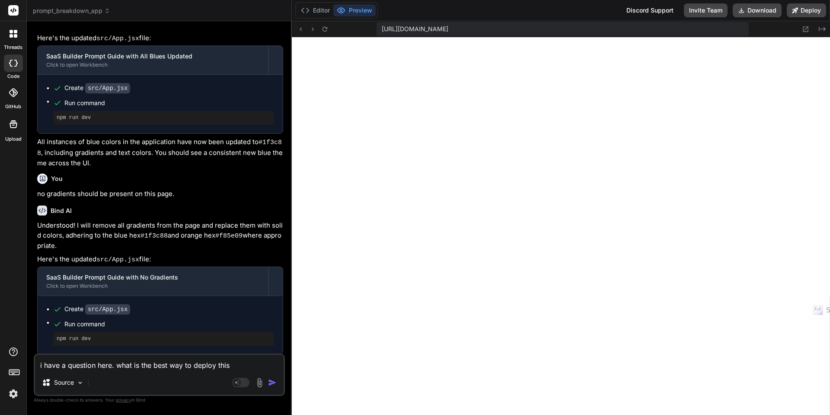
type textarea "i have a question here. what is the best way to deploy this a"
type textarea "x"
type textarea "i have a question here. what is the best way to deploy this ap"
type textarea "x"
type textarea "i have a question here. what is the best way to deploy this app"
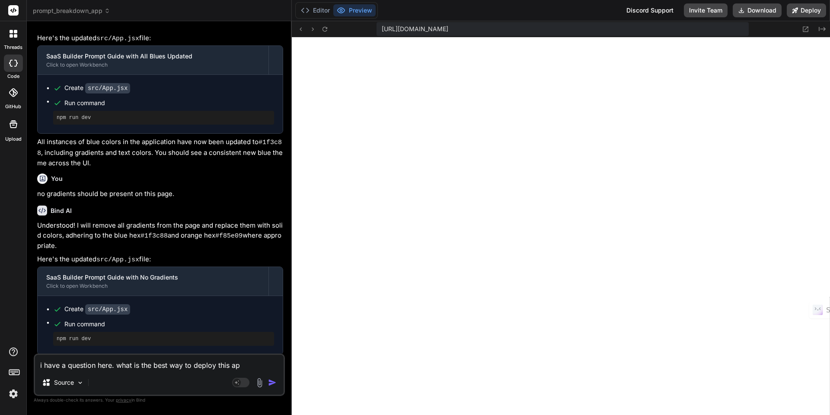
type textarea "x"
type textarea "i have a question here. what is the best way to deploy this app."
type textarea "x"
type textarea "i have a question here. what is the best way to deploy this app"
type textarea "x"
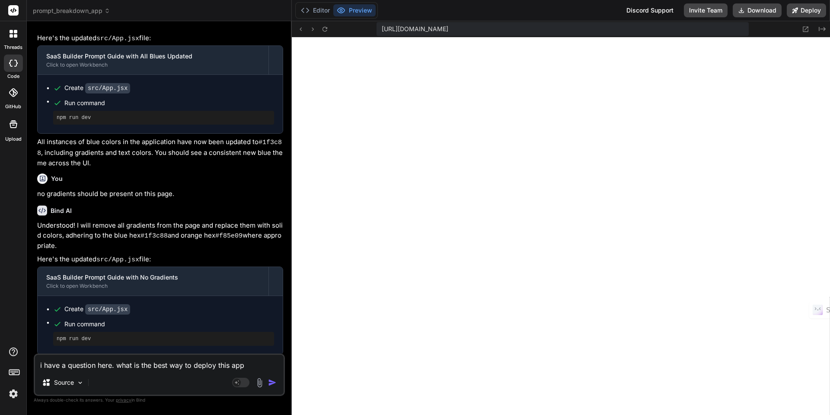
type textarea "i have a question here. what is the best way to deploy this ap"
type textarea "x"
type textarea "i have a question here. what is the best way to deploy this a"
type textarea "x"
type textarea "i have a question here. what is the best way to deploy this"
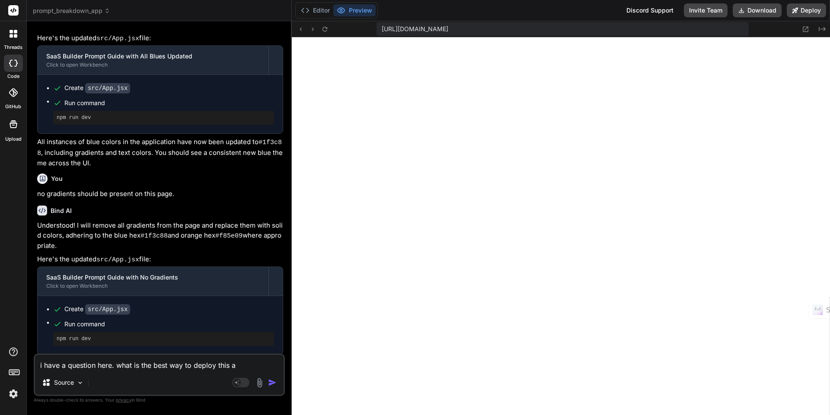
type textarea "x"
type textarea "i have a question here. what is the best way to deploy this"
type textarea "x"
type textarea "i have a question here. what is the best way to deploy thi"
type textarea "x"
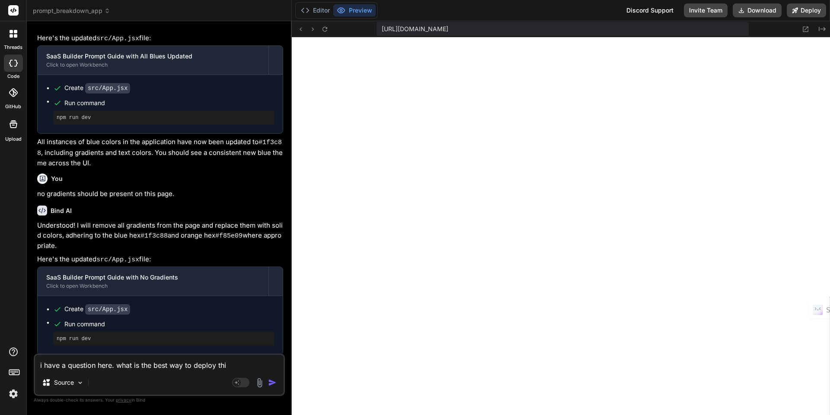
type textarea "i have a question here. what is the best way to deploy th"
type textarea "x"
type textarea "i have a question here. what is the best way to deploy t"
type textarea "x"
type textarea "i have a question here. what is the best way to deploy"
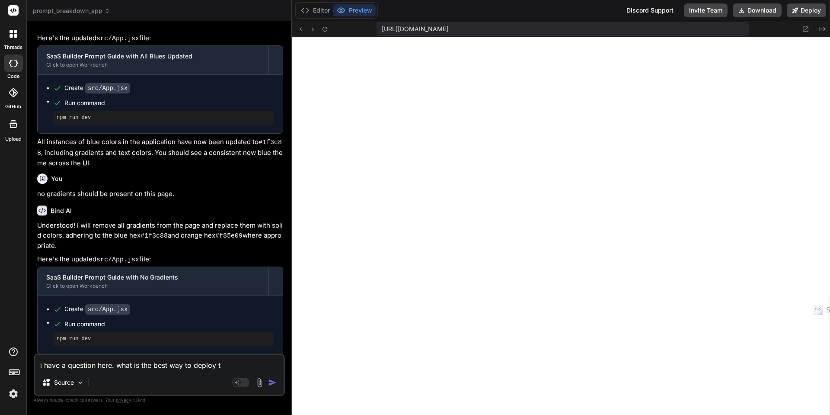
type textarea "x"
type textarea "i have a question here. what is the best way to deploy"
type textarea "x"
type textarea "i have a question here. what is the best way to deplo"
type textarea "x"
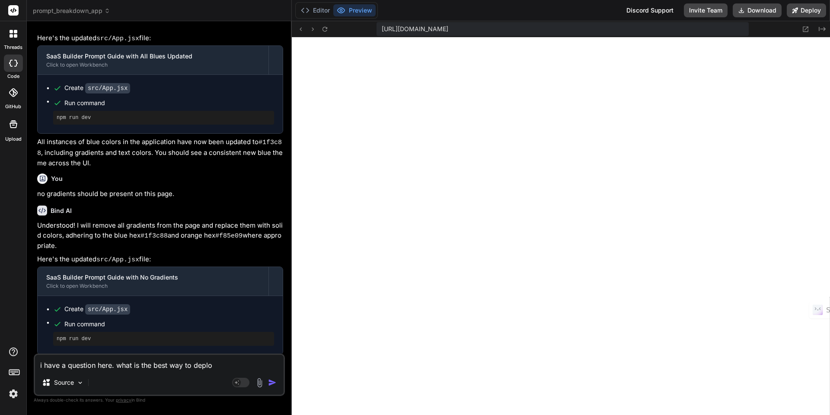
type textarea "i have a question here. what is the best way to depl"
type textarea "x"
type textarea "i have a question here. what is the best way to dep"
type textarea "x"
type textarea "i have a question here. what is the best way to de"
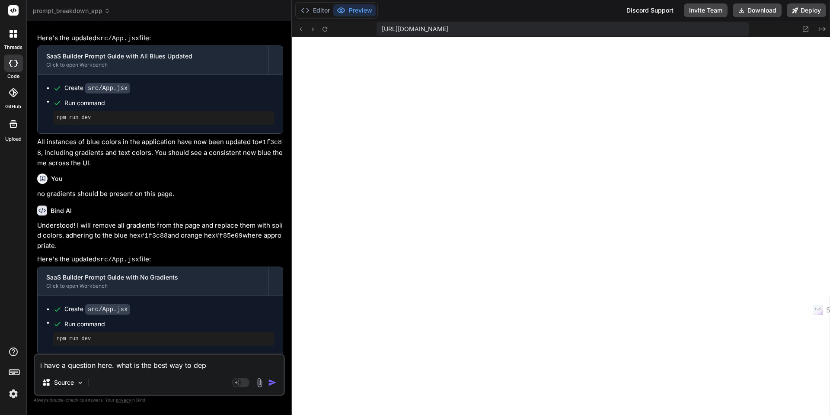
type textarea "x"
type textarea "i have a question here. what is the best way to d"
type textarea "x"
type textarea "i have a question here. what is the best way to"
type textarea "x"
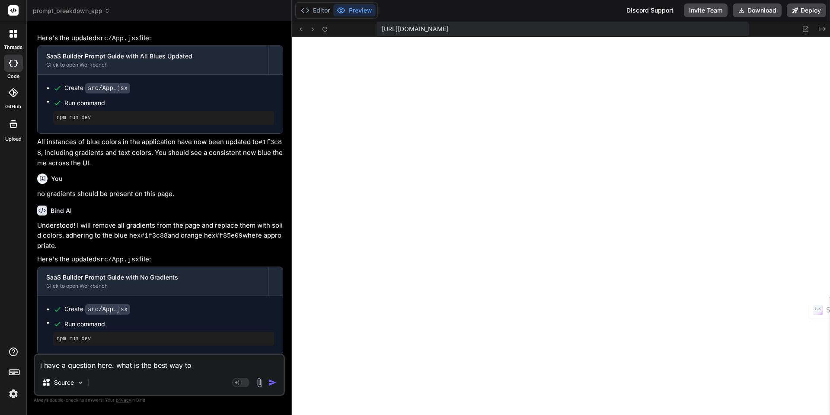
type textarea "i have a question here. what is the best way to"
type textarea "x"
type textarea "i have a question here. what is the best way t"
type textarea "x"
type textarea "i have a question here. what is the best way"
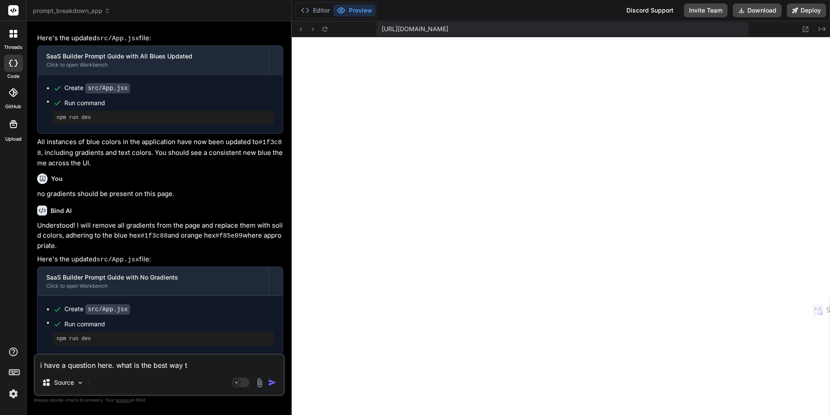
type textarea "x"
type textarea "i have a question here. what is the best way a"
type textarea "x"
type textarea "i have a question here. what is the best way an"
type textarea "x"
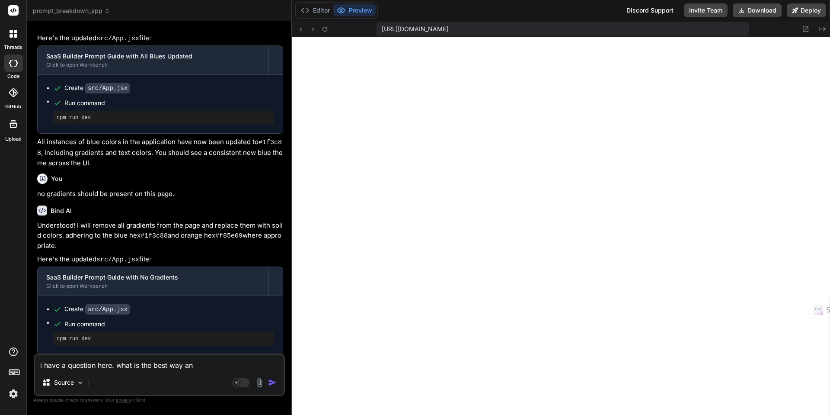
type textarea "i have a question here. what is the best way and"
type textarea "x"
type textarea "i have a question here. what is the best way and"
type textarea "x"
type textarea "i have a question here. what is the best way and e"
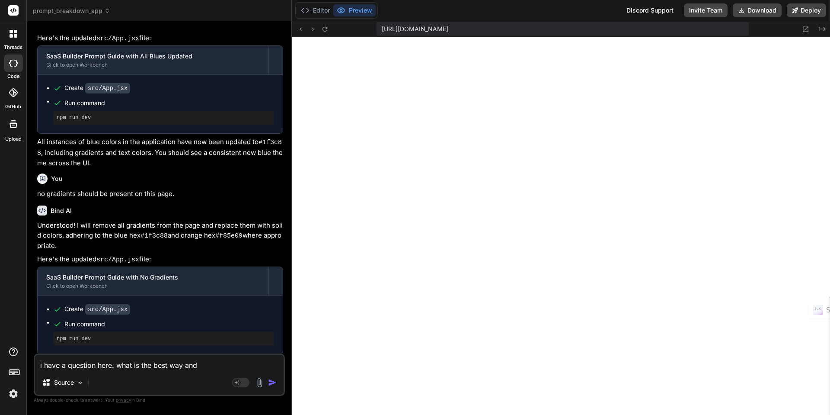
type textarea "x"
type textarea "i have a question here. what is the best way and ea"
type textarea "x"
type textarea "i have a question here. what is the best way and eas"
type textarea "x"
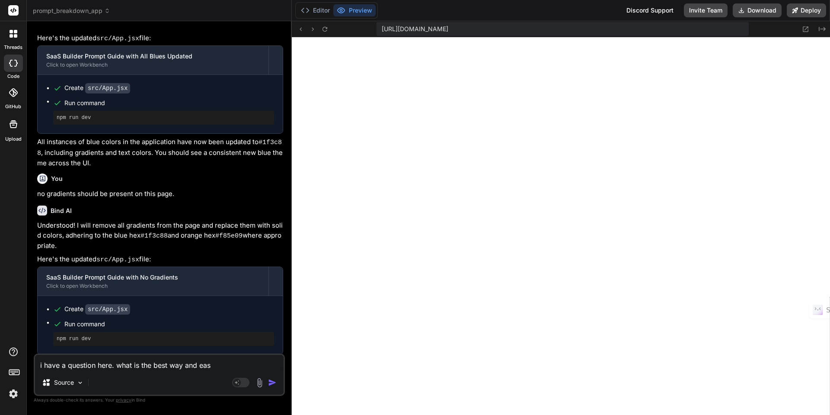
type textarea "i have a question here. what is the best way and easi"
type textarea "x"
type textarea "i have a question here. what is the best way and easie"
type textarea "x"
type textarea "i have a question here. what is the best way and easies"
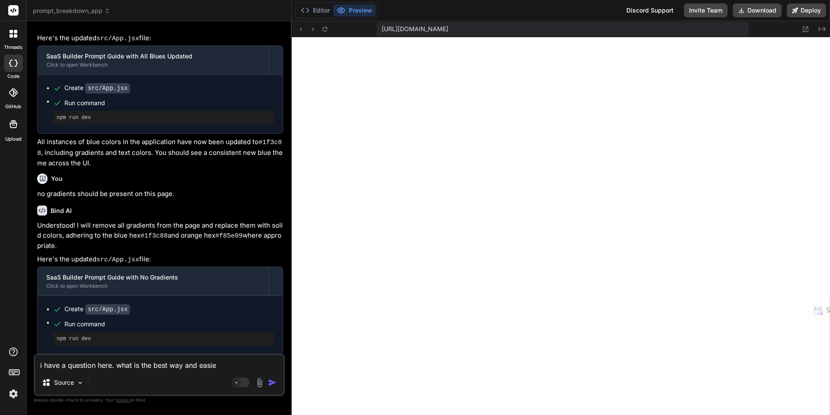
type textarea "x"
type textarea "i have a question here. what is the best way and easiest"
type textarea "x"
type textarea "i have a question here. what is the best way and easiest"
type textarea "x"
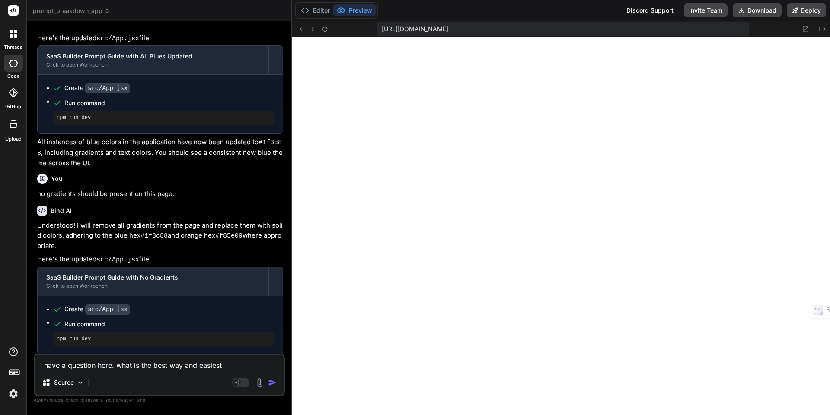
type textarea "i have a question here. what is the best way and easiest t"
type textarea "x"
type textarea "i have a question here. what is the best way and easiest to"
type textarea "x"
type textarea "i have a question here. what is the best way and easiest to"
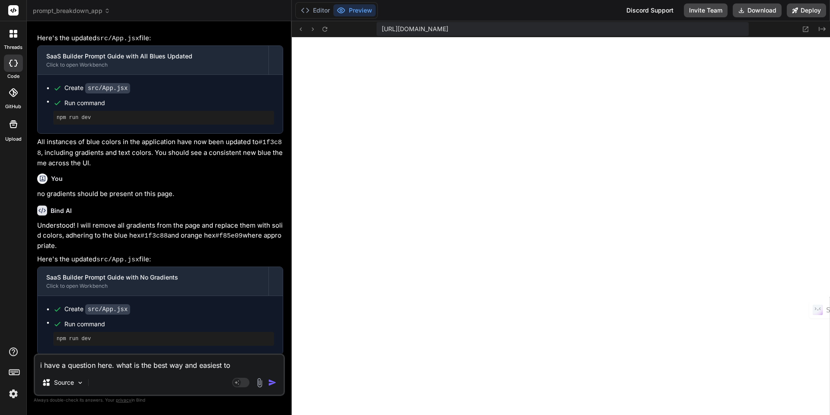
type textarea "x"
type textarea "i have a question here. what is the best way and easiest to d"
type textarea "x"
type textarea "i have a question here. what is the best way and easiest to de"
click at [224, 365] on textarea "i have a question here. what is the best way and easiest to deploy this saas ap…" at bounding box center [159, 357] width 249 height 26
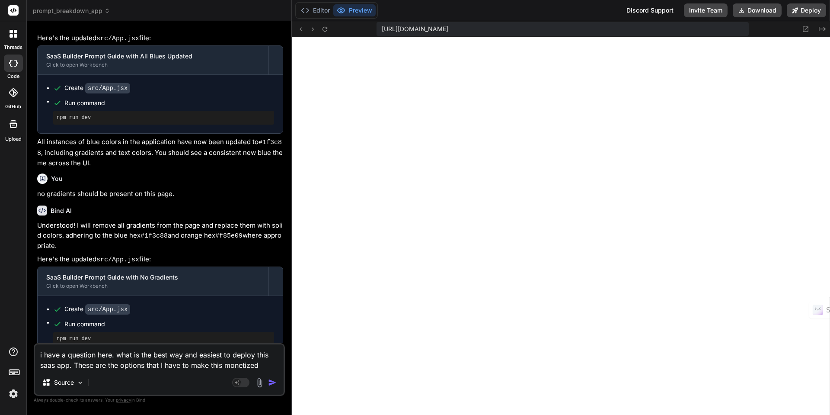
click at [258, 366] on textarea "i have a question here. what is the best way and easiest to deploy this saas ap…" at bounding box center [159, 357] width 249 height 26
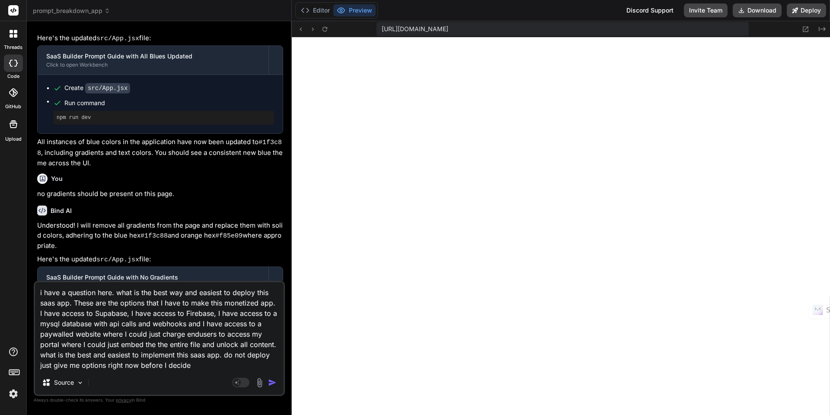
click at [274, 382] on img "button" at bounding box center [272, 382] width 9 height 9
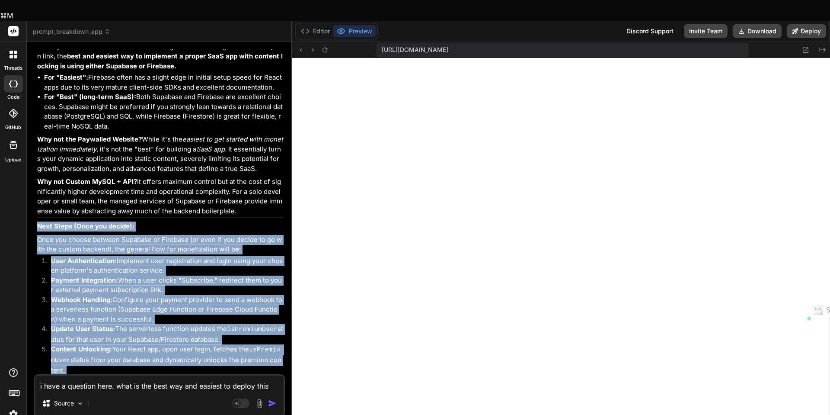
scroll to position [3202, 0]
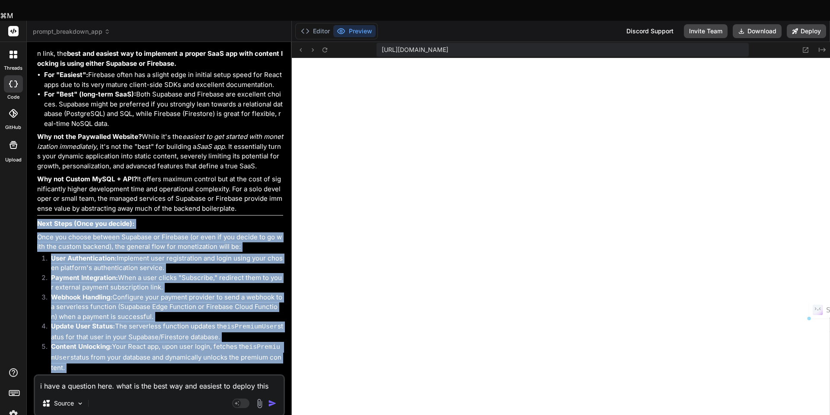
drag, startPoint x: 38, startPoint y: 202, endPoint x: 75, endPoint y: 329, distance: 132.2
copy div "Next Steps (Once you decide): Once you choose between Supabase or Firebase (or …"
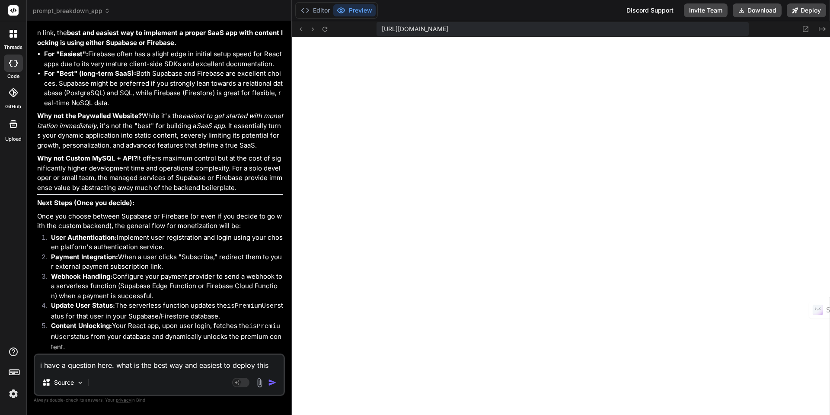
click at [125, 368] on textarea "i have a question here. what is the best way and easiest to deploy this saas ap…" at bounding box center [159, 363] width 249 height 16
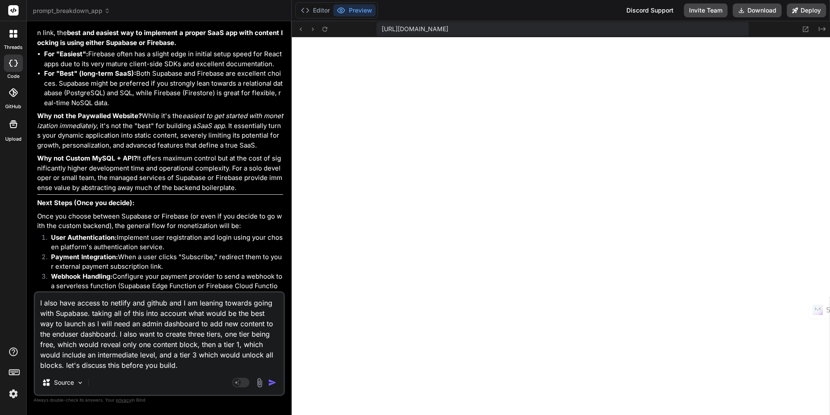
click at [271, 384] on img "button" at bounding box center [272, 382] width 9 height 9
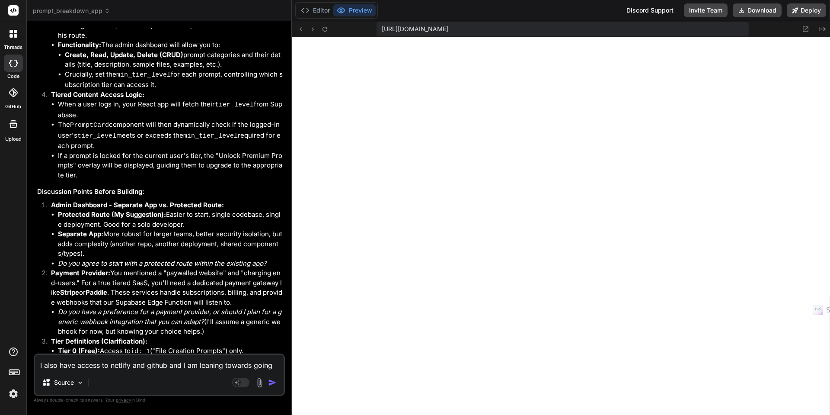
scroll to position [4003, 0]
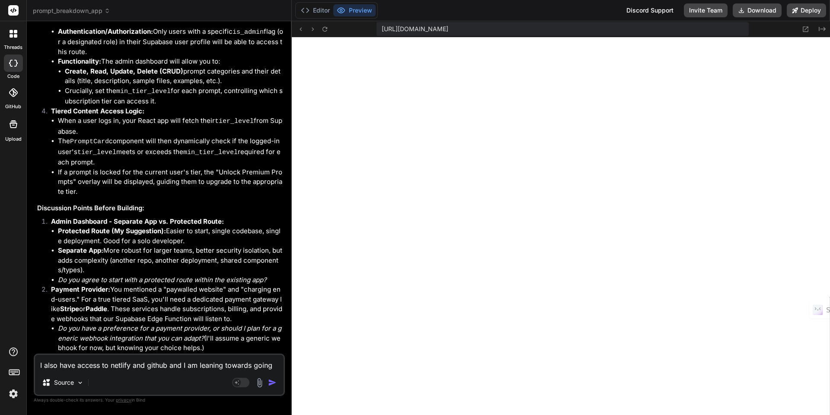
click at [76, 364] on textarea "I also have access to netlify and github and I am leaning towards going with Su…" at bounding box center [159, 363] width 249 height 16
click at [85, 365] on textarea "lets start with the admin dashboard protected route" at bounding box center [159, 363] width 249 height 16
click at [235, 364] on textarea "lets start with building the admin dashboard protected route" at bounding box center [159, 363] width 249 height 16
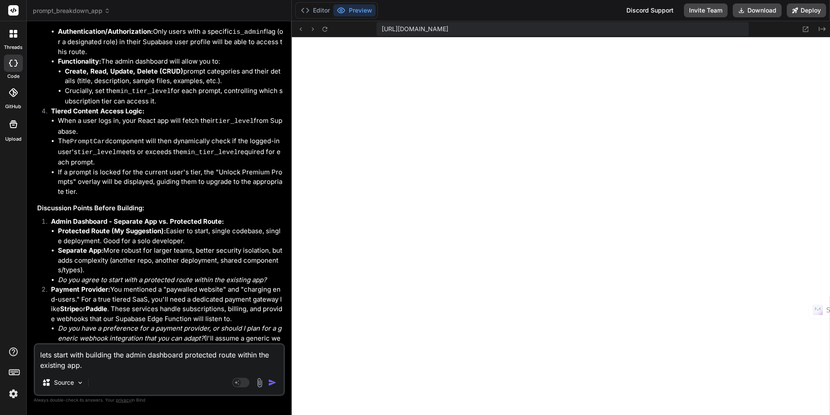
click at [116, 362] on textarea "lets start with building the admin dashboard protected route within the existin…" at bounding box center [159, 357] width 249 height 26
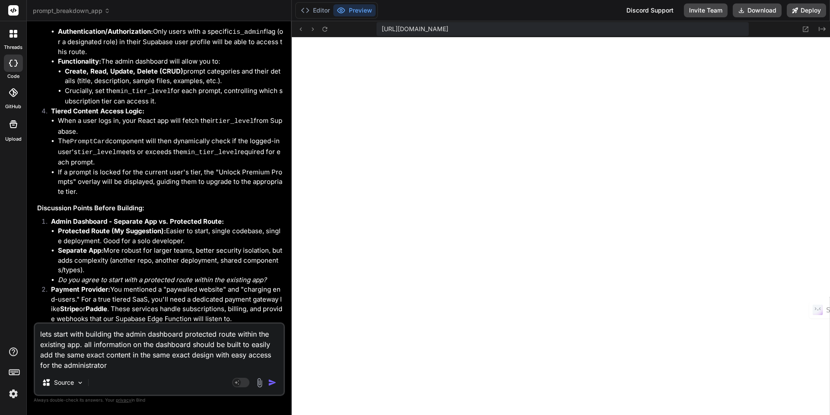
click at [106, 366] on textarea "lets start with building the admin dashboard protected route within the existin…" at bounding box center [159, 347] width 249 height 47
click at [166, 367] on textarea "lets start with building the admin dashboard protected route within the existin…" at bounding box center [159, 347] width 249 height 47
click at [253, 366] on textarea "lets start with building the admin dashboard protected route within the existin…" at bounding box center [159, 347] width 249 height 47
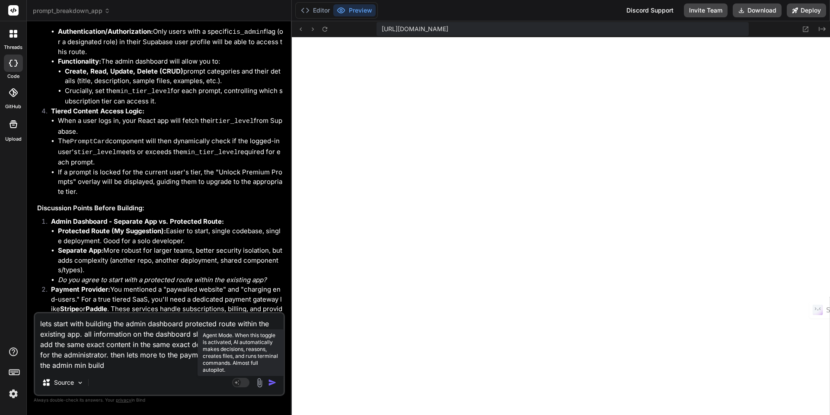
click at [244, 383] on rect at bounding box center [240, 383] width 17 height 10
click at [273, 382] on img "button" at bounding box center [272, 382] width 9 height 9
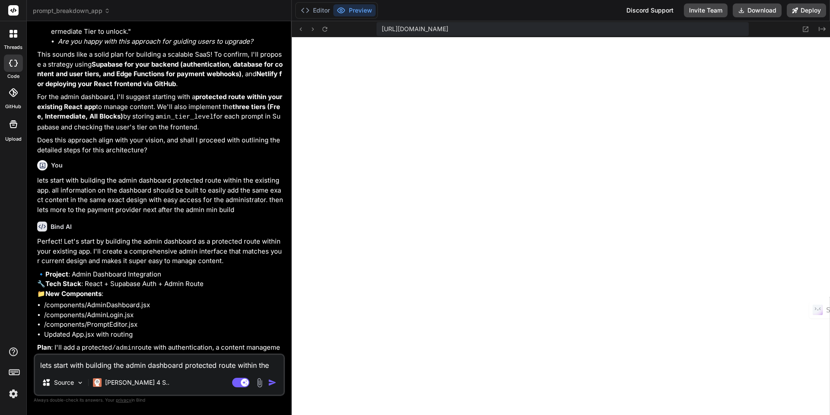
scroll to position [4434, 0]
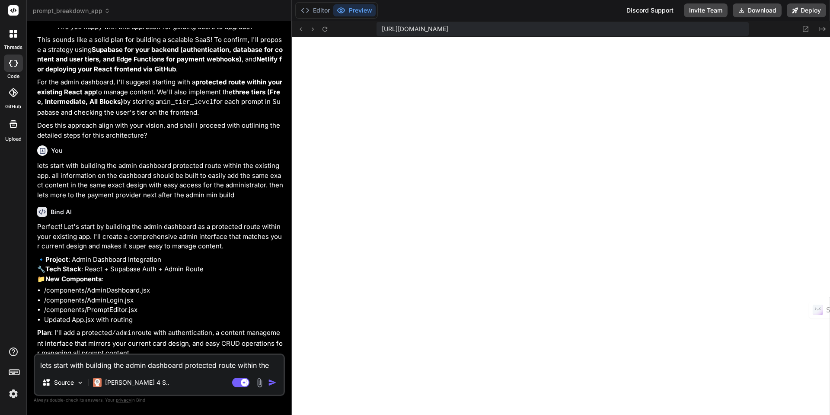
click at [140, 364] on textarea "lets start with building the admin dashboard protected route within the existin…" at bounding box center [159, 363] width 249 height 16
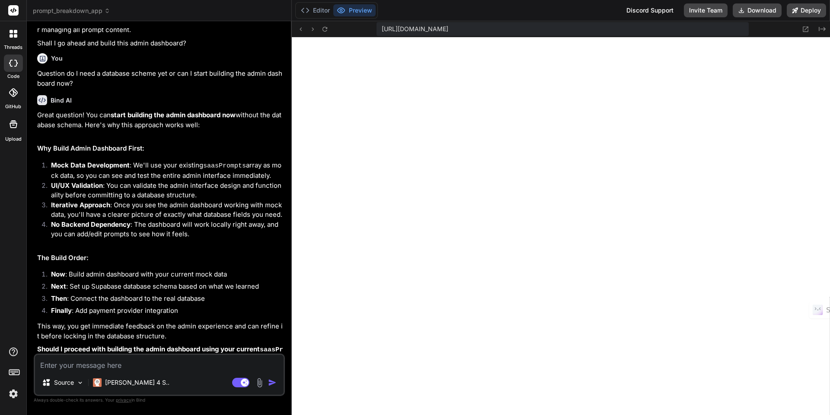
scroll to position [4758, 0]
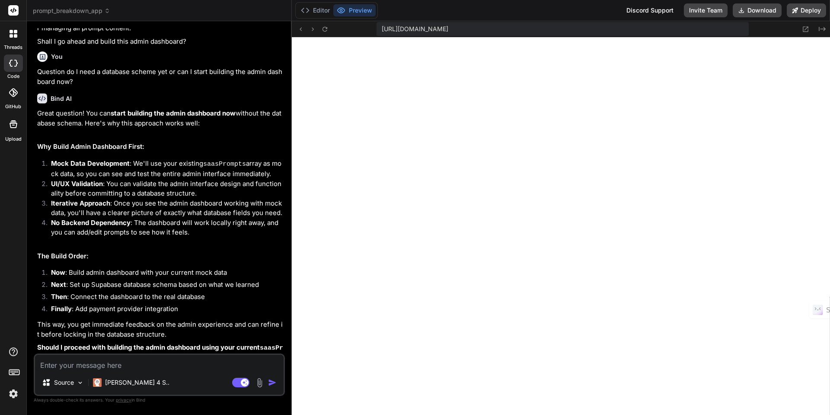
click at [80, 365] on textarea at bounding box center [159, 363] width 249 height 16
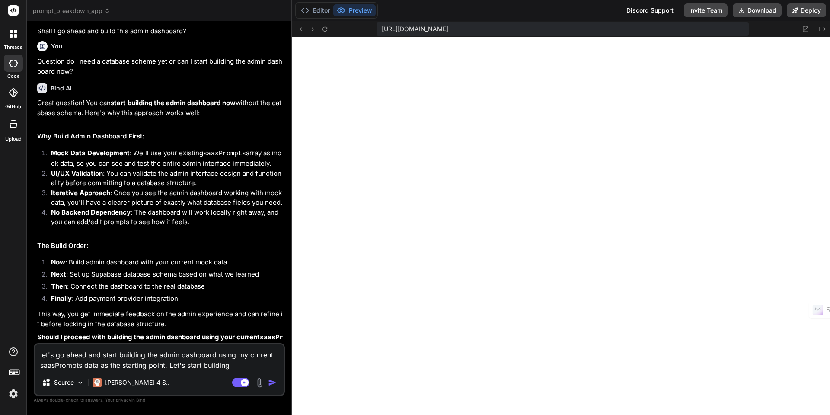
click at [271, 382] on img "button" at bounding box center [272, 382] width 9 height 9
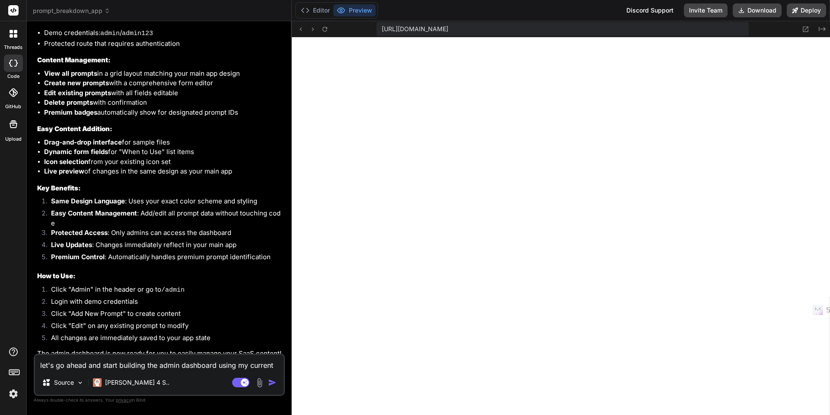
scroll to position [5372, 0]
click at [135, 364] on textarea "let's go ahead and start building the admin dashboard using my current saasProm…" at bounding box center [159, 363] width 249 height 16
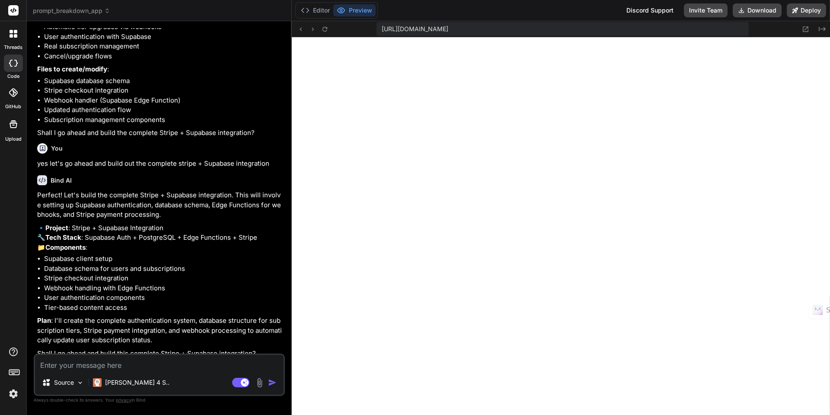
scroll to position [5959, 0]
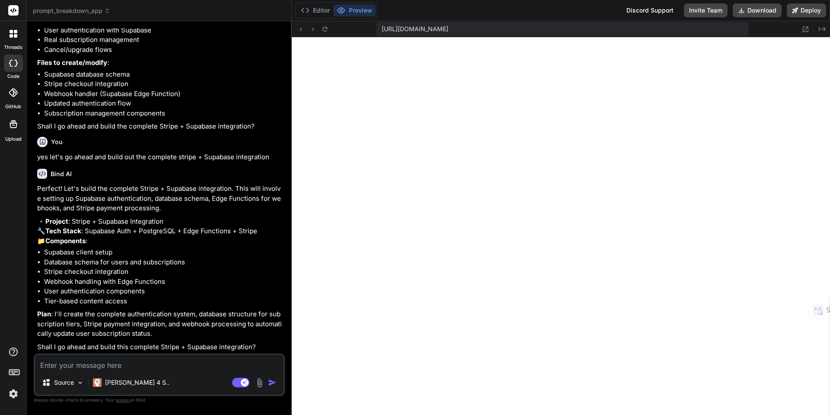
click at [126, 368] on textarea at bounding box center [159, 363] width 249 height 16
click at [271, 383] on img "button" at bounding box center [272, 382] width 9 height 9
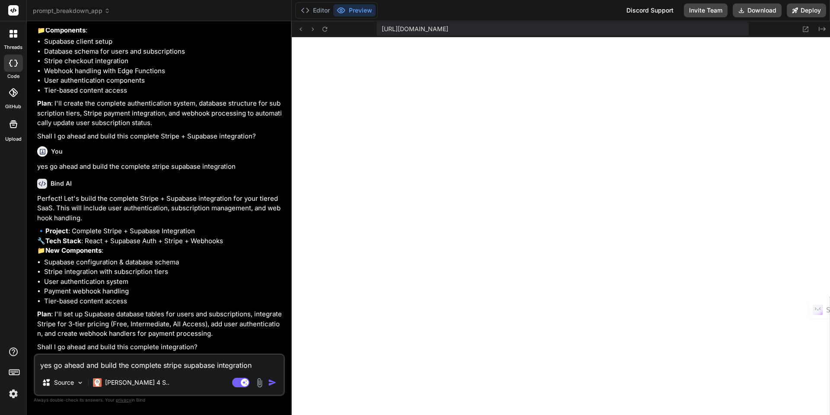
scroll to position [6190, 0]
click at [94, 366] on textarea "yes go ahead and build the complete stripe supabase integration" at bounding box center [159, 363] width 249 height 16
click at [272, 383] on img "button" at bounding box center [272, 382] width 9 height 9
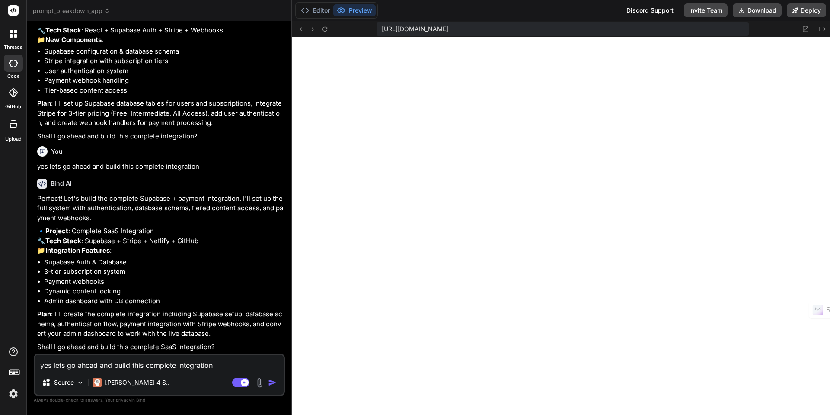
scroll to position [6420, 0]
click at [113, 363] on textarea "yes lets go ahead and build this complete integration" at bounding box center [159, 363] width 249 height 16
click at [79, 363] on textarea "yes lets go ahead and build this complete integration" at bounding box center [159, 363] width 249 height 16
click at [270, 381] on img "button" at bounding box center [272, 382] width 9 height 9
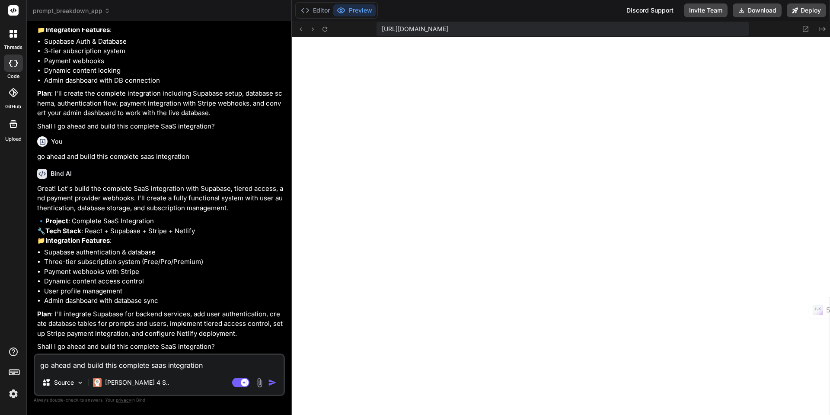
scroll to position [6660, 0]
click at [324, 30] on icon at bounding box center [324, 29] width 7 height 7
click at [121, 369] on textarea "go ahead and build this complete saas integration" at bounding box center [159, 363] width 249 height 16
click at [272, 382] on img "button" at bounding box center [272, 382] width 9 height 9
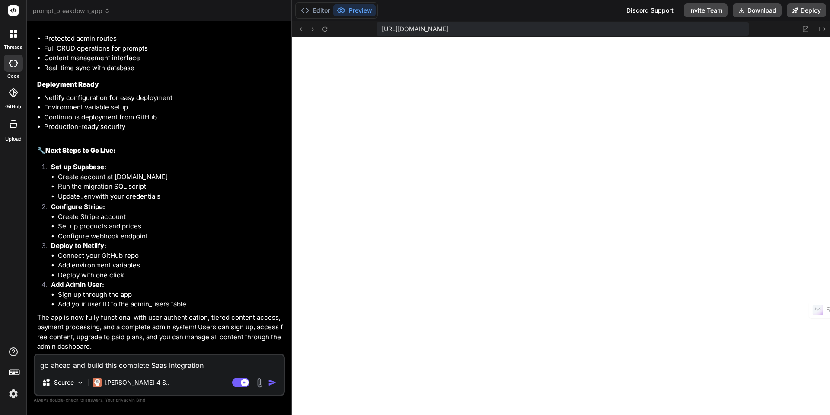
scroll to position [1471, 0]
click at [88, 369] on textarea "go ahead and build this complete Saas Integration" at bounding box center [159, 363] width 249 height 16
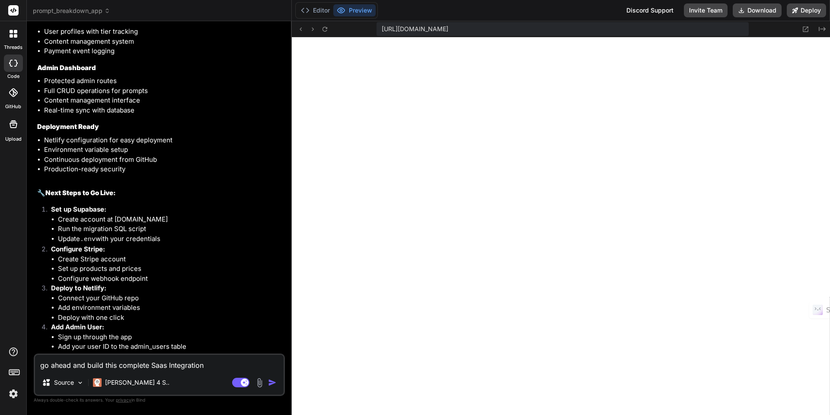
scroll to position [7646, 0]
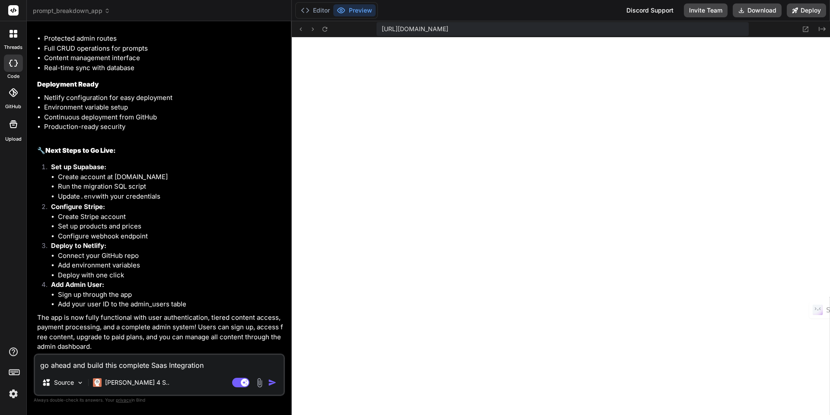
click at [106, 366] on textarea "go ahead and build this complete Saas Integration" at bounding box center [159, 363] width 249 height 16
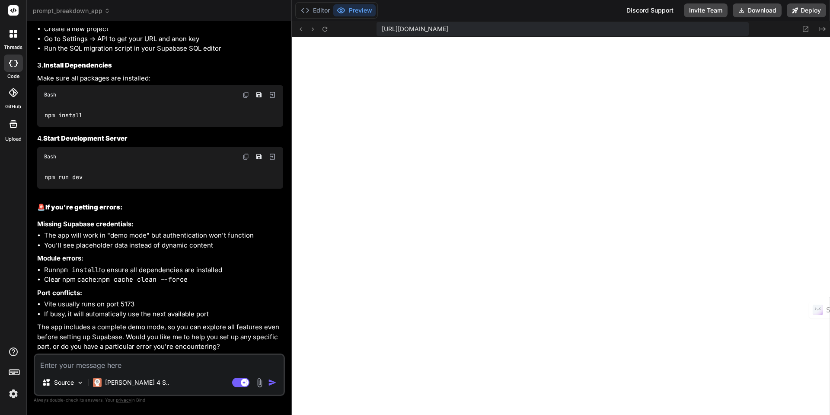
scroll to position [8204, 0]
click at [121, 366] on textarea at bounding box center [159, 363] width 249 height 16
click at [107, 365] on textarea at bounding box center [159, 363] width 249 height 16
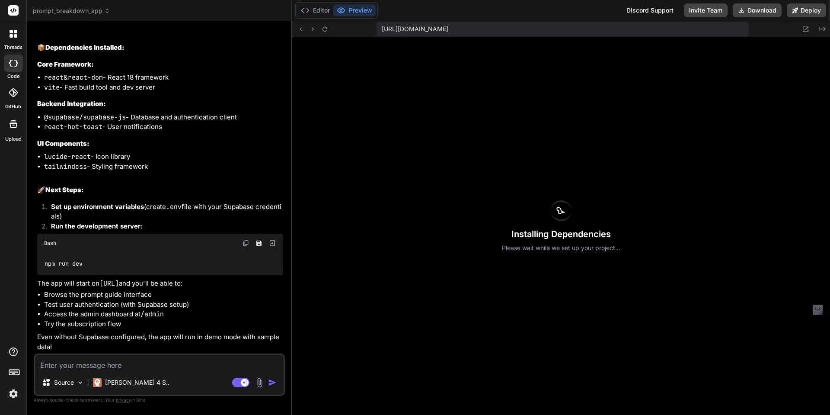
scroll to position [8676, 0]
click at [322, 13] on button "Editor" at bounding box center [316, 10] width 36 height 12
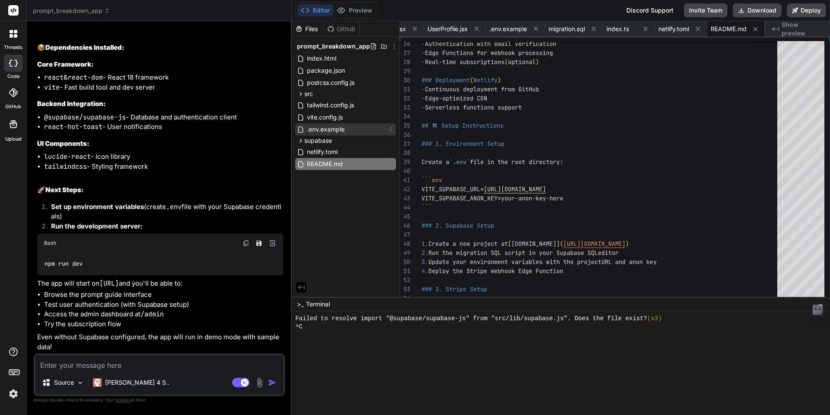
click at [330, 129] on span ".env.example" at bounding box center [325, 129] width 39 height 10
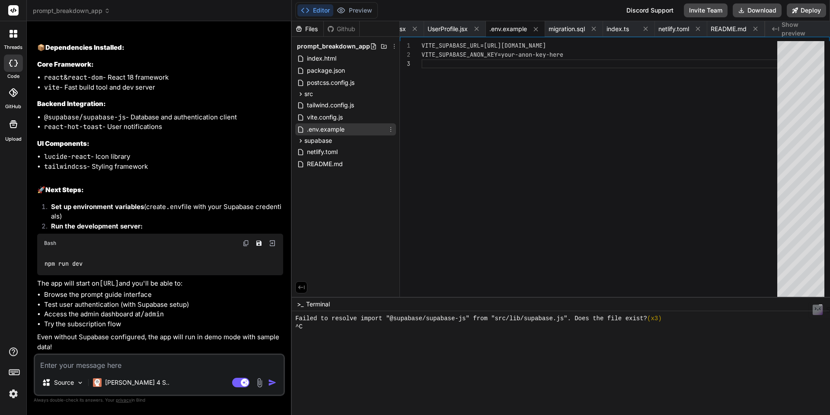
scroll to position [18, 0]
click at [325, 166] on span "README.md" at bounding box center [325, 164] width 38 height 10
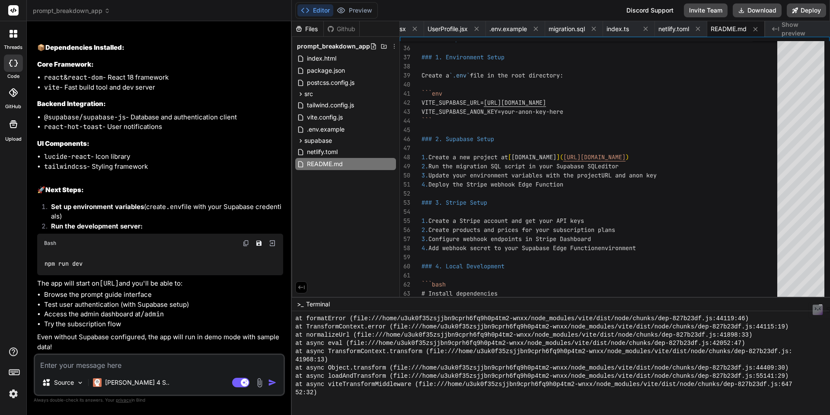
scroll to position [1611, 0]
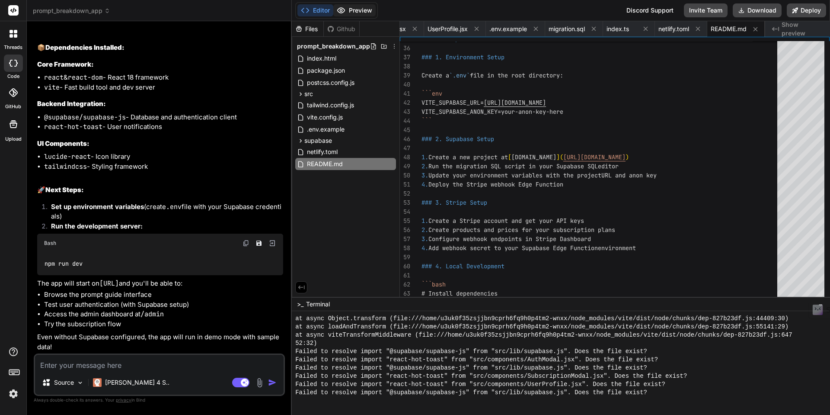
click at [358, 13] on button "Preview" at bounding box center [354, 10] width 42 height 12
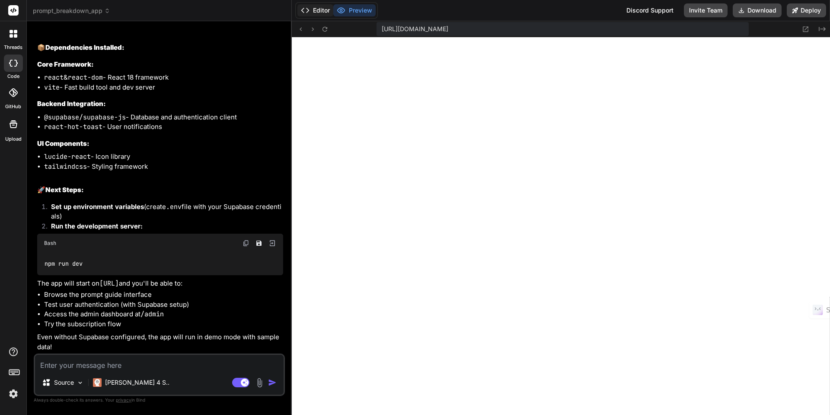
click at [320, 15] on button "Editor" at bounding box center [316, 10] width 36 height 12
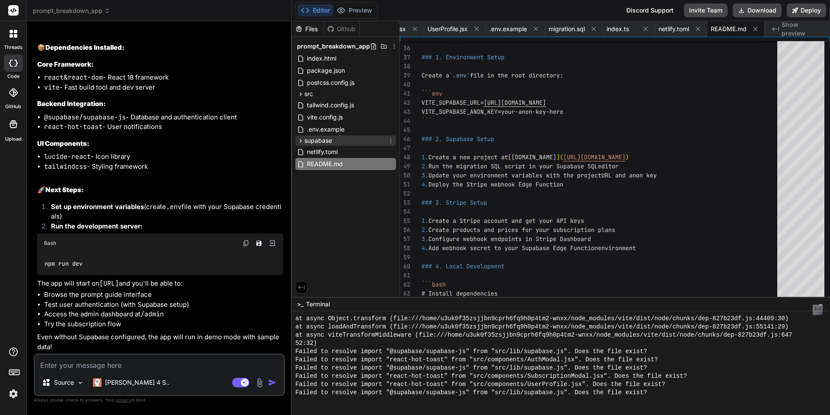
click at [317, 141] on span "supabase" at bounding box center [318, 140] width 28 height 9
click at [318, 141] on span "supabase" at bounding box center [318, 140] width 28 height 9
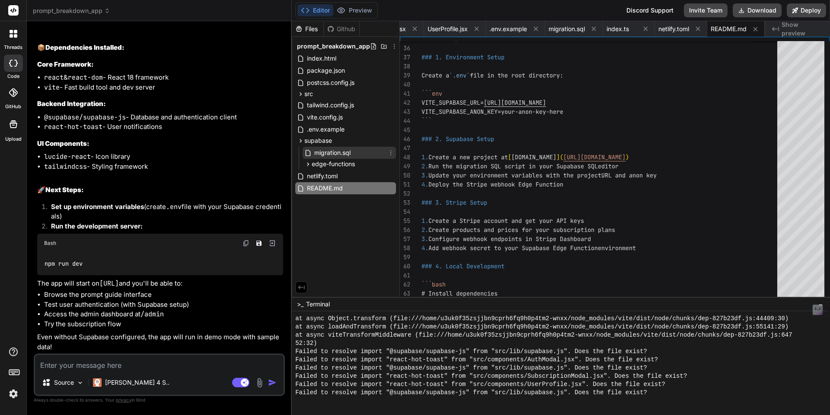
click at [322, 152] on span "migration.sql" at bounding box center [333, 152] width 38 height 10
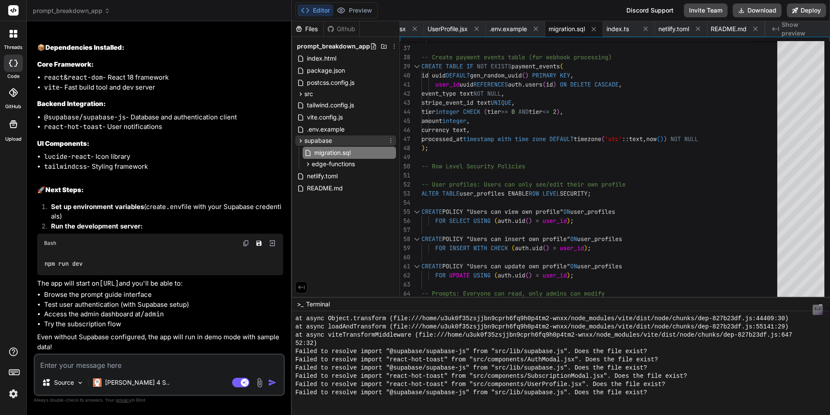
click at [319, 143] on span "supabase" at bounding box center [318, 140] width 28 height 9
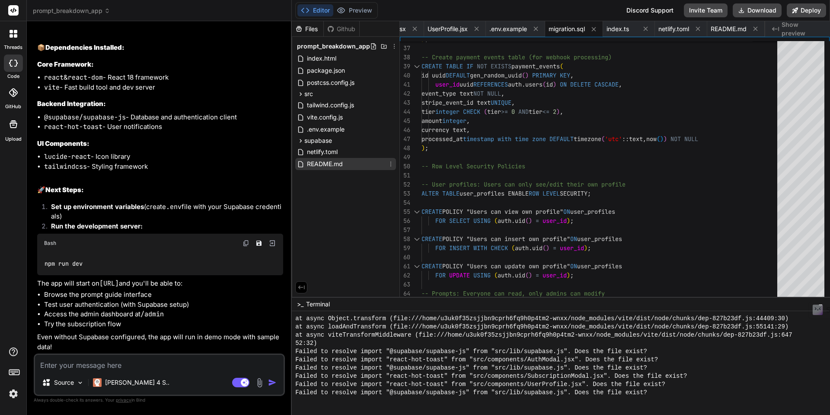
click at [319, 161] on span "README.md" at bounding box center [325, 164] width 38 height 10
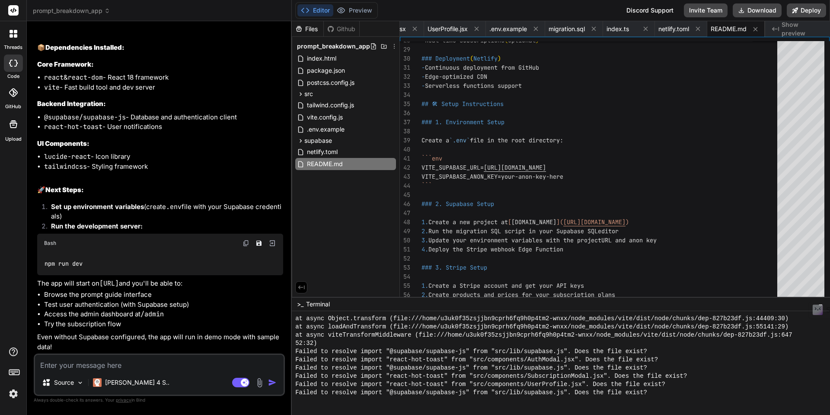
click at [121, 367] on textarea at bounding box center [159, 363] width 249 height 16
paste textarea "[URL][DOMAIN_NAME]"
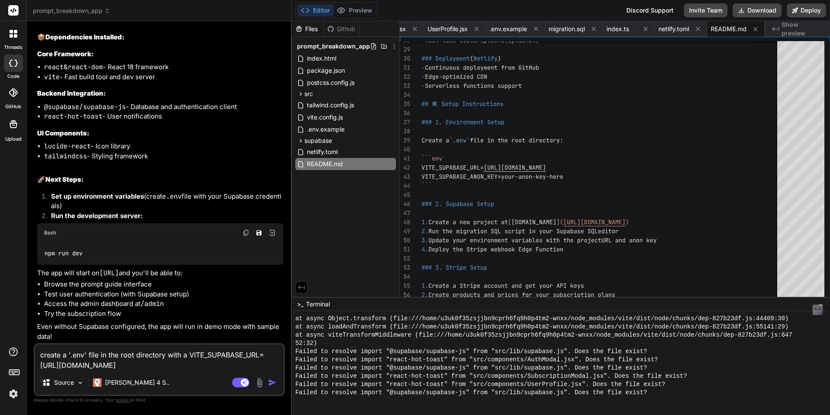
click at [273, 381] on img "button" at bounding box center [272, 382] width 9 height 9
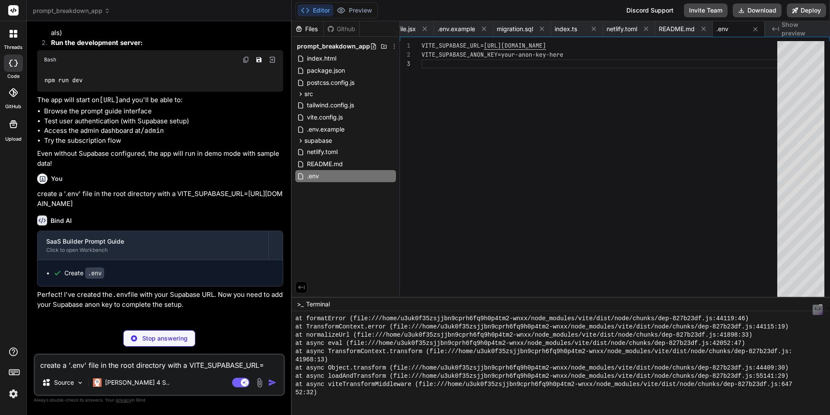
scroll to position [2161, 0]
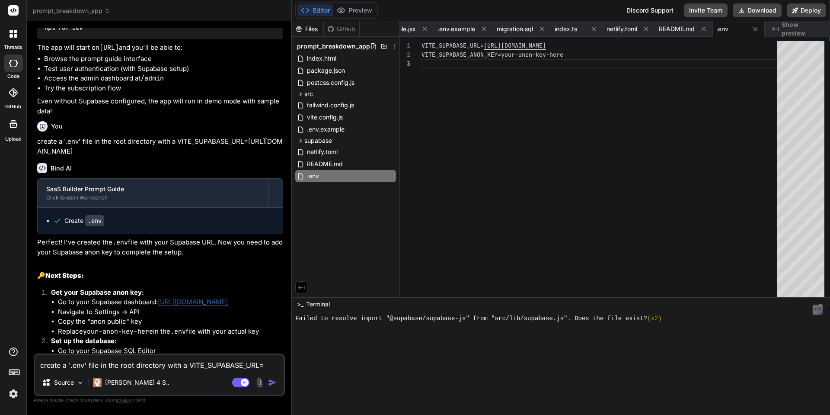
click at [521, 56] on div "VITE_SUPABASE_URL= [URL][DOMAIN_NAME] VITE_SUPABASE_ANON_KEY=your-anon-key-here" at bounding box center [602, 171] width 361 height 260
click at [520, 56] on div "VITE_SUPABASE_URL= [URL][DOMAIN_NAME] VITE_SUPABASE_ANON_KEY=your-anon-key-here" at bounding box center [602, 171] width 361 height 260
click at [516, 54] on div "VITE_SUPABASE_URL= [URL][DOMAIN_NAME] VITE_SUPABASE_ANON_KEY=your-anon-key-here" at bounding box center [602, 171] width 361 height 260
click at [506, 55] on div "VITE_SUPABASE_URL= [URL][DOMAIN_NAME] VITE_SUPABASE_ANON_KEY=your-anon-key-here" at bounding box center [602, 171] width 361 height 260
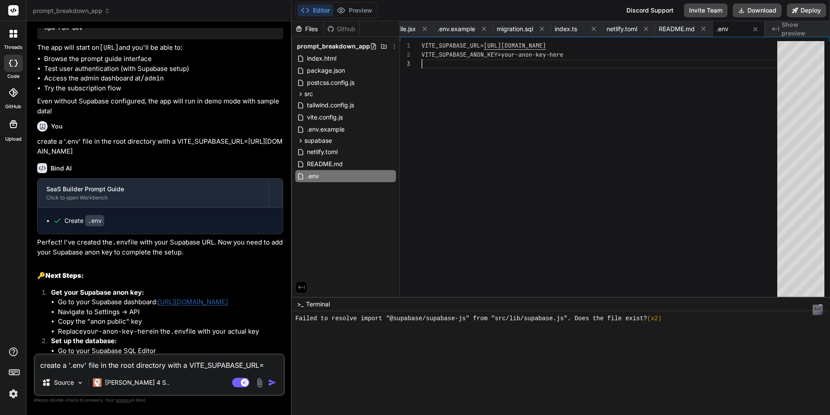
click at [505, 54] on div "VITE_SUPABASE_URL= [URL][DOMAIN_NAME] VITE_SUPABASE_ANON_KEY=your-anon-key-here" at bounding box center [602, 171] width 361 height 260
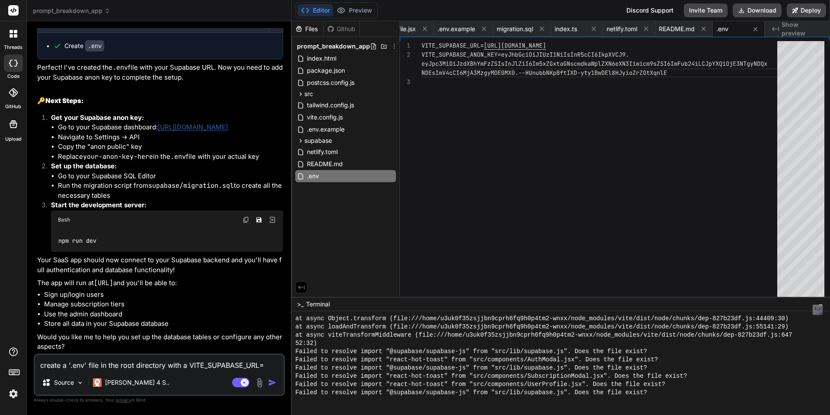
scroll to position [9096, 0]
click at [115, 367] on textarea "create a '.env' file in the root directory with a VITE_SUPABASE_URL=[URL][DOMAI…" at bounding box center [159, 363] width 249 height 16
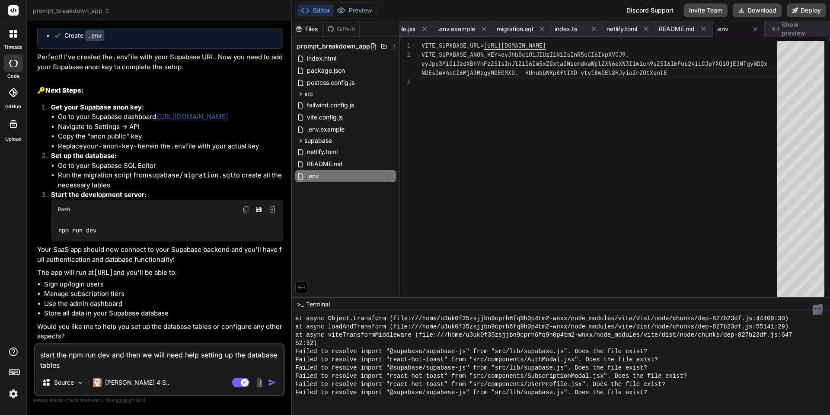
scroll to position [9107, 0]
click at [272, 381] on img "button" at bounding box center [272, 382] width 9 height 9
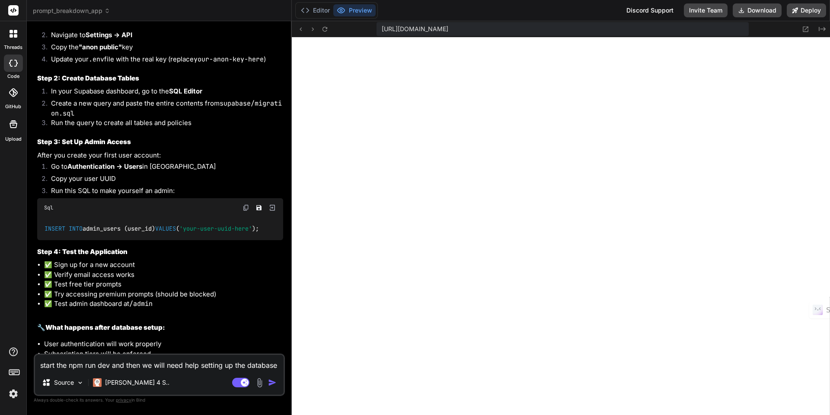
scroll to position [9523, 0]
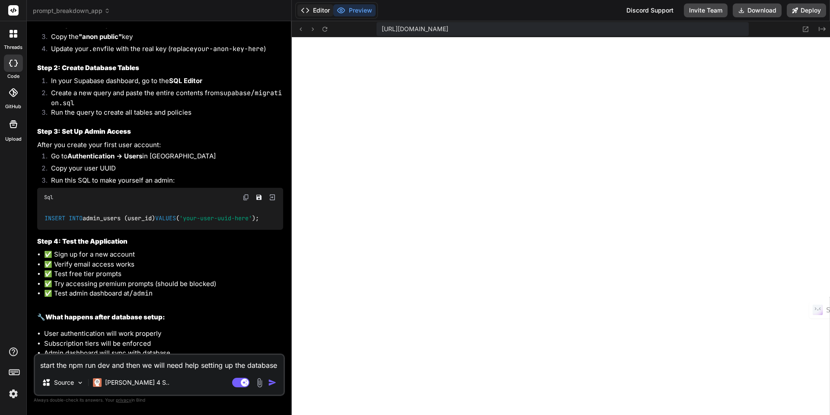
click at [316, 12] on button "Editor" at bounding box center [316, 10] width 36 height 12
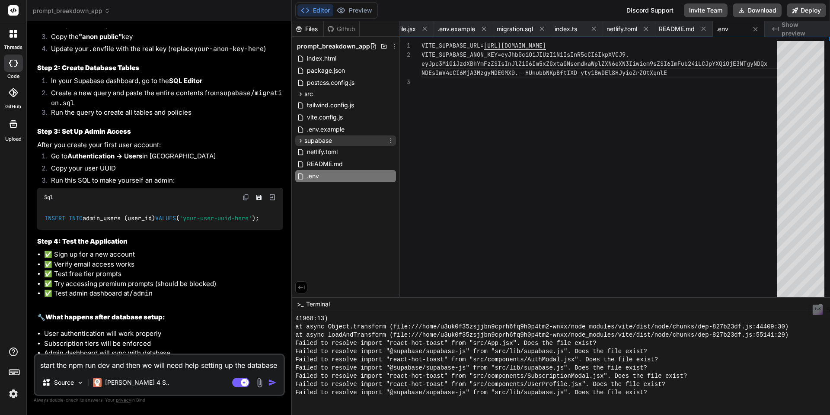
click at [299, 139] on icon at bounding box center [300, 140] width 7 height 7
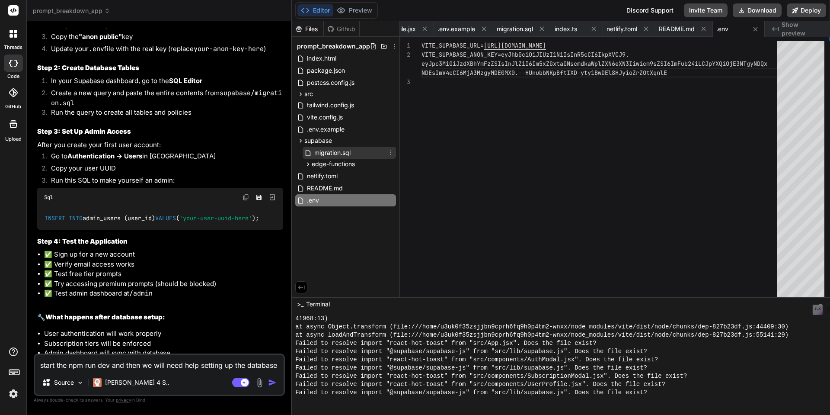
click at [318, 154] on span "migration.sql" at bounding box center [333, 152] width 38 height 10
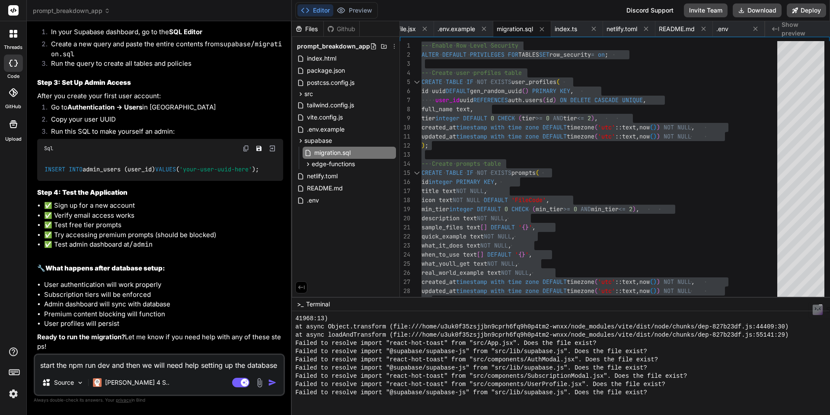
scroll to position [9580, 0]
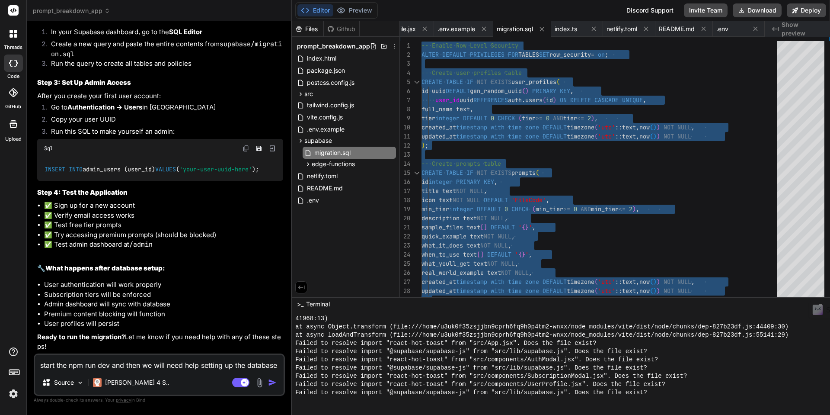
click at [150, 363] on textarea "start the npm run dev and then we will need help setting up the database tables…" at bounding box center [159, 363] width 249 height 16
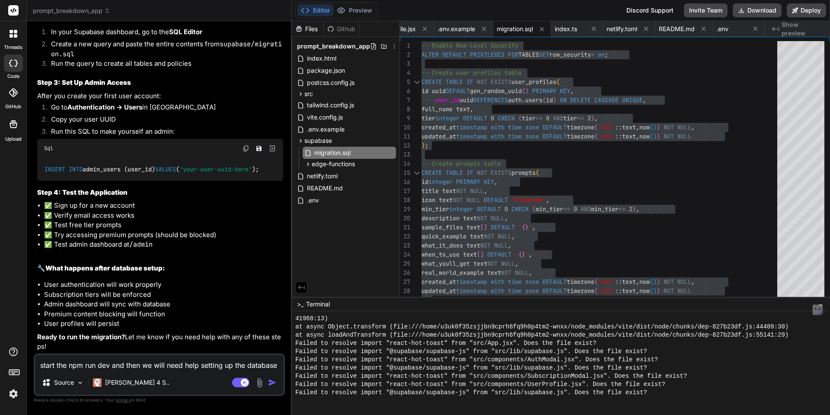
scroll to position [9717, 0]
click at [111, 364] on textarea "start the npm run dev and then we will need help setting up the database tables…" at bounding box center [159, 363] width 249 height 16
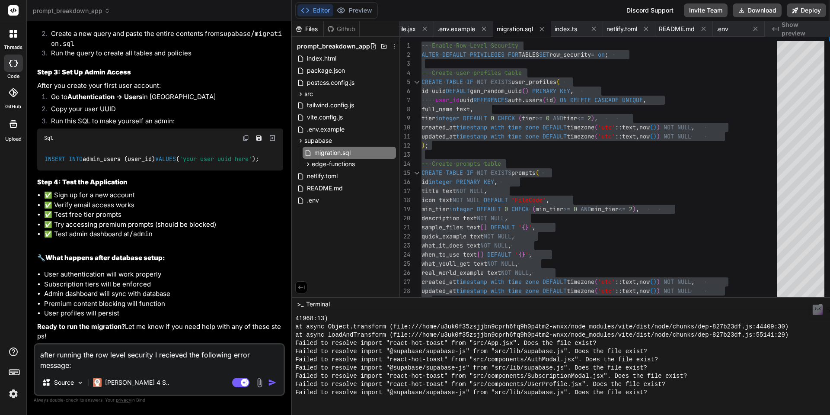
paste textarea "ERROR: 42601: syntax error at or near "TABLES" LINE 2: ALTER DEFAULT PRIVILEGES…"
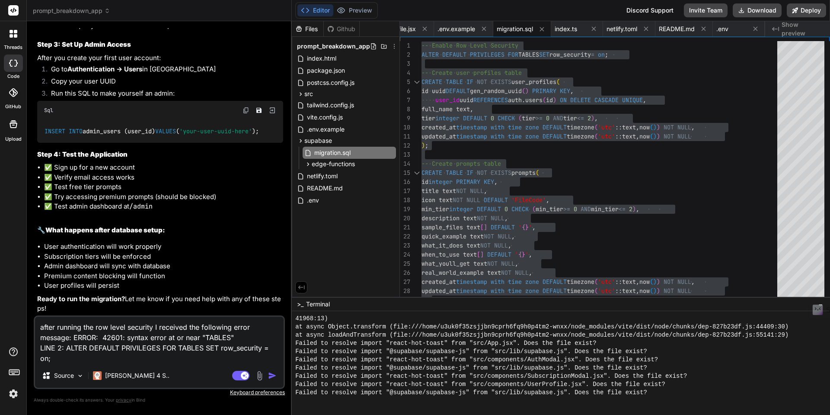
click at [271, 377] on img "button" at bounding box center [272, 375] width 9 height 9
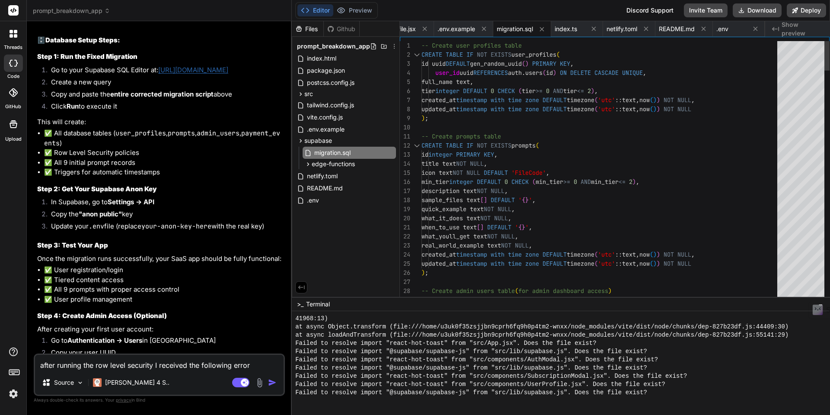
scroll to position [82, 0]
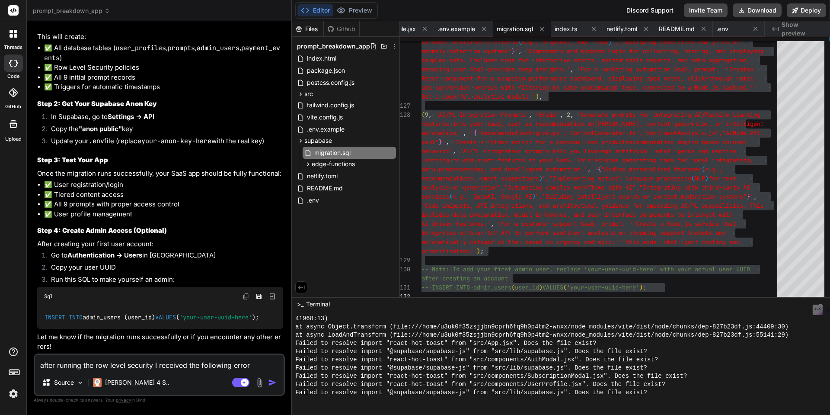
scroll to position [10199, 0]
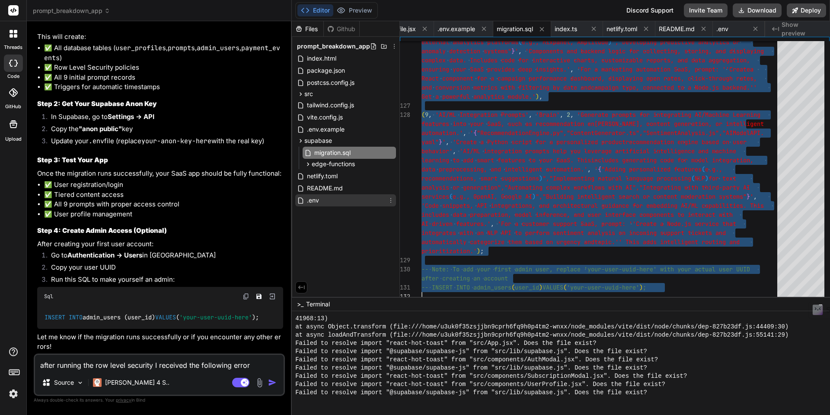
click at [314, 201] on span ".env" at bounding box center [313, 200] width 14 height 10
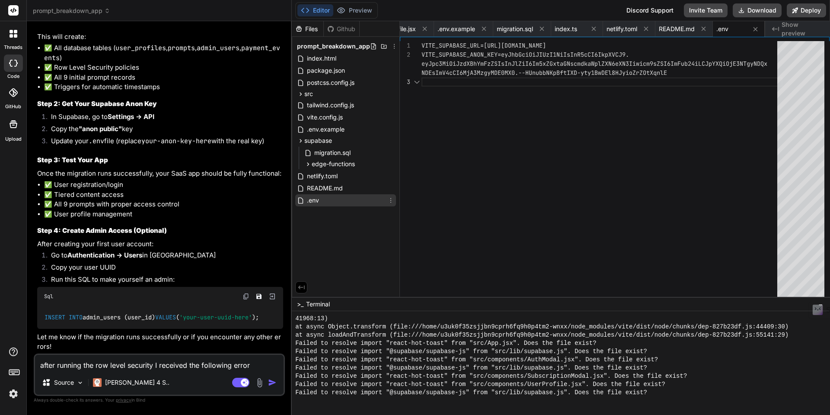
scroll to position [36, 0]
click at [559, 137] on div "VITE_SUPABASE_URL= [URL][DOMAIN_NAME] VITE_SUPABASE_ANON_KEY=eyJhbGciOiJIUzI1Ni…" at bounding box center [602, 171] width 361 height 260
click at [115, 362] on textarea "after running the row level security I received the following error message: ER…" at bounding box center [159, 363] width 249 height 16
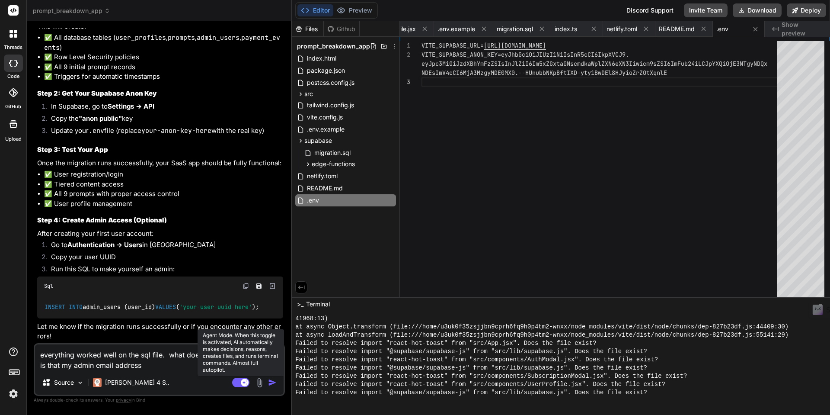
click at [235, 384] on rect at bounding box center [240, 383] width 17 height 10
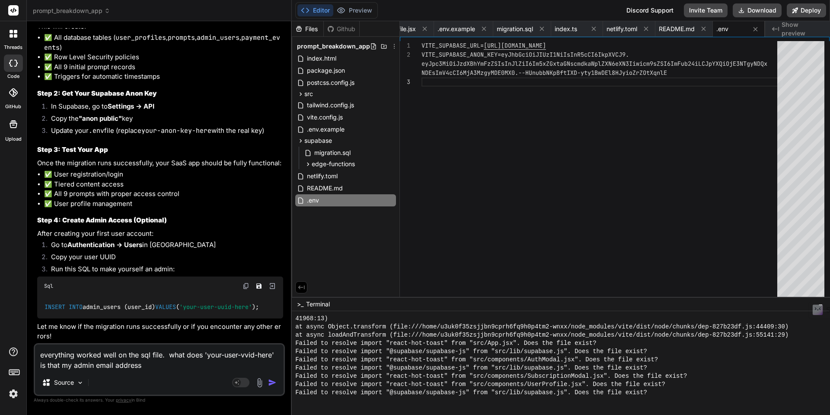
click at [153, 368] on textarea "everything worked well on the sql file. what does 'your-user-vvid-here' is that…" at bounding box center [159, 357] width 249 height 26
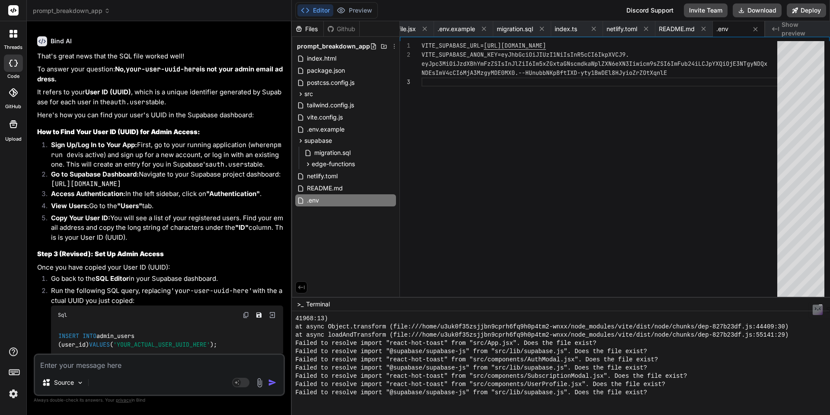
scroll to position [10549, 0]
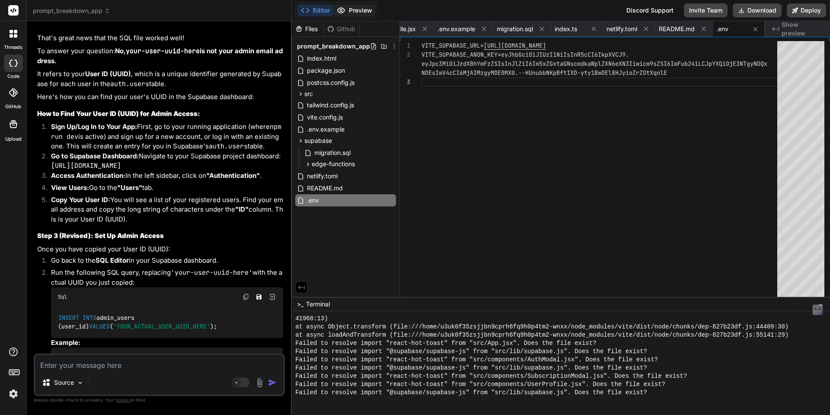
click at [363, 14] on button "Preview" at bounding box center [354, 10] width 42 height 12
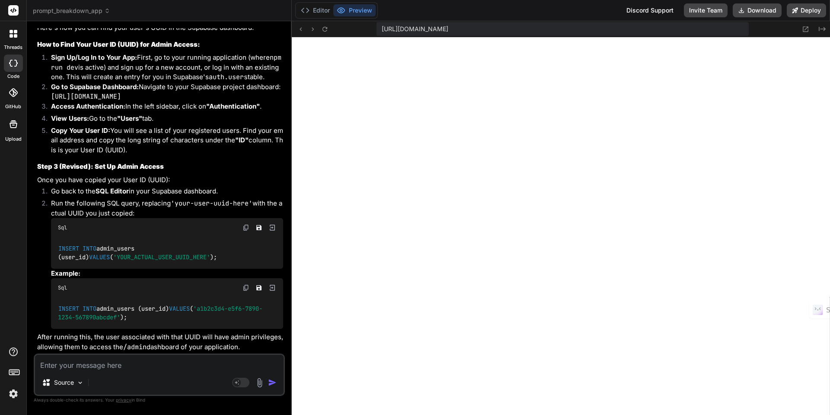
scroll to position [10688, 0]
click at [103, 363] on textarea at bounding box center [159, 363] width 249 height 16
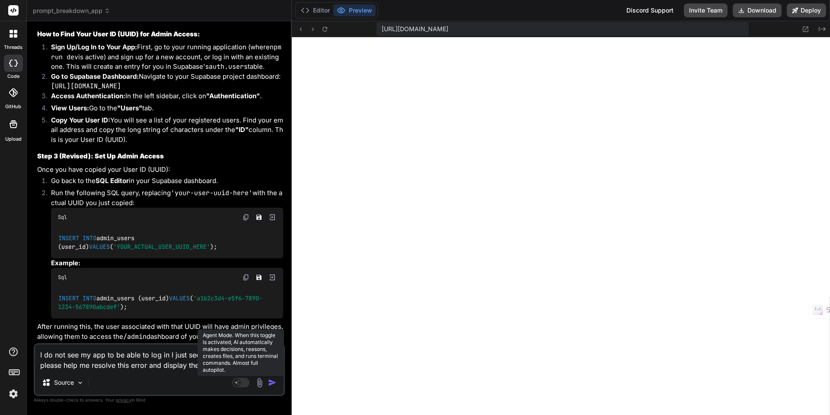
click at [244, 384] on rect at bounding box center [240, 383] width 17 height 10
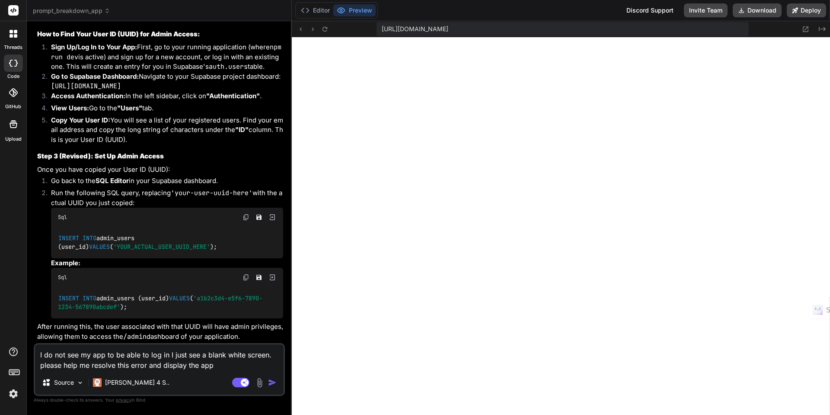
click at [272, 384] on img "button" at bounding box center [272, 382] width 9 height 9
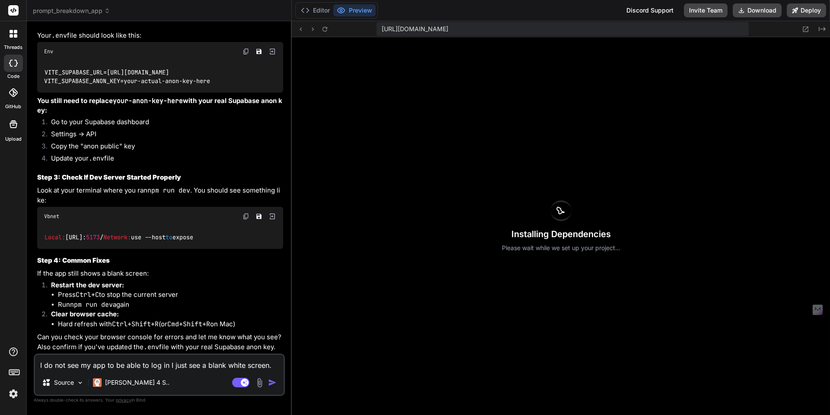
scroll to position [11383, 0]
click at [323, 13] on button "Editor" at bounding box center [316, 10] width 36 height 12
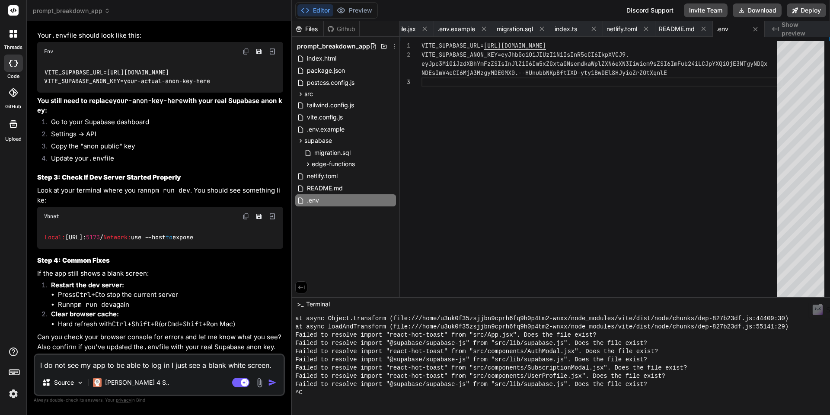
click at [215, 276] on p "If the app still shows a blank screen:" at bounding box center [160, 274] width 246 height 10
click at [334, 131] on span ".env.example" at bounding box center [325, 129] width 39 height 10
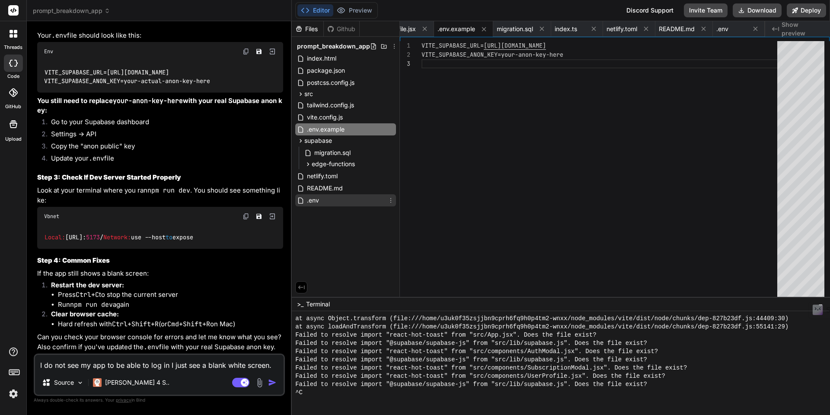
click at [317, 198] on span ".env" at bounding box center [313, 200] width 14 height 10
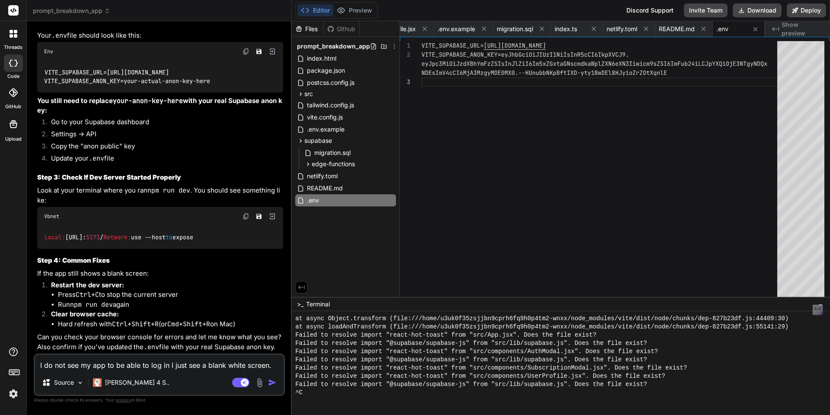
scroll to position [11383, 0]
click at [392, 129] on icon at bounding box center [391, 129] width 7 height 7
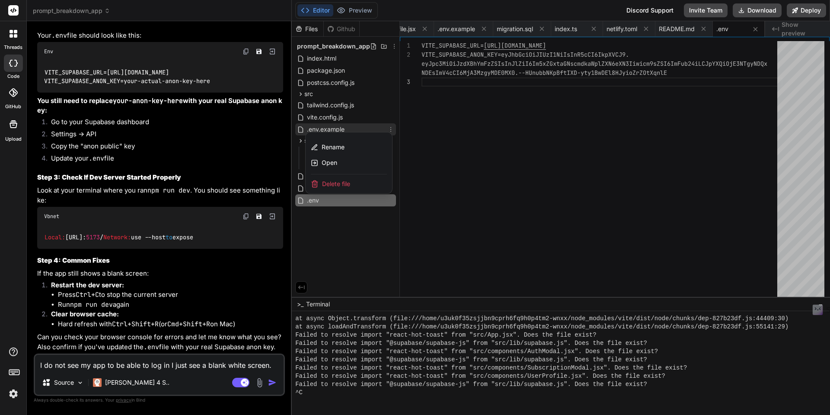
click at [345, 184] on span "Delete file" at bounding box center [336, 183] width 28 height 9
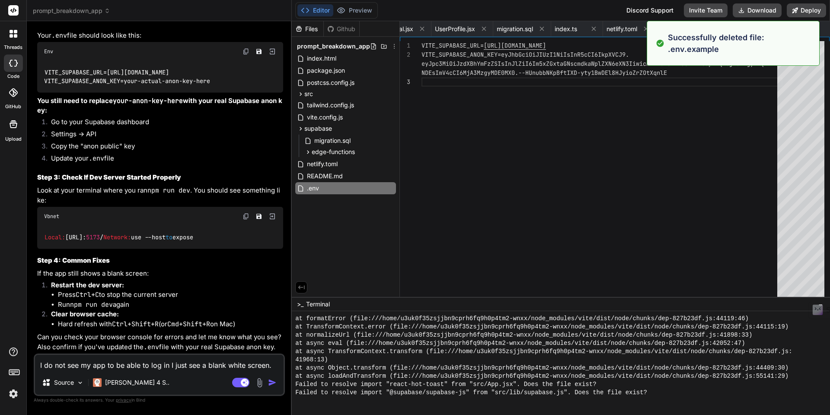
scroll to position [3468, 0]
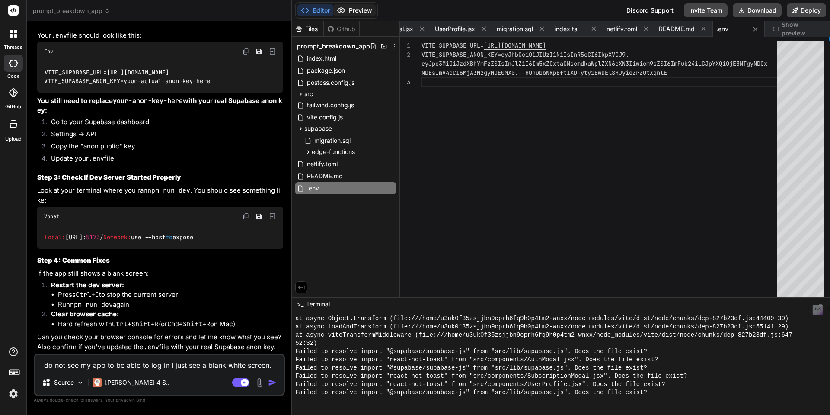
click at [360, 15] on button "Preview" at bounding box center [354, 10] width 42 height 12
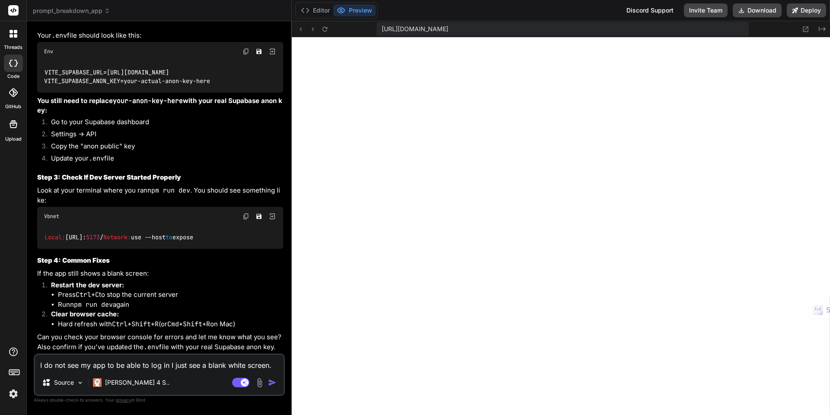
click at [71, 367] on textarea "I do not see my app to be able to log in I just see a blank white screen. pleas…" at bounding box center [159, 363] width 249 height 16
paste textarea "[plugin:vite:import-analysis] Failed to resolve import "react-hot-toast" from "…"
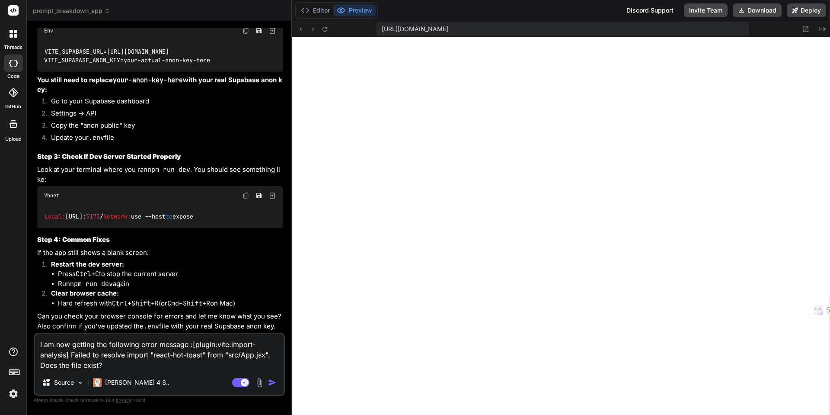
click at [275, 383] on img "button" at bounding box center [272, 382] width 9 height 9
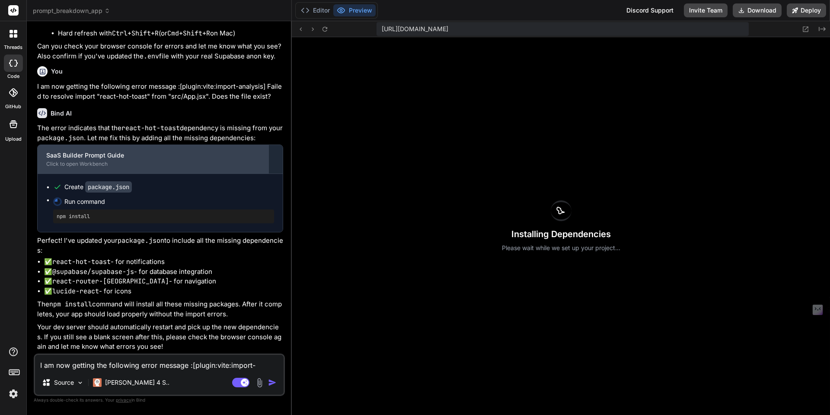
scroll to position [11674, 0]
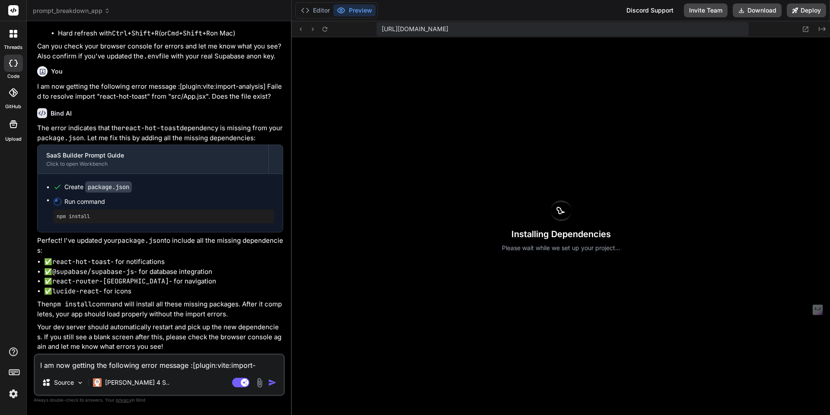
click at [115, 366] on textarea "I am now getting the following error message :[plugin:vite:import-analysis] Fai…" at bounding box center [159, 363] width 249 height 16
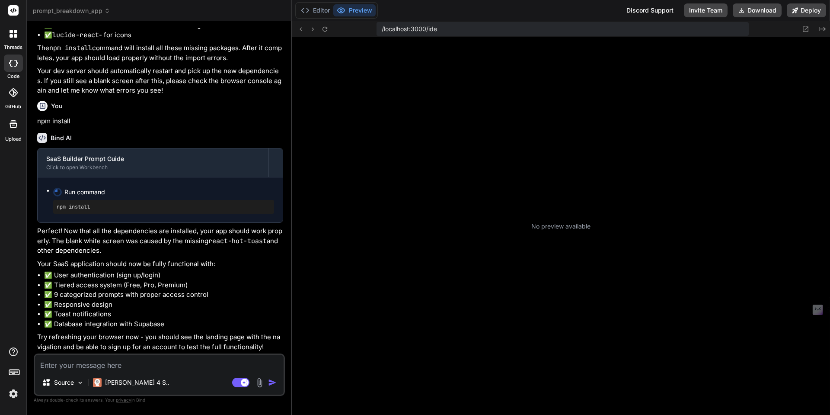
scroll to position [3772, 0]
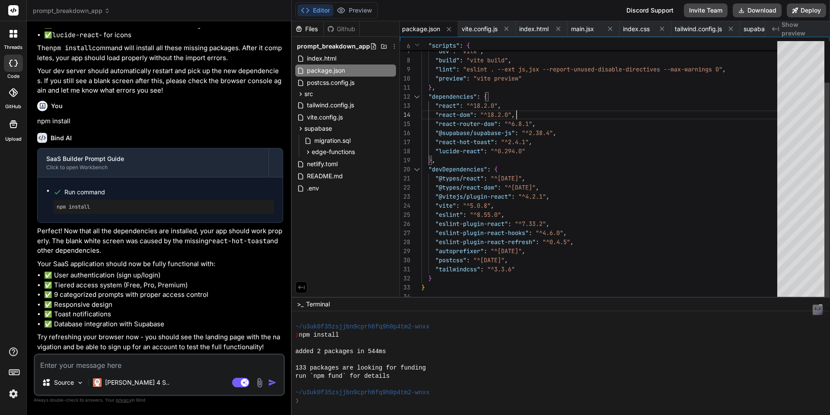
click at [686, 110] on div ""scripts" : { "dev" : "vite" , "build" : "vite build" , "lint" : "eslint . --ex…" at bounding box center [602, 146] width 361 height 309
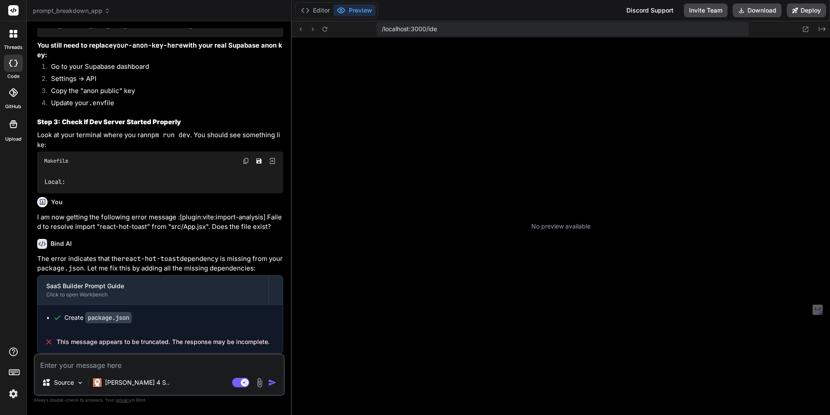
scroll to position [164, 0]
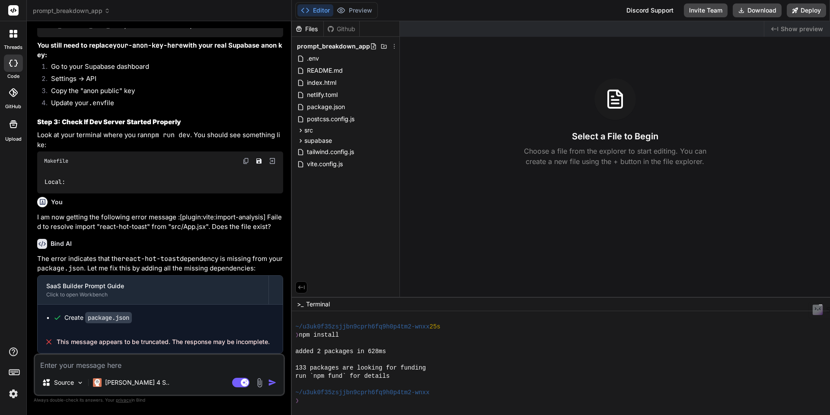
click at [317, 13] on button "Editor" at bounding box center [316, 10] width 36 height 12
click at [117, 366] on textarea at bounding box center [159, 363] width 249 height 16
type textarea "x"
type textarea "r"
type textarea "x"
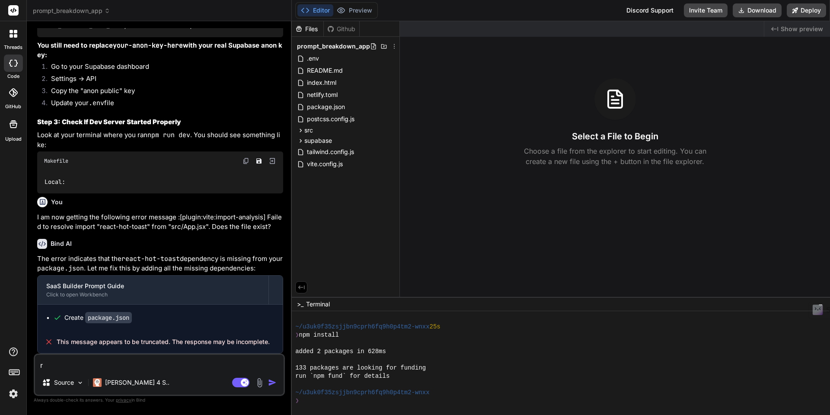
type textarea "ru"
type textarea "x"
type textarea "run"
type textarea "x"
type textarea "run"
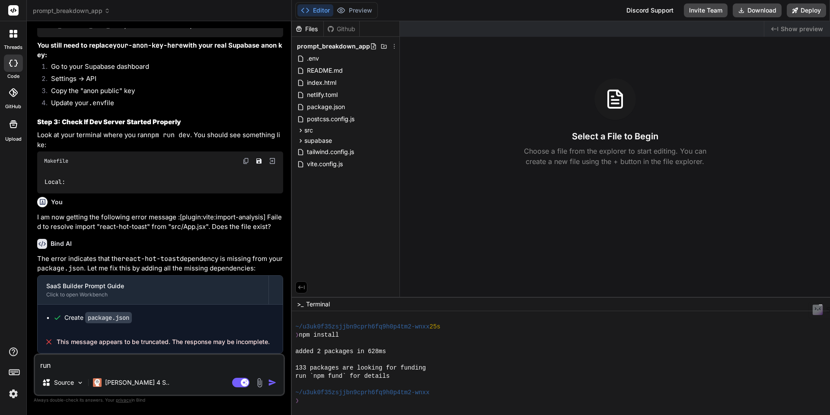
type textarea "x"
type textarea "run n"
type textarea "x"
type textarea "run np"
type textarea "x"
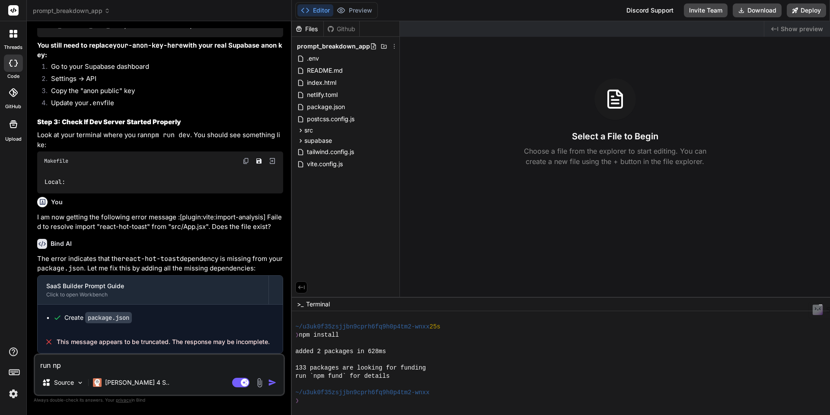
type textarea "run npm"
type textarea "x"
type textarea "run npm"
type textarea "x"
type textarea "run npm f"
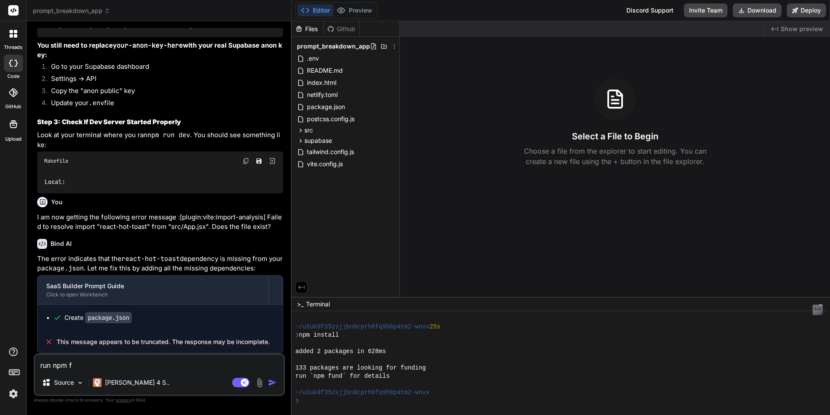
type textarea "x"
type textarea "run npm fu"
type textarea "x"
type textarea "run npm fun"
type textarea "x"
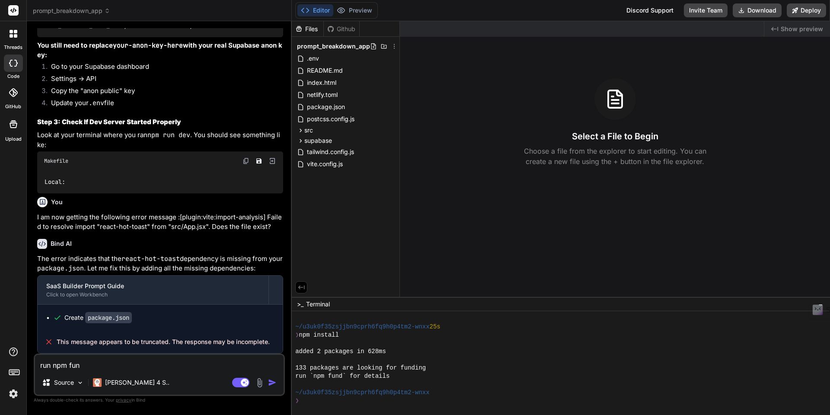
type textarea "run npm fund"
type textarea "x"
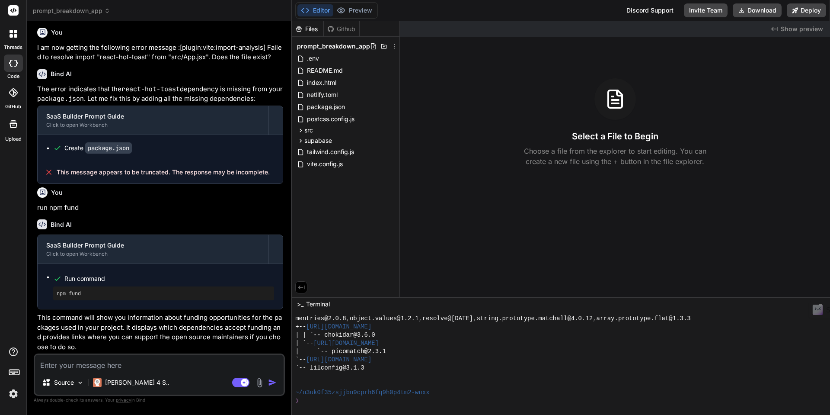
scroll to position [1926, 0]
click at [97, 365] on textarea at bounding box center [159, 363] width 249 height 16
type textarea "x"
type textarea "o"
type textarea "x"
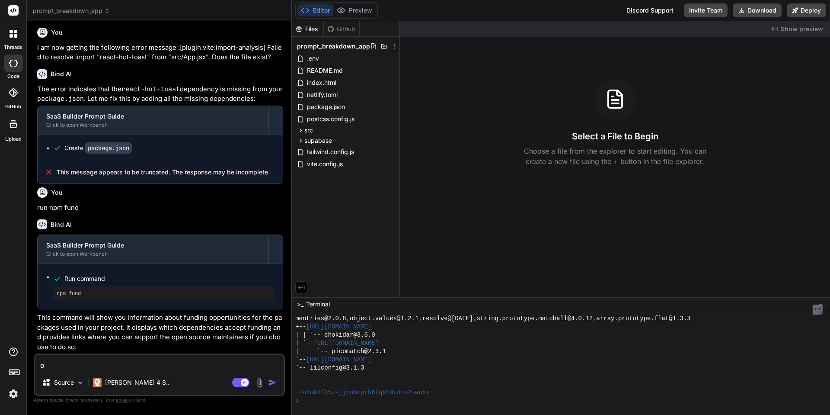
type textarea "ok"
type textarea "x"
type textarea "oka"
type textarea "x"
type textarea "okay"
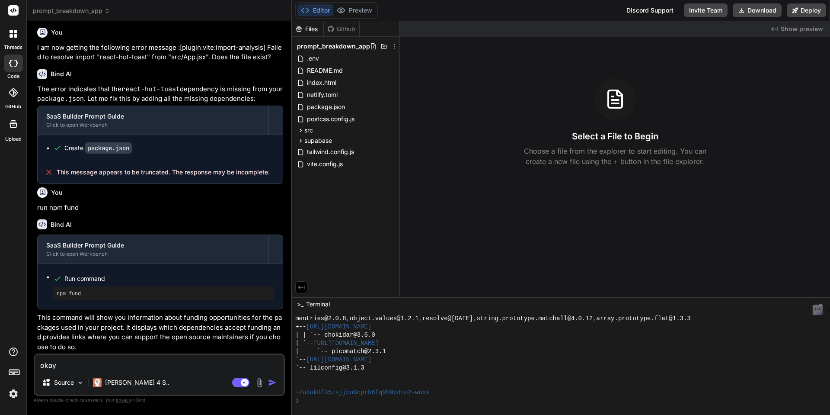
type textarea "x"
type textarea "okay"
type textarea "x"
type textarea "okay th"
type textarea "x"
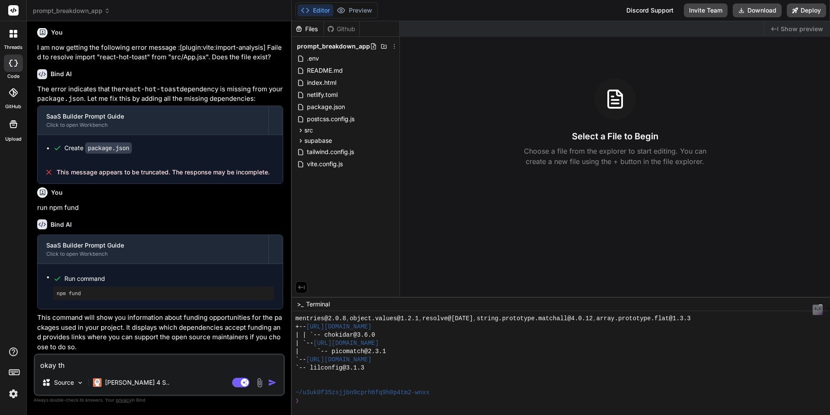
type textarea "okay tha"
type textarea "x"
type textarea "okay than"
type textarea "x"
type textarea "okay thank"
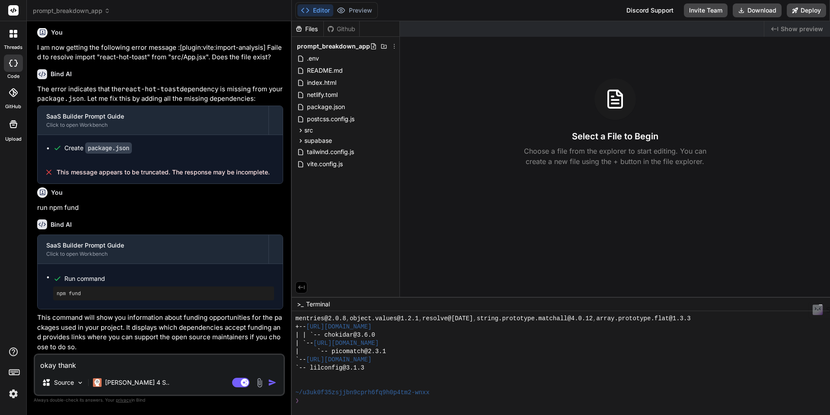
type textarea "x"
type textarea "okay thanks"
click at [79, 365] on textarea "okay thanks" at bounding box center [159, 363] width 249 height 16
type textarea "x"
type textarea "okay thanks"
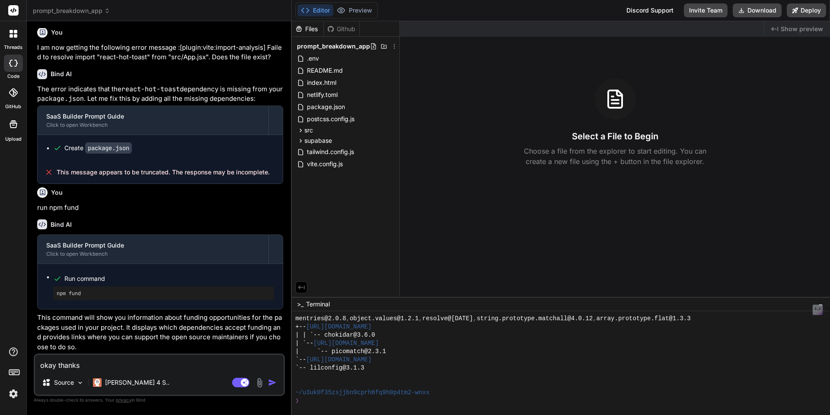
type textarea "x"
type textarea "okay thanks f"
type textarea "x"
type textarea "okay thanks fo"
type textarea "x"
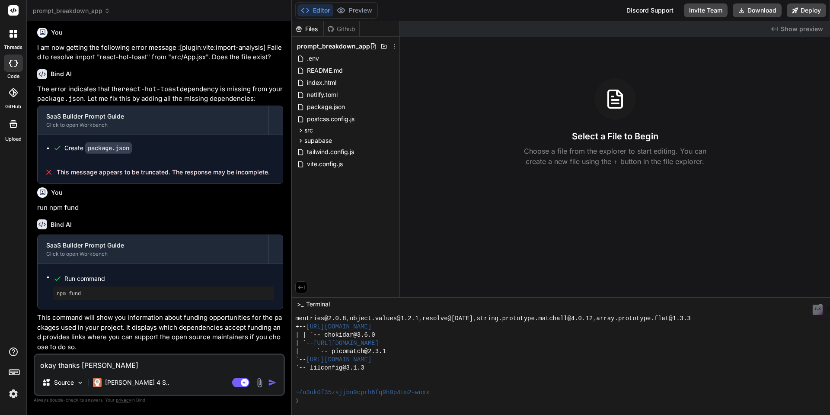
type textarea "okay thanks fo"
type textarea "x"
type textarea "okay thanks fo r"
type textarea "x"
type textarea "okay thanks fo rt"
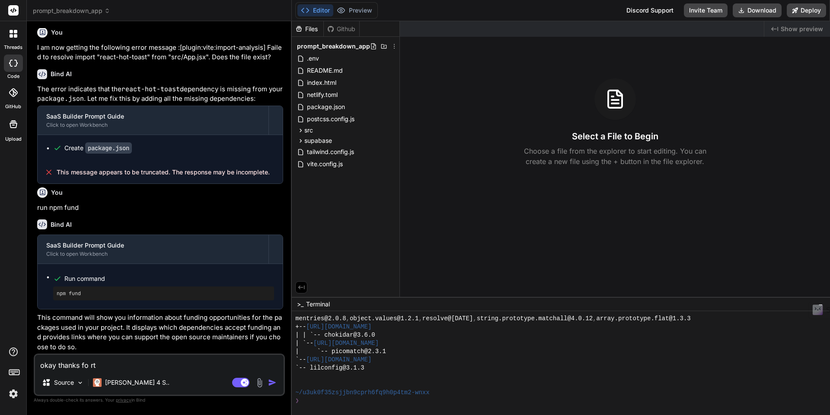
type textarea "x"
type textarea "okay thanks fo rth"
type textarea "x"
type textarea "okay thanks fo rthe"
type textarea "x"
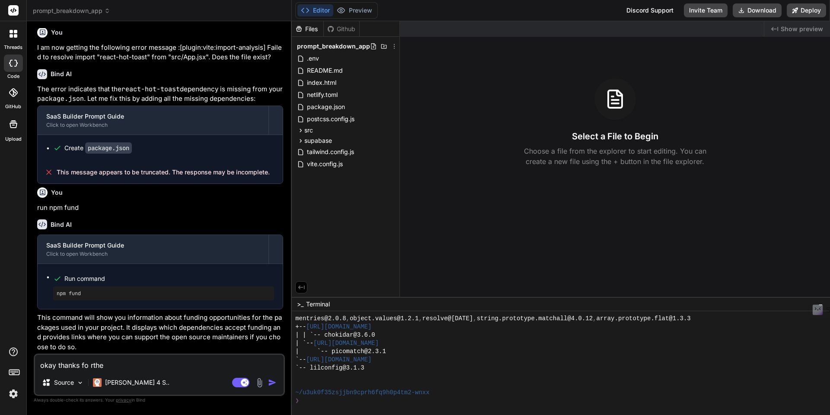
type textarea "okay thanks fo rthe"
type textarea "x"
type textarea "okay thanks fo rthe"
type textarea "x"
type textarea "okay thanks fo rth"
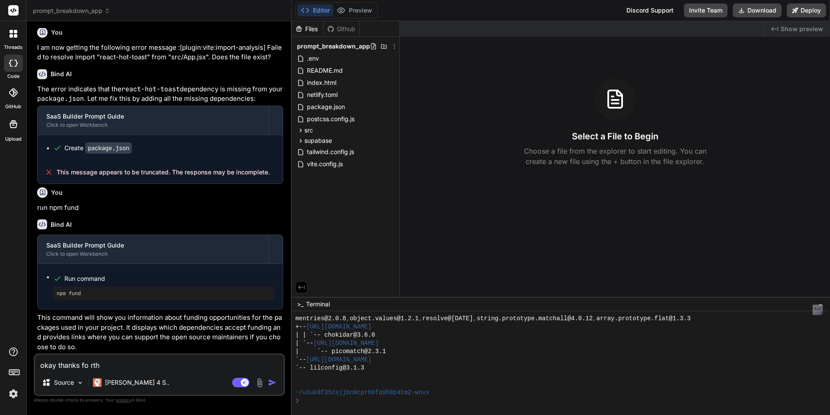
type textarea "x"
type textarea "okay thanks fo rt"
type textarea "x"
type textarea "okay thanks fo r"
type textarea "x"
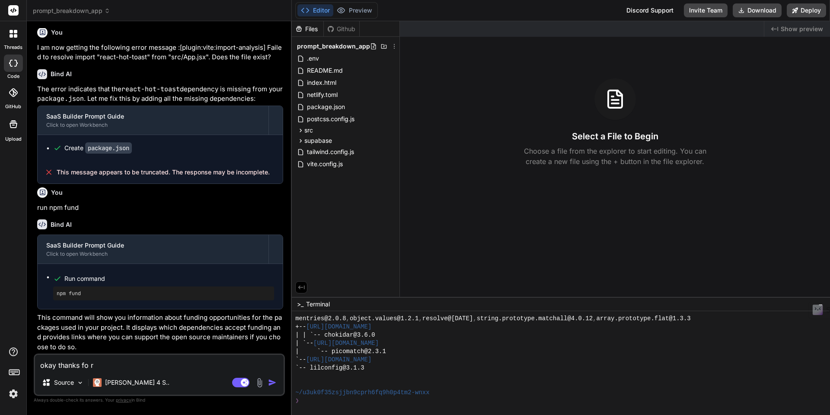
type textarea "okay thanks fo"
type textarea "x"
type textarea "okay thanks fo"
type textarea "x"
type textarea "okay thanks for"
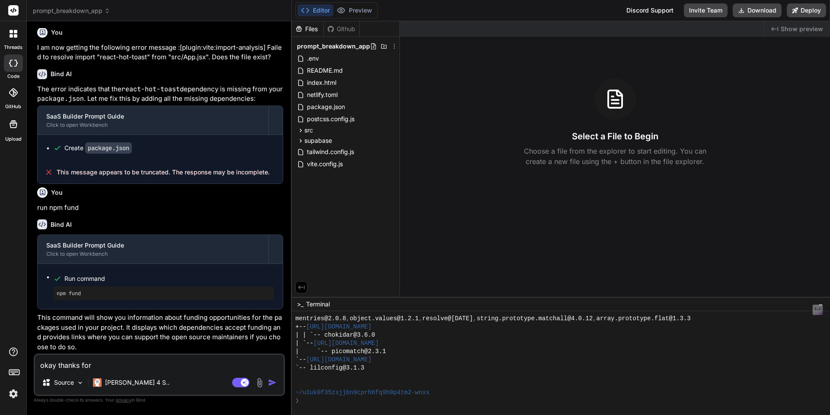
type textarea "x"
type textarea "okay thanks for"
type textarea "x"
type textarea "okay thanks for t"
type textarea "x"
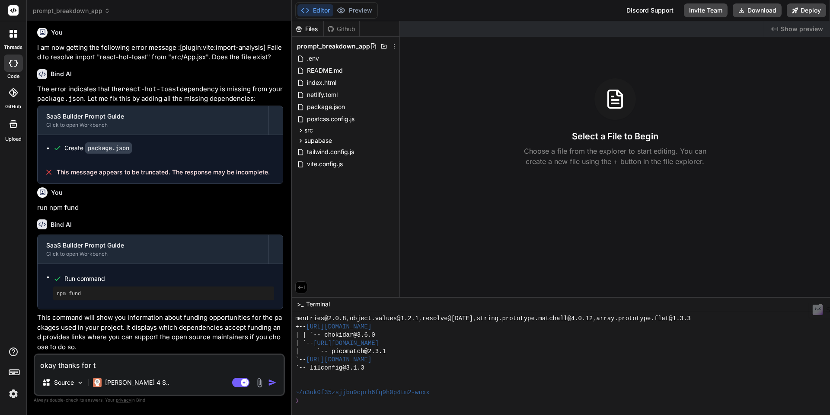
type textarea "okay thanks for th"
type textarea "x"
type textarea "okay thanks for the"
type textarea "x"
type textarea "okay thanks for the"
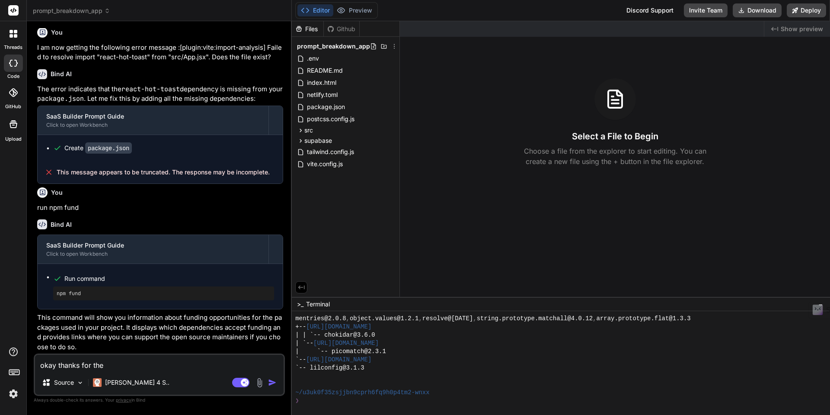
type textarea "x"
type textarea "okay thanks for the f"
type textarea "x"
type textarea "okay thanks for the fu"
type textarea "x"
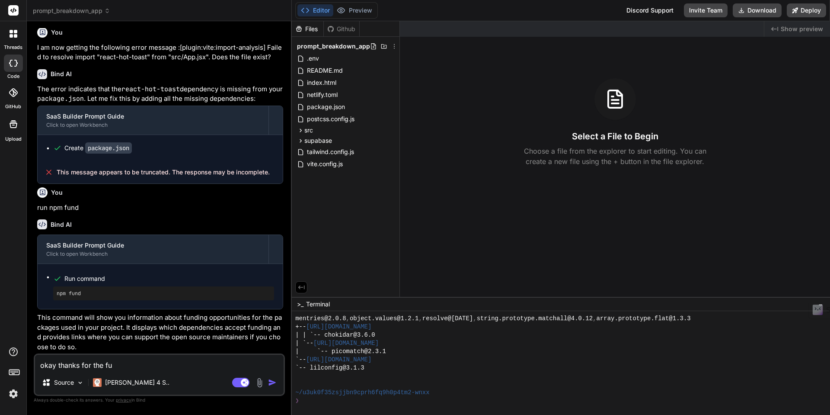
type textarea "okay thanks for the fun"
type textarea "x"
type textarea "okay thanks for the fund"
type textarea "x"
type textarea "okay thanks for the fundi"
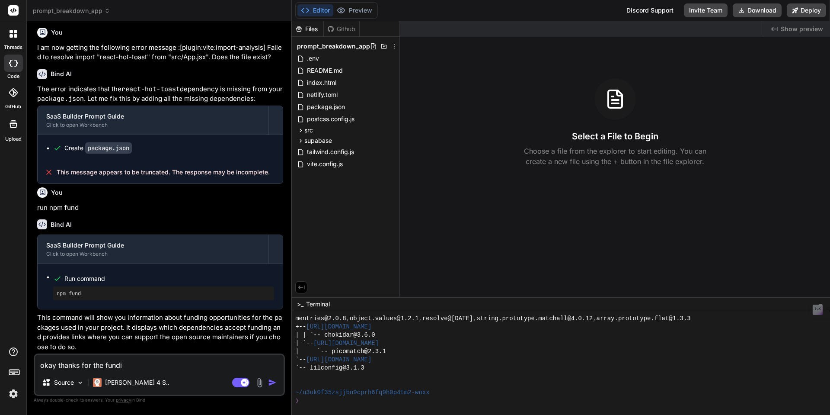
type textarea "x"
type textarea "okay thanks for the fundin"
type textarea "x"
type textarea "okay thanks for the funding"
type textarea "x"
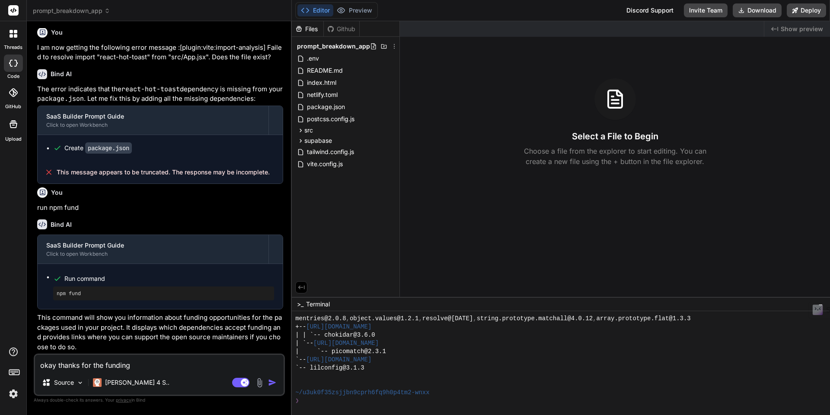
type textarea "okay thanks for the funding"
type textarea "x"
type textarea "okay thanks for the funding i"
type textarea "x"
type textarea "okay thanks for the funding in"
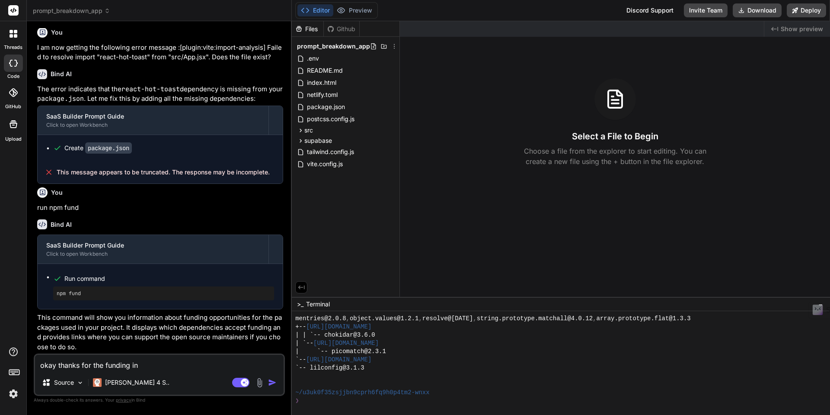
type textarea "x"
type textarea "okay thanks for the funding inf"
type textarea "x"
type textarea "okay thanks for the funding info"
type textarea "x"
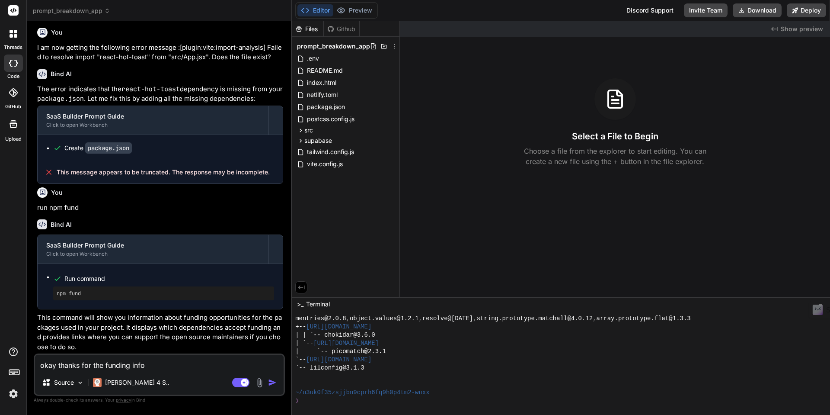
type textarea "okay thanks for the funding infor"
type textarea "x"
type textarea "okay thanks for the funding inform"
type textarea "x"
type textarea "okay thanks for the funding informa"
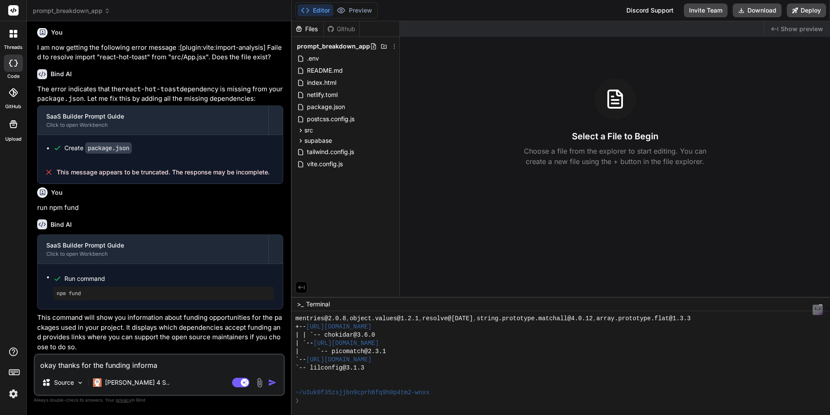
type textarea "x"
type textarea "okay thanks for the funding informat"
type textarea "x"
type textarea "okay thanks for the funding informati"
type textarea "x"
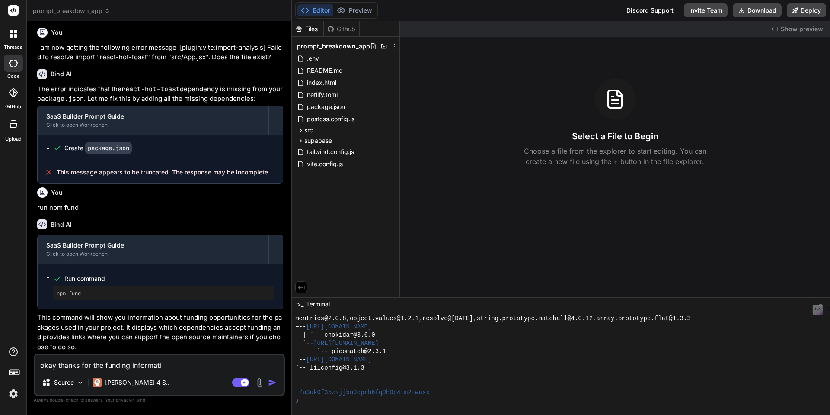
type textarea "okay thanks for the funding informatio"
type textarea "x"
type textarea "okay thanks for the funding information"
type textarea "x"
type textarea "okay thanks for the funding information."
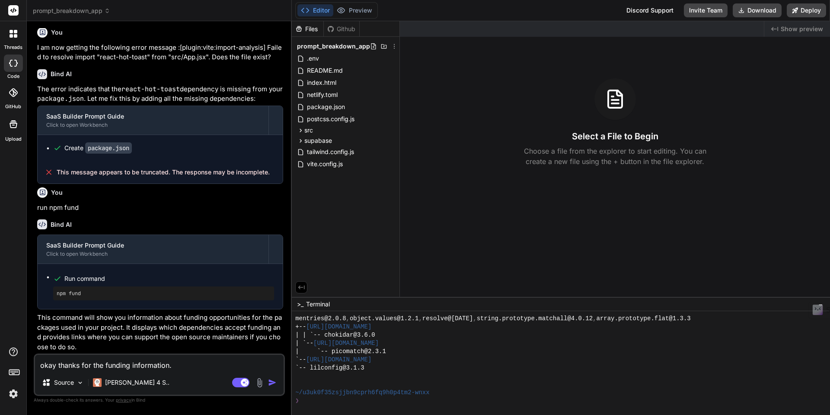
type textarea "x"
type textarea "okay thanks for the funding information."
type textarea "x"
type textarea "okay thanks for the funding information."
type textarea "x"
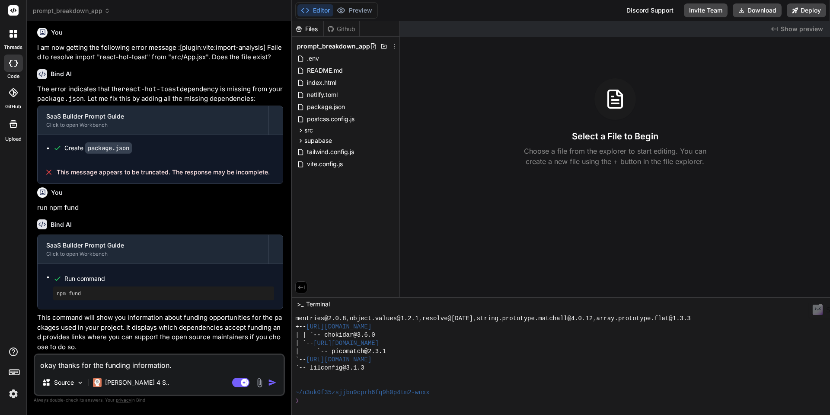
type textarea "okay thanks for the funding information. I"
type textarea "x"
type textarea "okay thanks for the funding information. I"
type textarea "x"
type textarea "okay thanks for the funding information. I s"
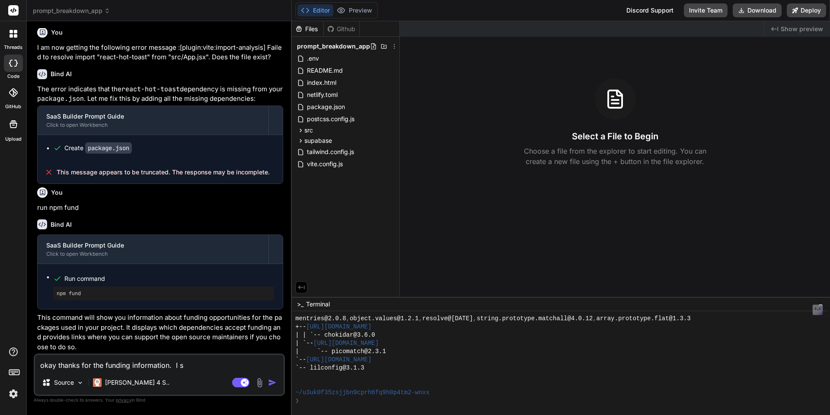
type textarea "x"
type textarea "okay thanks for the funding information. I st"
type textarea "x"
type textarea "okay thanks for the funding information. I sti"
type textarea "x"
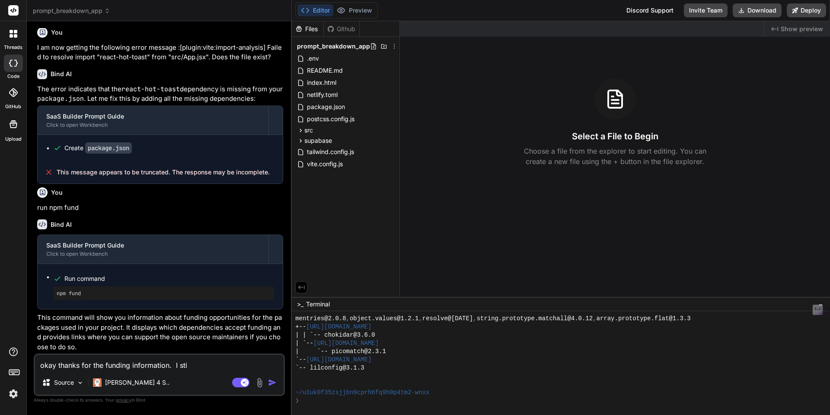
type textarea "okay thanks for the funding information. I stil"
type textarea "x"
type textarea "okay thanks for the funding information. I still"
type textarea "x"
type textarea "okay thanks for the funding information. I still"
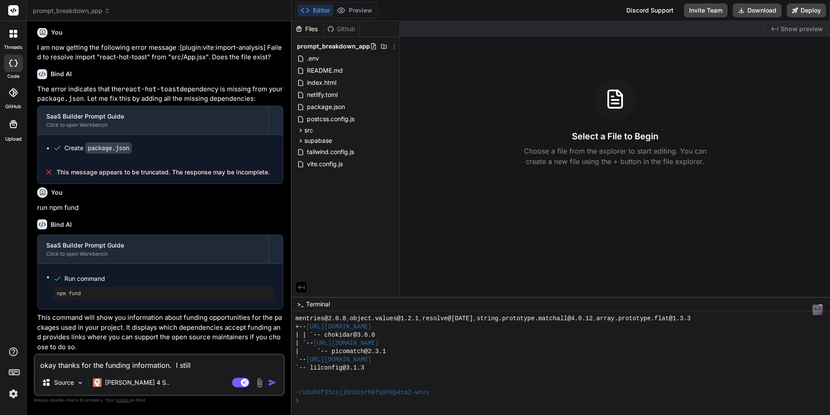
type textarea "x"
type textarea "okay thanks for the funding information. I still h"
type textarea "x"
type textarea "okay thanks for the funding information. I still ha"
type textarea "x"
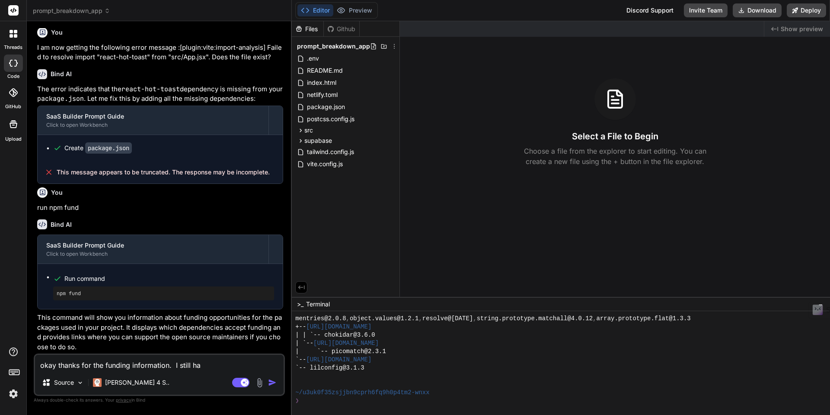
type textarea "okay thanks for the funding information. I still hav"
type textarea "x"
type textarea "okay thanks for the funding information. I still have"
type textarea "x"
type textarea "okay thanks for the funding information. I still have"
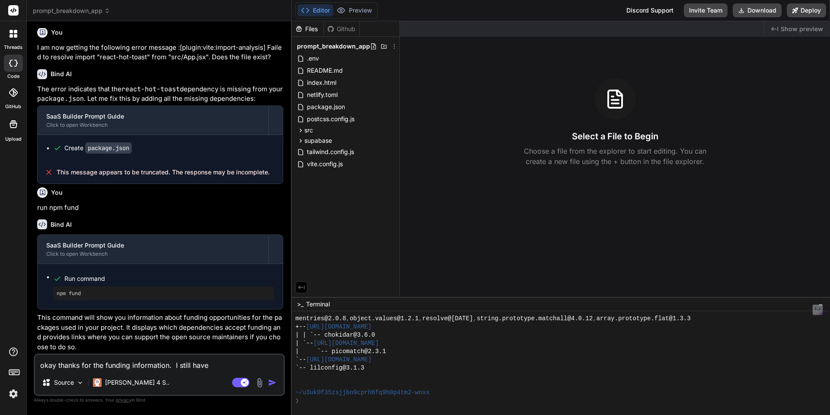
type textarea "x"
type textarea "okay thanks for the funding information. I still have n"
type textarea "x"
type textarea "okay thanks for the funding information. I still have no"
type textarea "x"
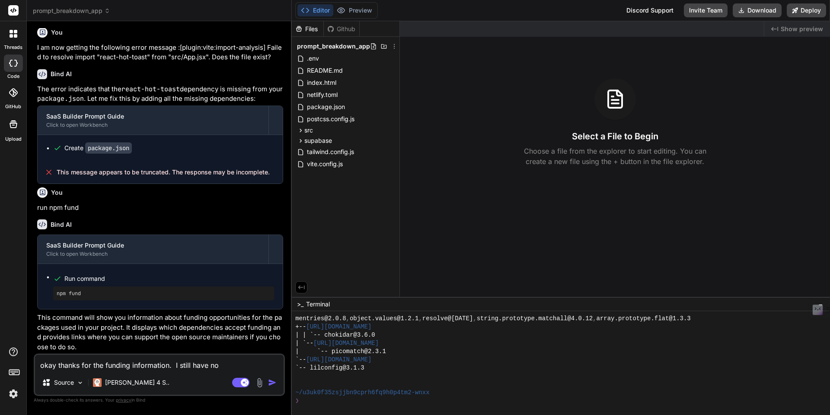
type textarea "okay thanks for the funding information. I still have no"
type textarea "x"
type textarea "okay thanks for the funding information. I still have no s"
type textarea "x"
type textarea "okay thanks for the funding information. I still have no sc"
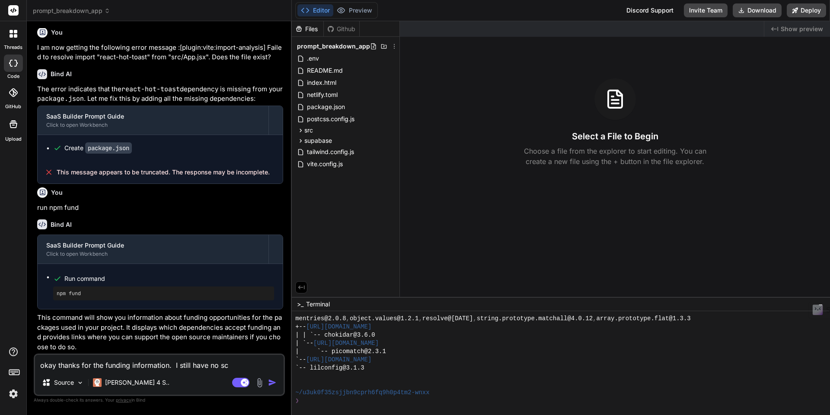
type textarea "x"
type textarea "okay thanks for the funding information. I still have no scr"
type textarea "x"
type textarea "okay thanks for the funding information. I still have no scre"
type textarea "x"
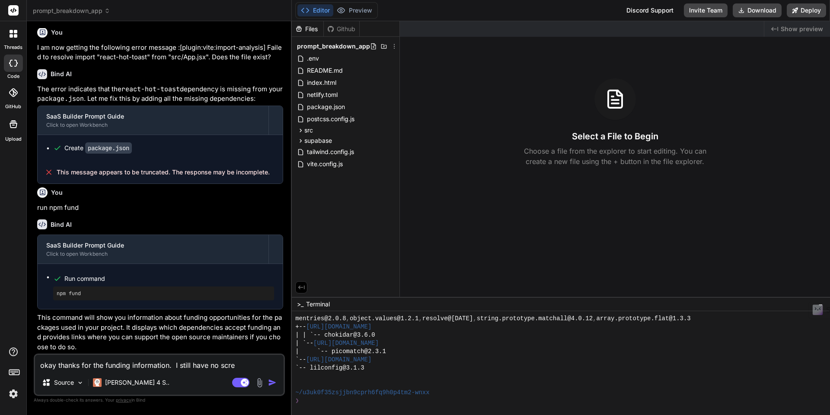
type textarea "okay thanks for the funding information. I still have no scree"
type textarea "x"
type textarea "okay thanks for the funding information. I still have no screen"
type textarea "x"
type textarea "okay thanks for the funding information. I still have no screen"
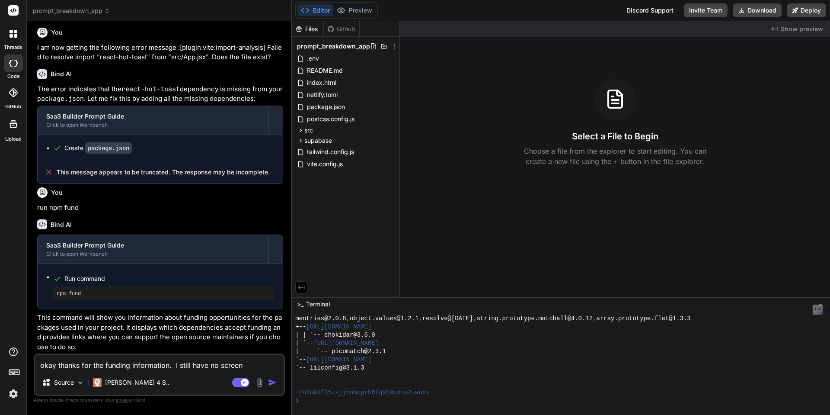
type textarea "x"
type textarea "okay thanks for the funding information. I still have no screen o"
type textarea "x"
type textarea "okay thanks for the funding information. I still have no screen or"
type textarea "x"
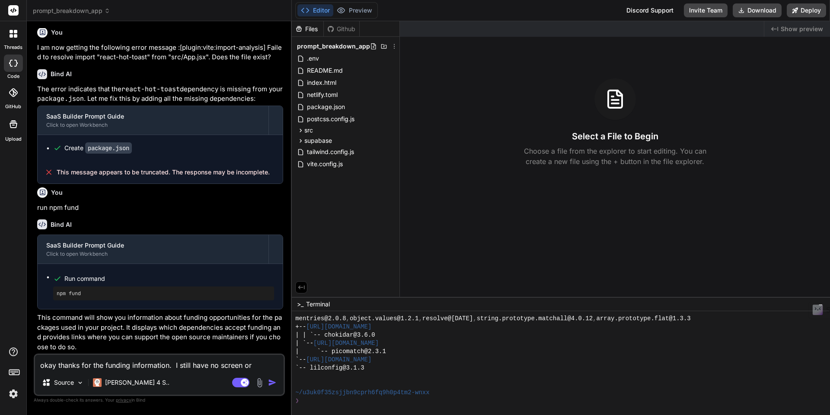
type textarea "okay thanks for the funding information. I still have no screen o"
type textarea "x"
type textarea "okay thanks for the funding information. I still have no screen"
type textarea "x"
type textarea "okay thanks for the funding information. I still have no screen a"
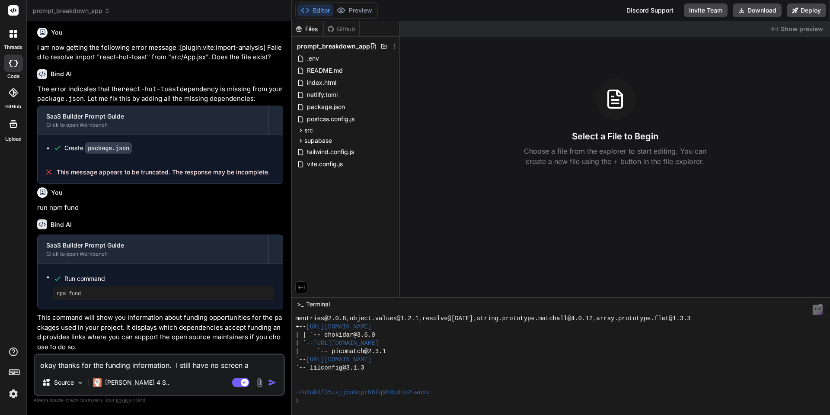
type textarea "x"
type textarea "okay thanks for the funding information. I still have no screen an"
type textarea "x"
type textarea "okay thanks for the funding information. I still have no screen and"
type textarea "x"
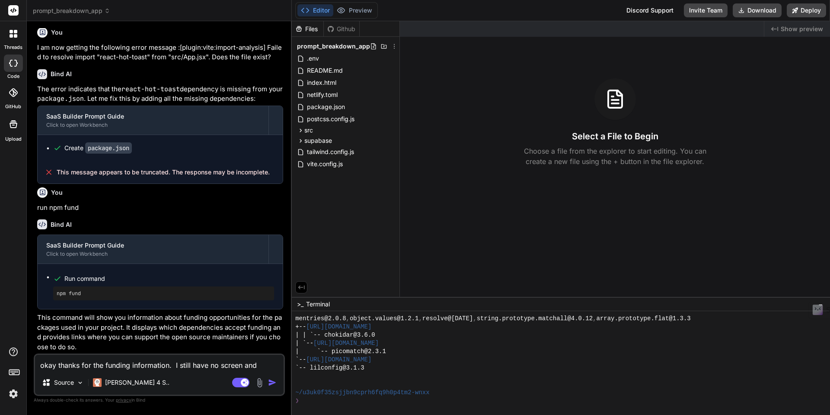
type textarea "okay thanks for the funding information. I still have no screen and"
type textarea "x"
type textarea "okay thanks for the funding information. I still have no screen and I"
type textarea "x"
type textarea "okay thanks for the funding information. I still have no screen and I"
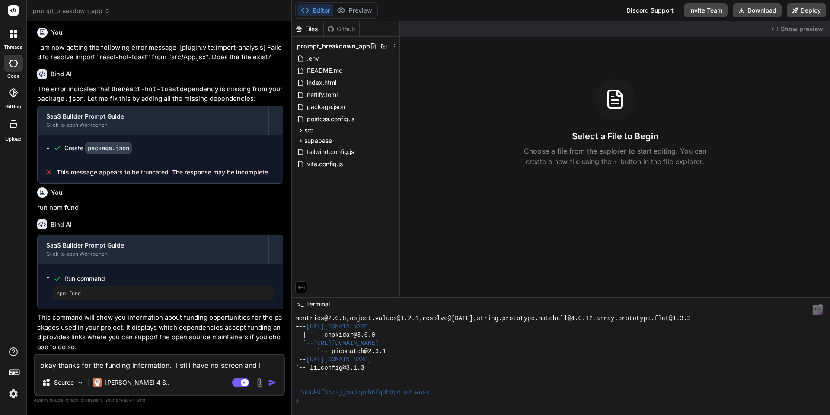
type textarea "x"
type textarea "okay thanks for the funding information. I still have no screen and I c"
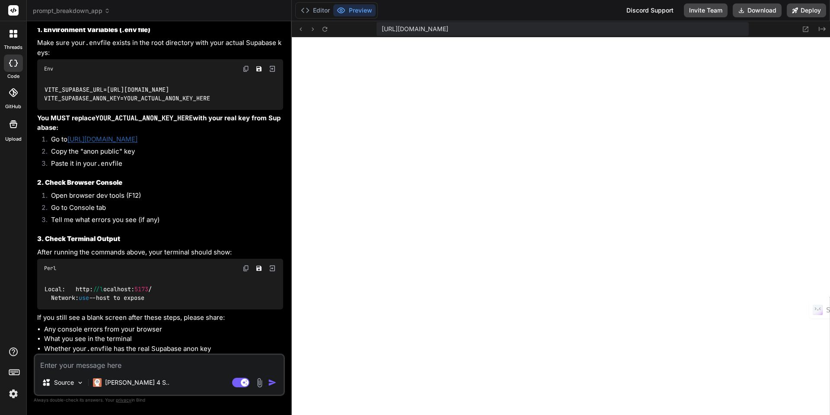
scroll to position [2504, 0]
click at [138, 362] on textarea at bounding box center [159, 363] width 249 height 16
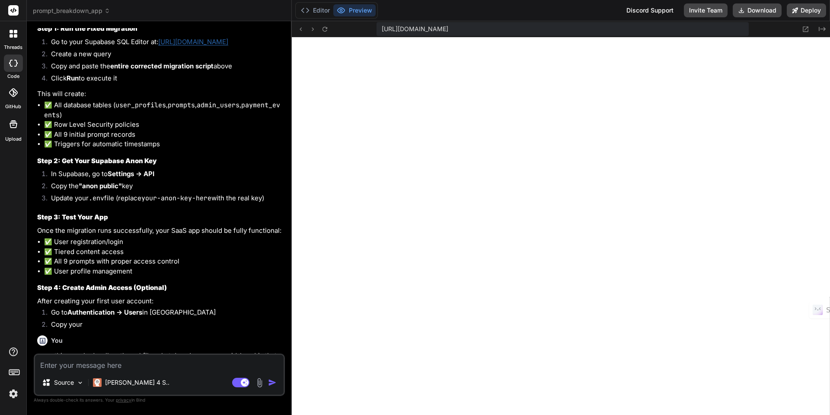
scroll to position [663, 0]
click at [138, 365] on textarea at bounding box center [159, 363] width 249 height 16
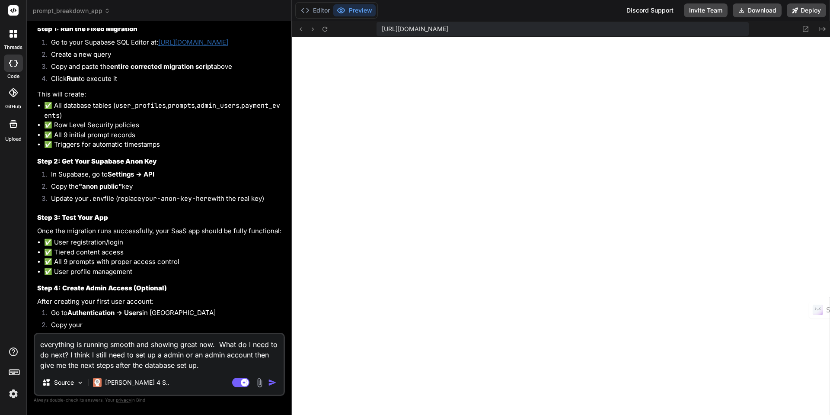
click at [271, 384] on img "button" at bounding box center [272, 382] width 9 height 9
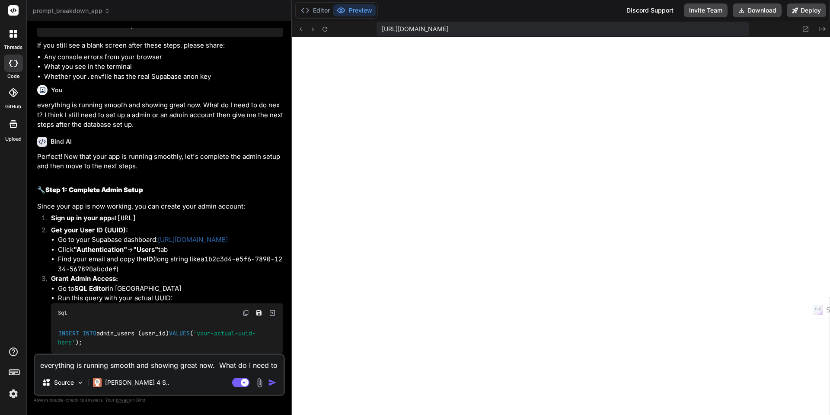
scroll to position [2762, 0]
click at [12, 396] on img at bounding box center [13, 393] width 15 height 15
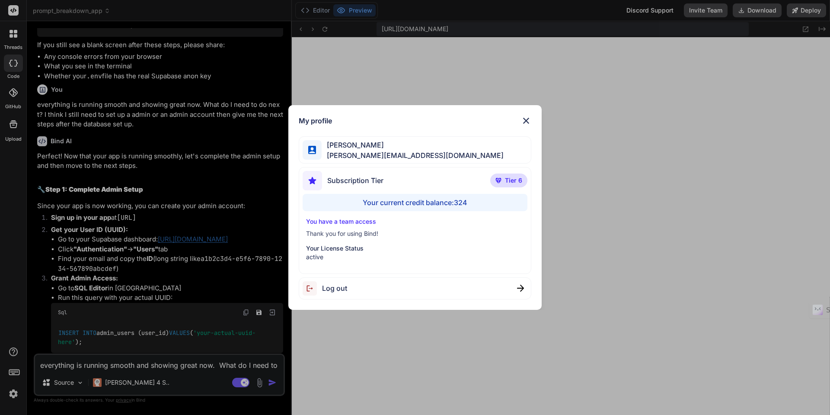
click at [526, 121] on img at bounding box center [526, 120] width 10 height 10
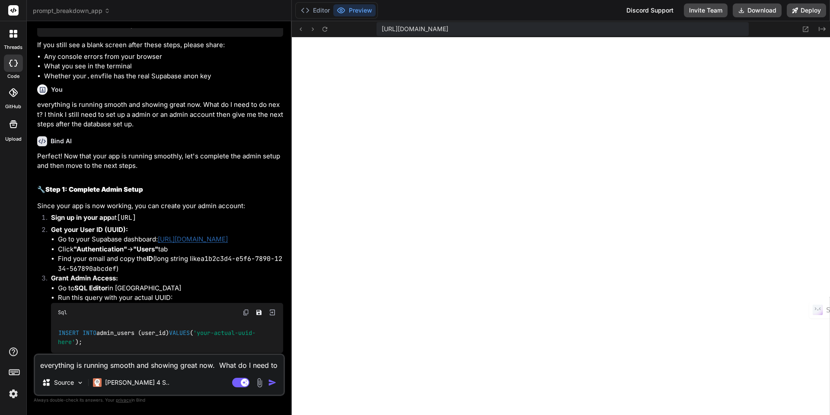
click at [139, 365] on textarea "everything is running smooth and showing great now. What do I need to do next? …" at bounding box center [159, 363] width 249 height 16
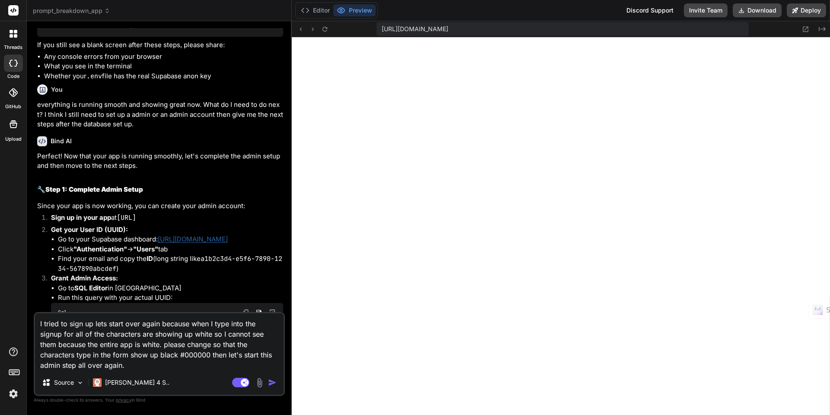
click at [272, 383] on img "button" at bounding box center [272, 382] width 9 height 9
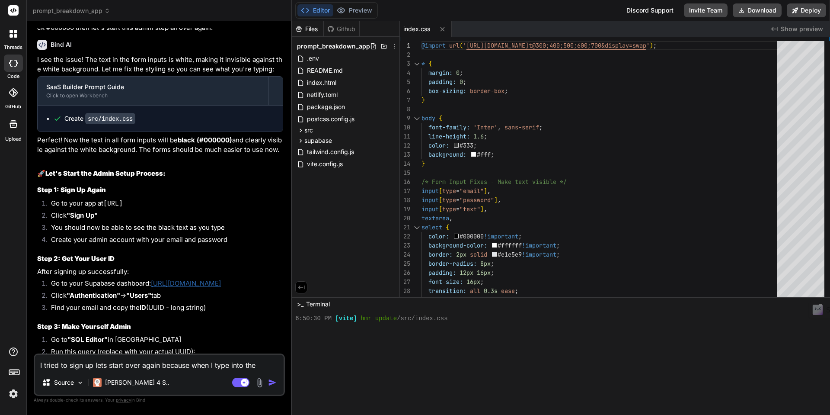
scroll to position [3396, 0]
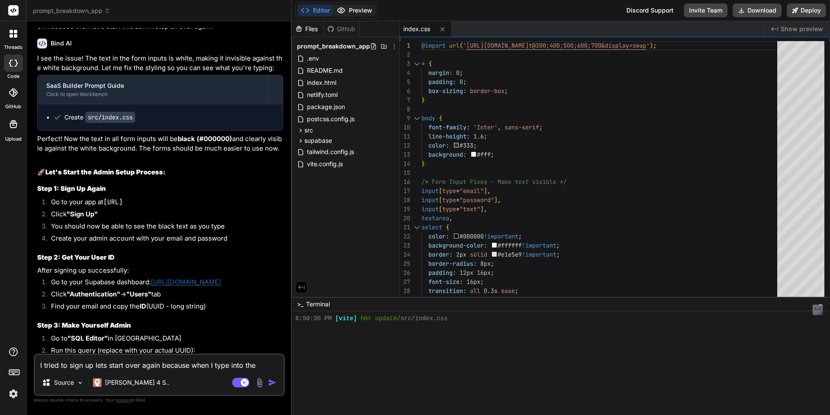
click at [352, 9] on button "Preview" at bounding box center [354, 10] width 42 height 12
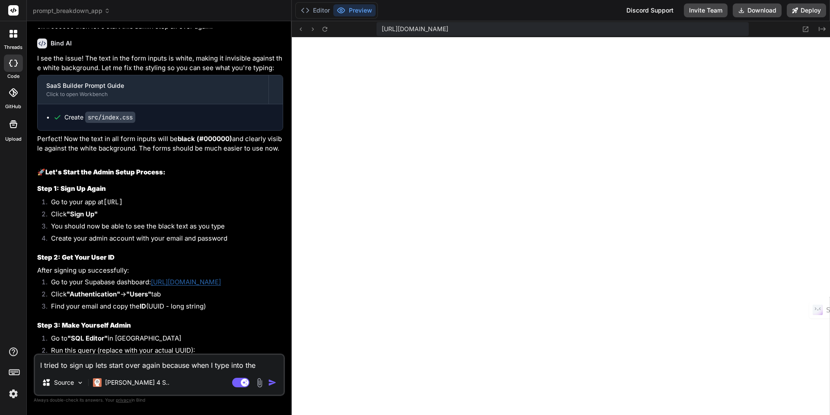
click at [80, 364] on textarea "I tried to sign up lets start over again because when I type into the signup fo…" at bounding box center [159, 363] width 249 height 16
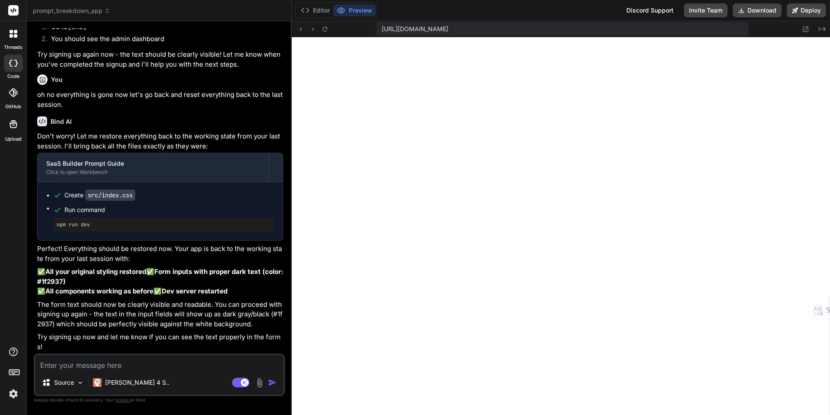
scroll to position [3845, 0]
click at [327, 27] on icon at bounding box center [324, 28] width 5 height 5
click at [326, 29] on icon at bounding box center [324, 29] width 7 height 7
click at [106, 366] on textarea at bounding box center [159, 363] width 249 height 16
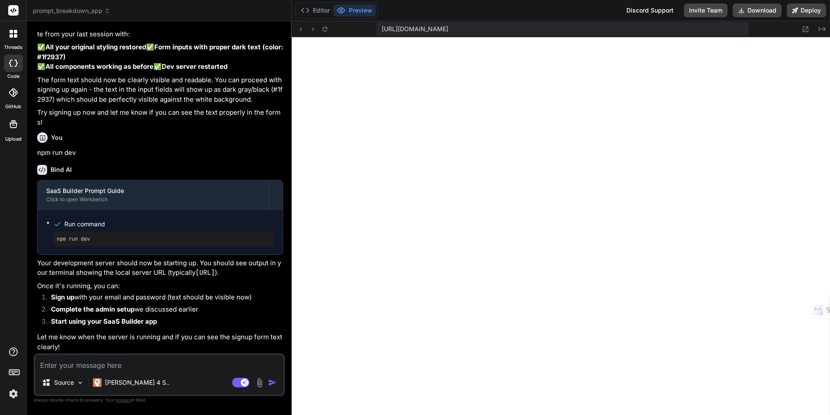
scroll to position [4079, 0]
click at [449, 28] on span "[URL][DOMAIN_NAME]" at bounding box center [415, 29] width 67 height 9
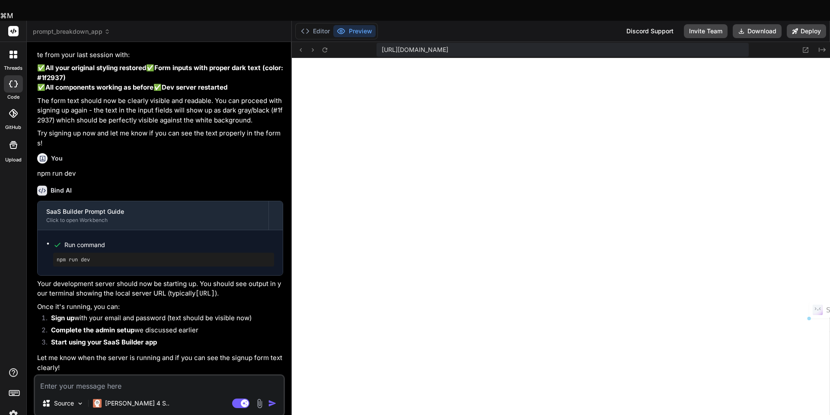
drag, startPoint x: 678, startPoint y: 29, endPoint x: 380, endPoint y: 30, distance: 298.4
click at [380, 43] on div "[URL][DOMAIN_NAME]" at bounding box center [563, 50] width 372 height 14
click at [87, 375] on textarea at bounding box center [159, 383] width 249 height 16
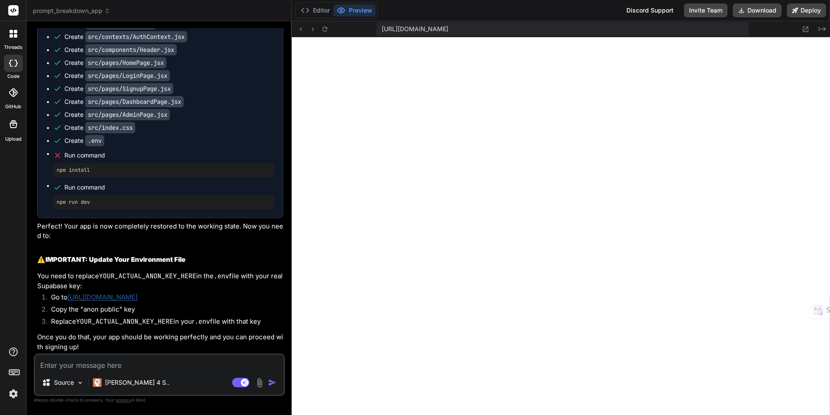
scroll to position [4596, 0]
click at [303, 29] on icon at bounding box center [300, 29] width 7 height 7
click at [301, 31] on icon at bounding box center [300, 29] width 7 height 7
click at [321, 10] on button "Editor" at bounding box center [316, 10] width 36 height 12
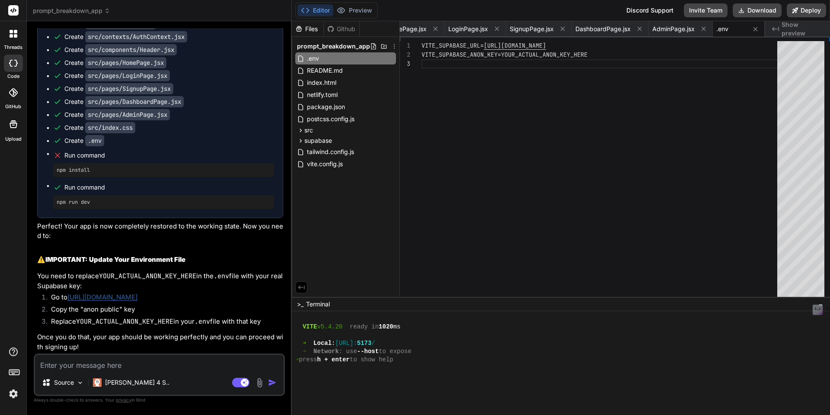
click at [519, 55] on div "VITE_SUPABASE_URL= https://nqdlmhclrgdijeeszysw.supabase.co VITE_SUPABASE_ANON_…" at bounding box center [602, 171] width 361 height 260
click at [505, 54] on div "VITE_SUPABASE_URL= https://nqdlmhclrgdijeeszysw.supabase.co VITE_SUPABASE_ANON_…" at bounding box center [602, 171] width 361 height 260
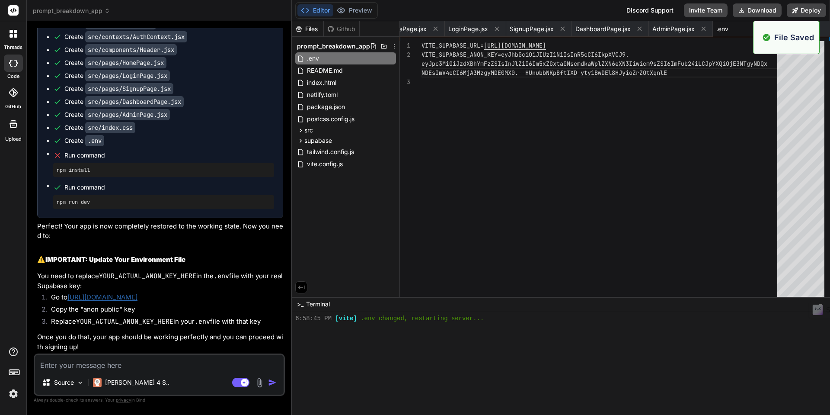
scroll to position [3188, 0]
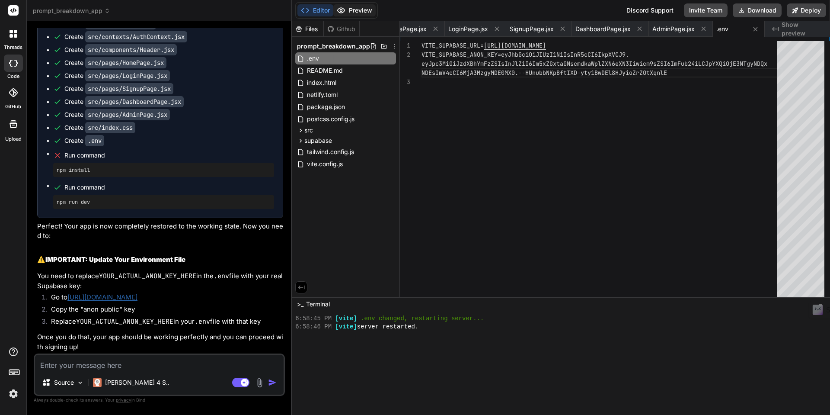
click at [360, 13] on button "Preview" at bounding box center [354, 10] width 42 height 12
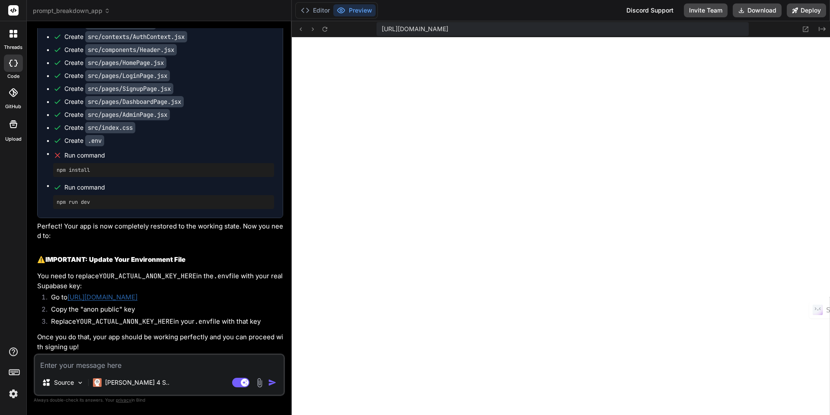
click at [114, 364] on textarea at bounding box center [159, 363] width 249 height 16
click at [108, 365] on textarea at bounding box center [159, 363] width 249 height 16
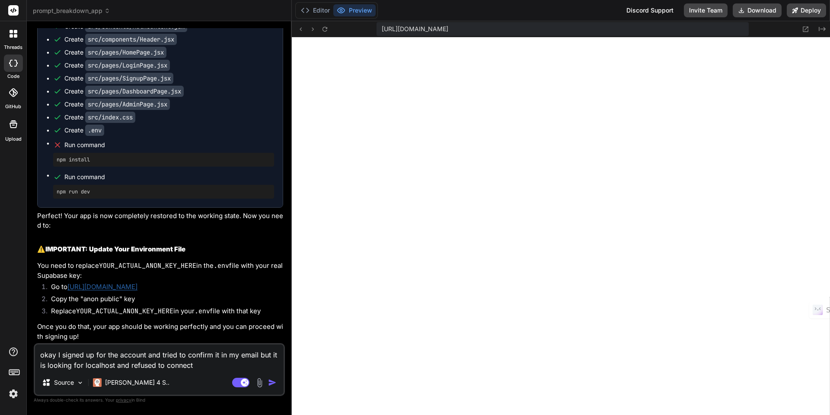
click at [272, 383] on img "button" at bounding box center [272, 382] width 9 height 9
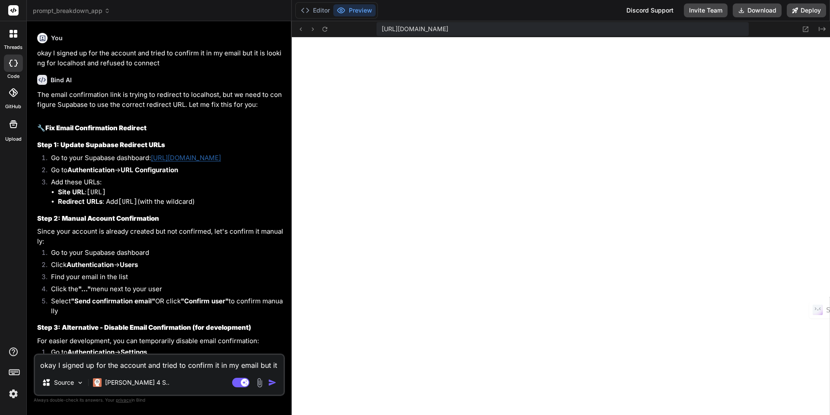
scroll to position [4853, 0]
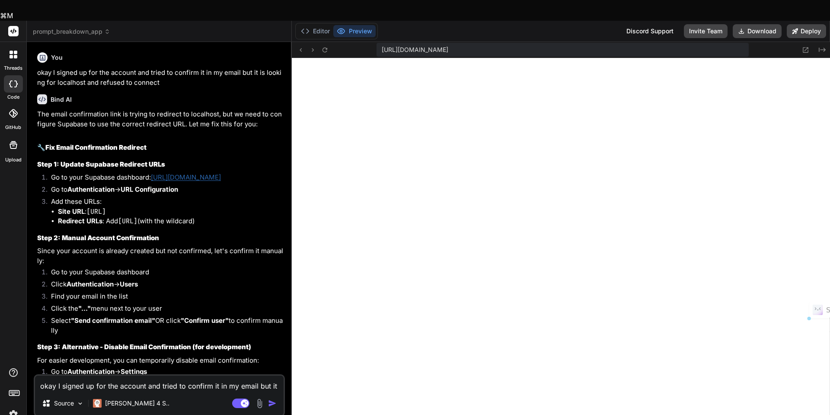
drag, startPoint x: 121, startPoint y: 276, endPoint x: 213, endPoint y: 275, distance: 91.7
click at [138, 225] on code "http://localhost:5173/**" at bounding box center [127, 221] width 19 height 9
copy code "http://localhost:5173/**"
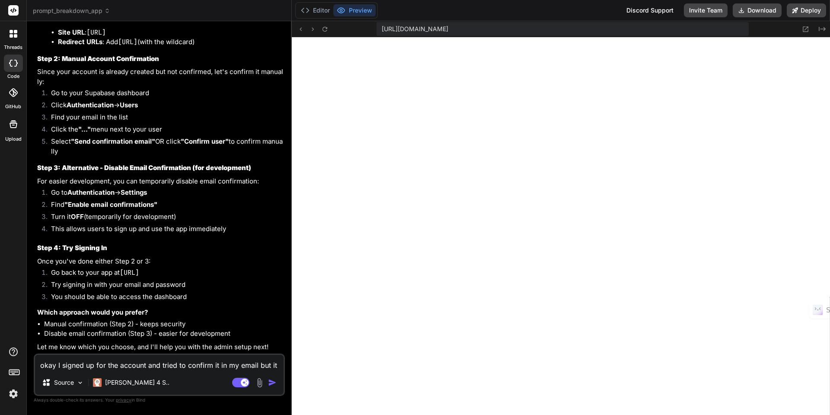
scroll to position [5087, 0]
click at [133, 363] on textarea "okay I signed up for the account and tried to confirm it in my email but it is …" at bounding box center [159, 363] width 249 height 16
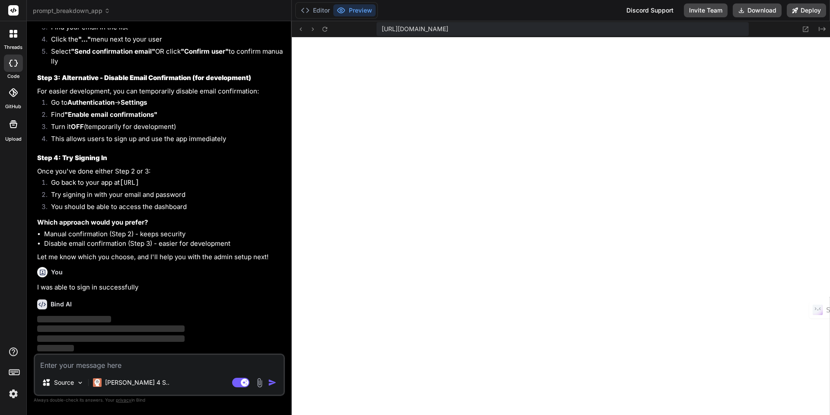
scroll to position [5177, 0]
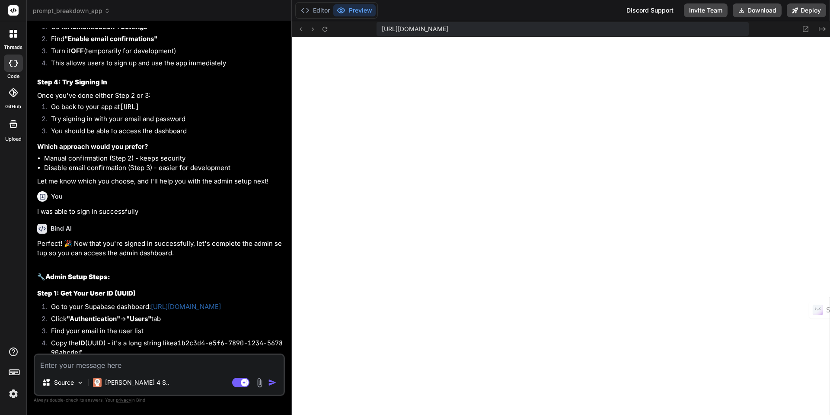
click at [146, 366] on textarea at bounding box center [159, 363] width 249 height 16
click at [127, 365] on textarea at bounding box center [159, 363] width 249 height 16
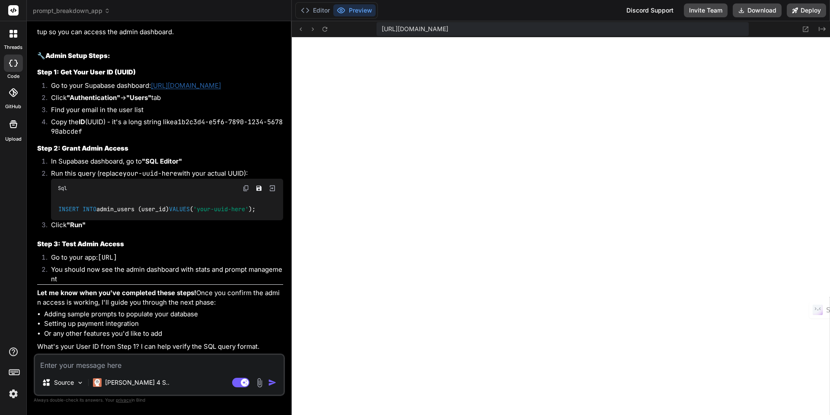
scroll to position [5481, 0]
click at [133, 362] on textarea at bounding box center [159, 363] width 249 height 16
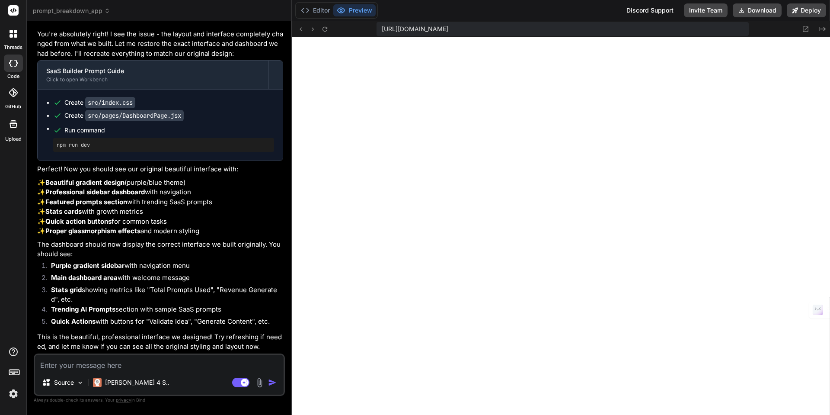
scroll to position [5865, 0]
click at [80, 364] on textarea at bounding box center [159, 363] width 249 height 16
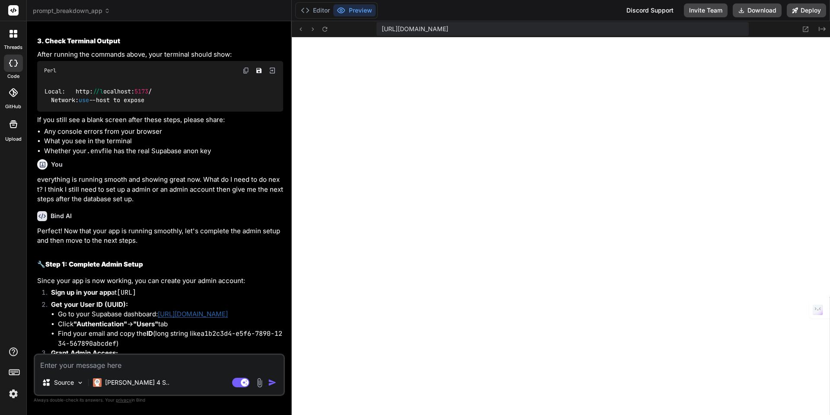
scroll to position [2689, 0]
click at [14, 394] on img at bounding box center [13, 393] width 15 height 15
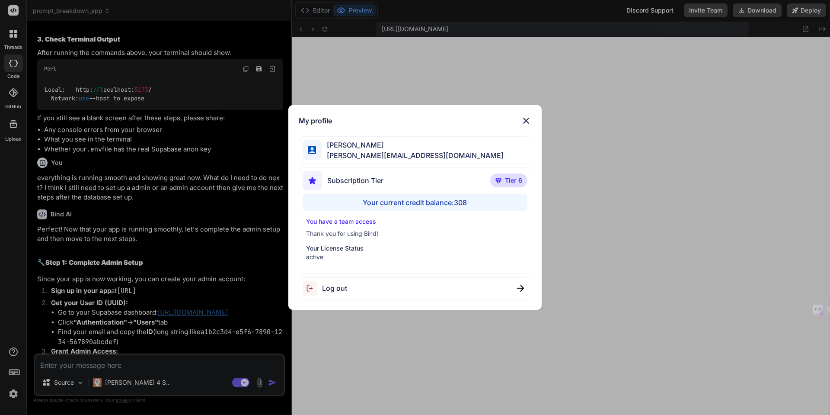
click at [528, 122] on img at bounding box center [526, 120] width 10 height 10
